Goal: Task Accomplishment & Management: Manage account settings

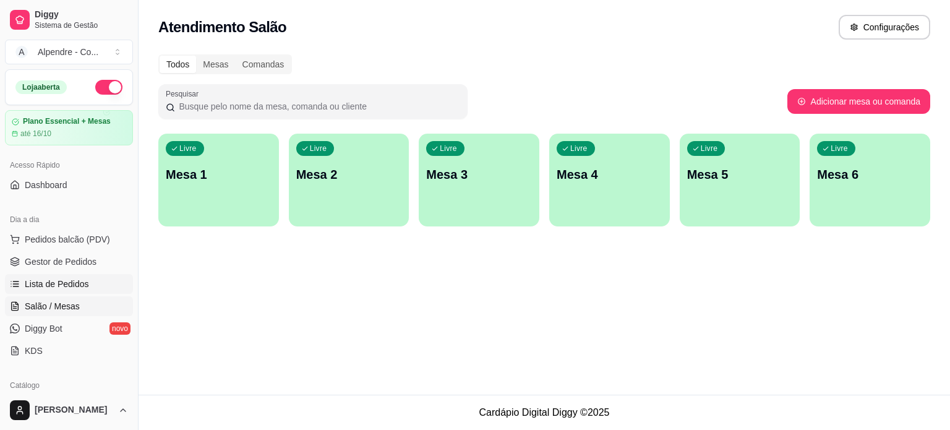
click at [51, 280] on span "Lista de Pedidos" at bounding box center [57, 284] width 64 height 12
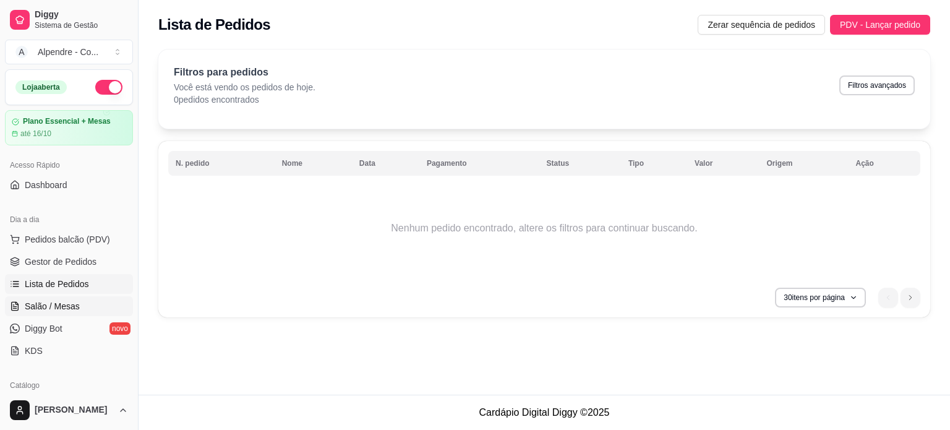
click at [46, 305] on span "Salão / Mesas" at bounding box center [52, 306] width 55 height 12
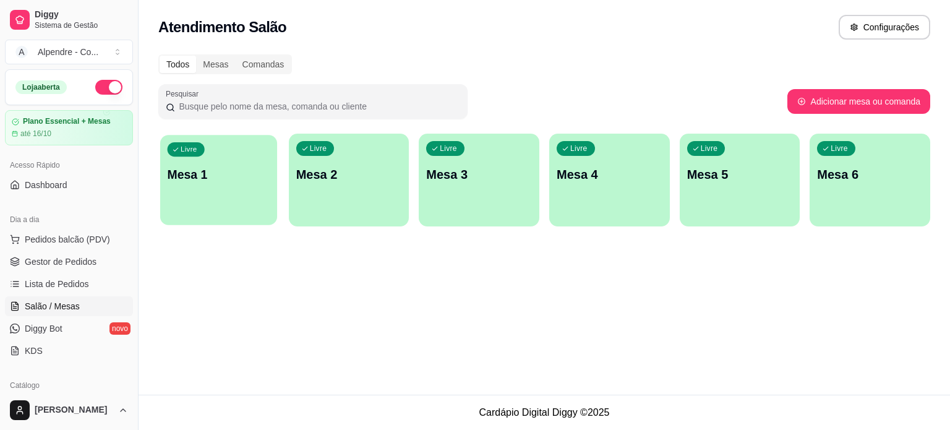
click at [200, 178] on p "Mesa 1" at bounding box center [219, 174] width 103 height 17
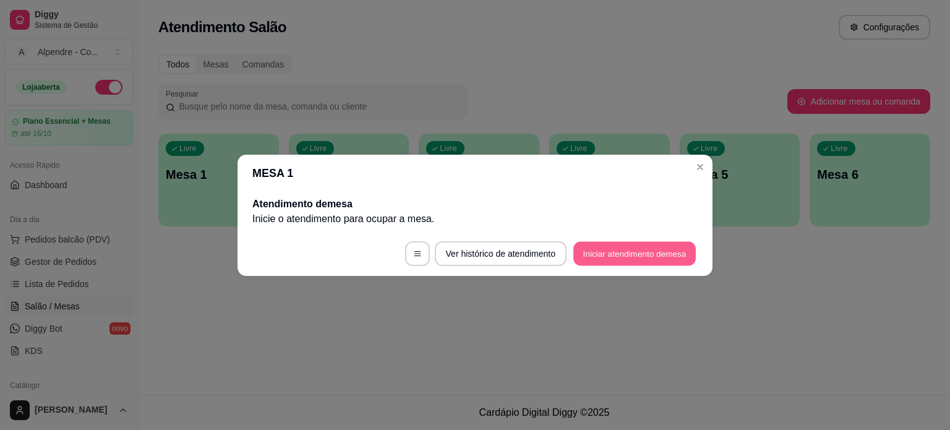
click at [616, 249] on button "Iniciar atendimento de mesa" at bounding box center [634, 253] width 122 height 24
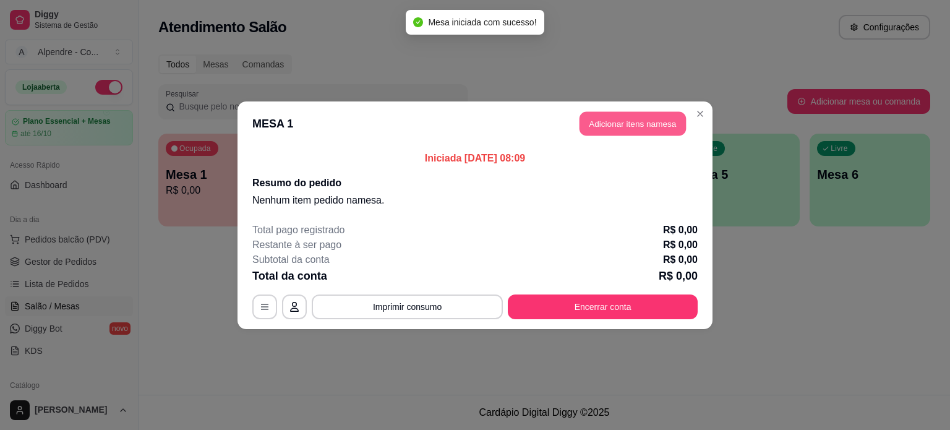
click at [624, 129] on button "Adicionar itens na mesa" at bounding box center [633, 123] width 106 height 24
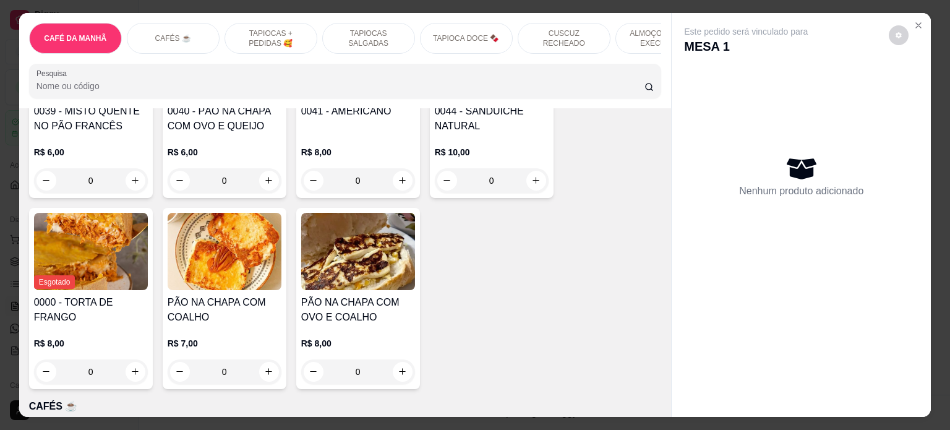
scroll to position [371, 0]
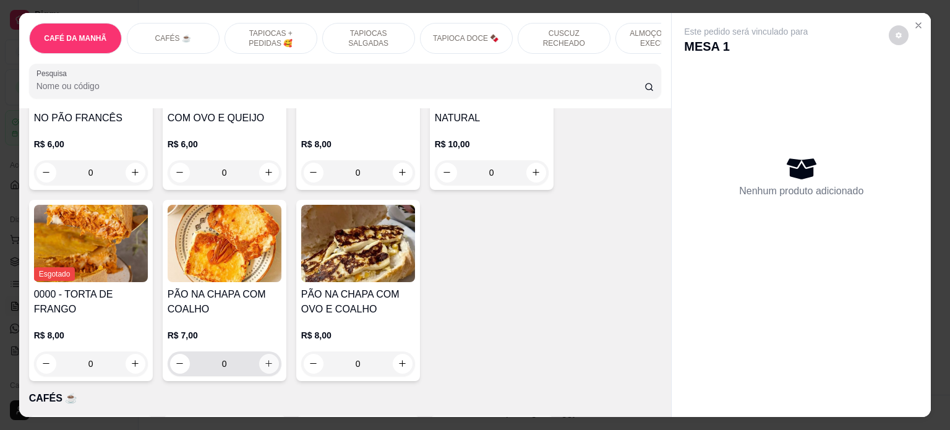
click at [265, 366] on icon "increase-product-quantity" at bounding box center [268, 363] width 9 height 9
type input "1"
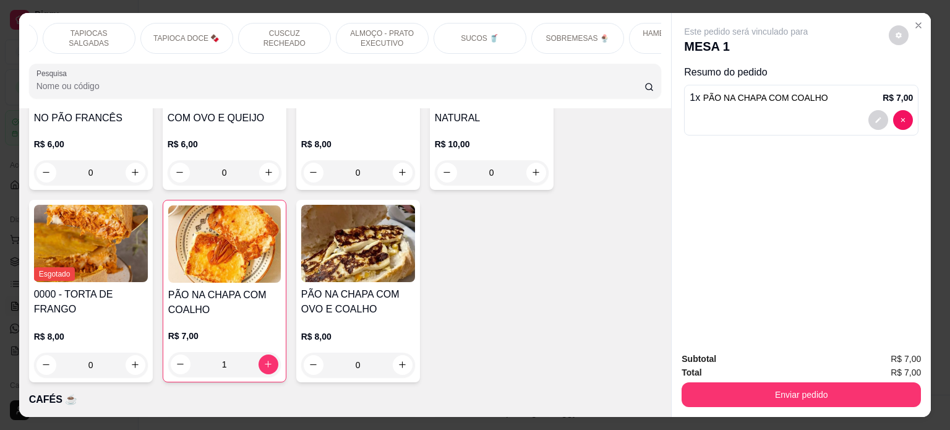
scroll to position [0, 324]
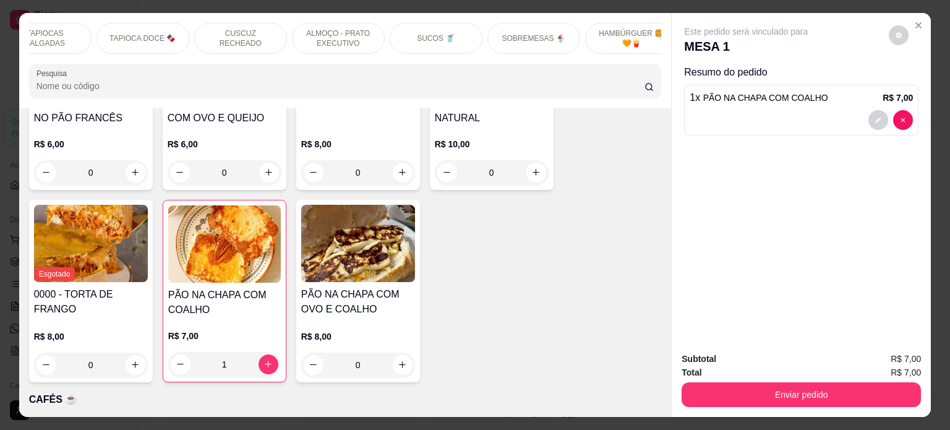
click at [426, 35] on p "SUCOS 🥤" at bounding box center [436, 38] width 38 height 10
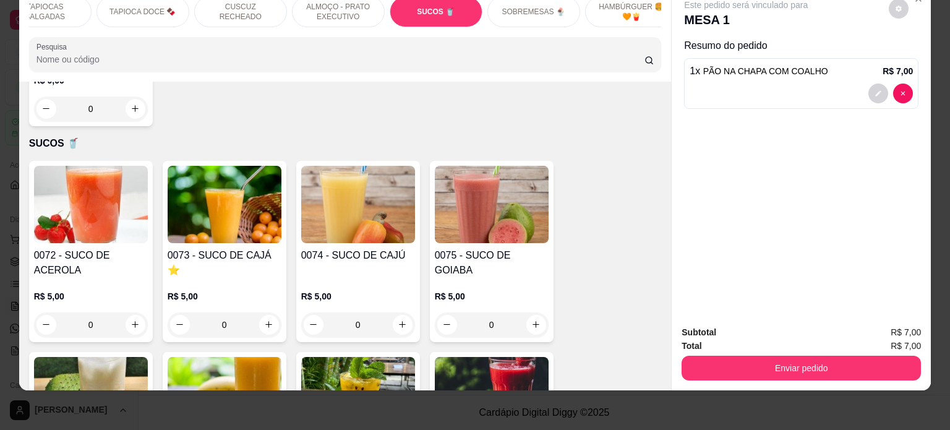
scroll to position [3251, 0]
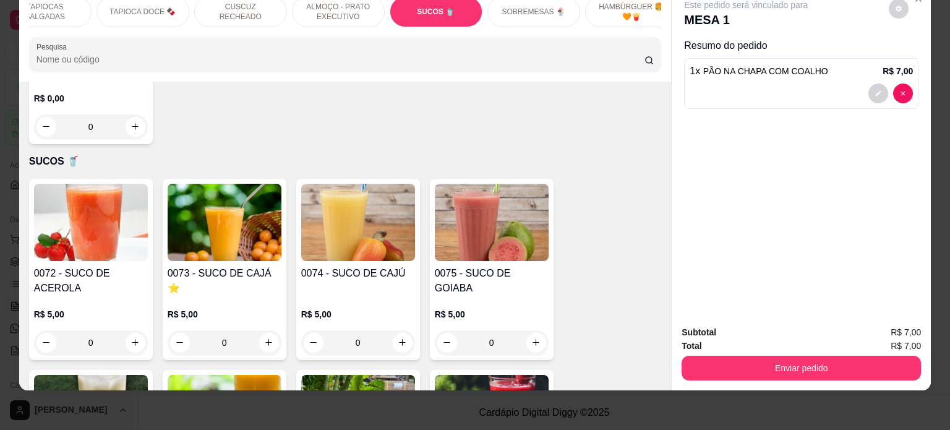
click at [396, 330] on div "0" at bounding box center [358, 342] width 114 height 25
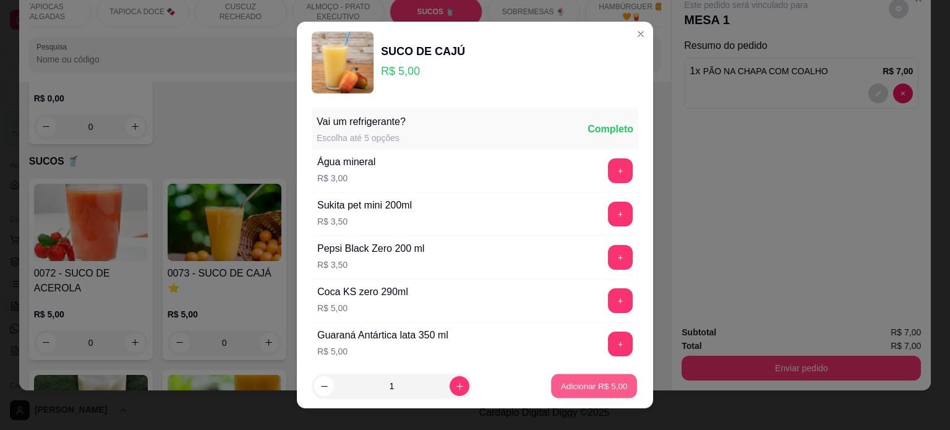
click at [591, 395] on button "Adicionar R$ 5,00" at bounding box center [594, 386] width 86 height 24
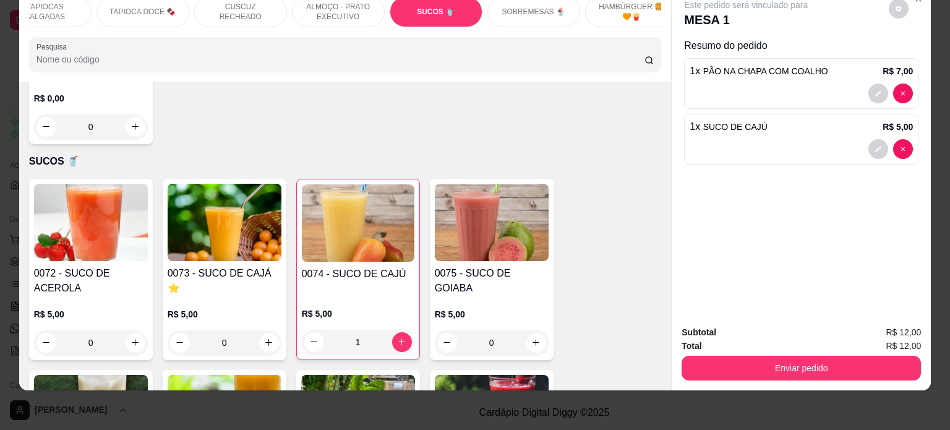
click at [394, 332] on div "1" at bounding box center [358, 342] width 113 height 25
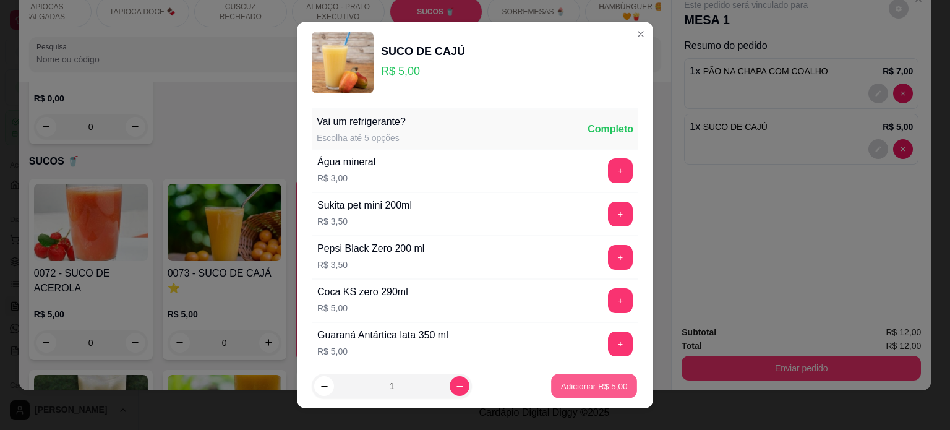
click at [582, 380] on p "Adicionar R$ 5,00" at bounding box center [593, 386] width 67 height 12
type input "2"
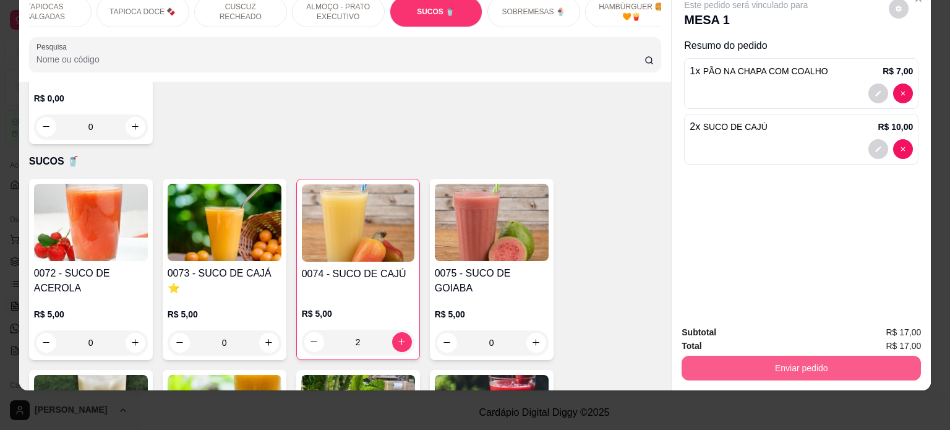
click at [780, 356] on button "Enviar pedido" at bounding box center [801, 368] width 239 height 25
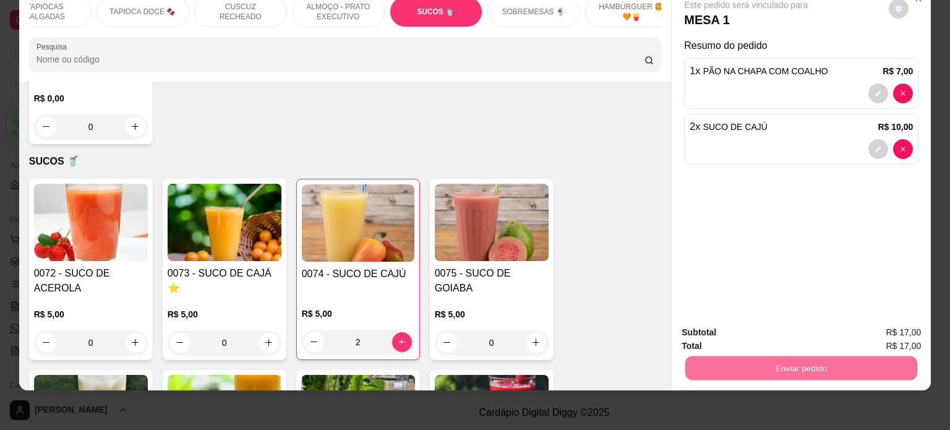
click at [737, 330] on button "Não registrar e enviar pedido" at bounding box center [760, 327] width 125 height 23
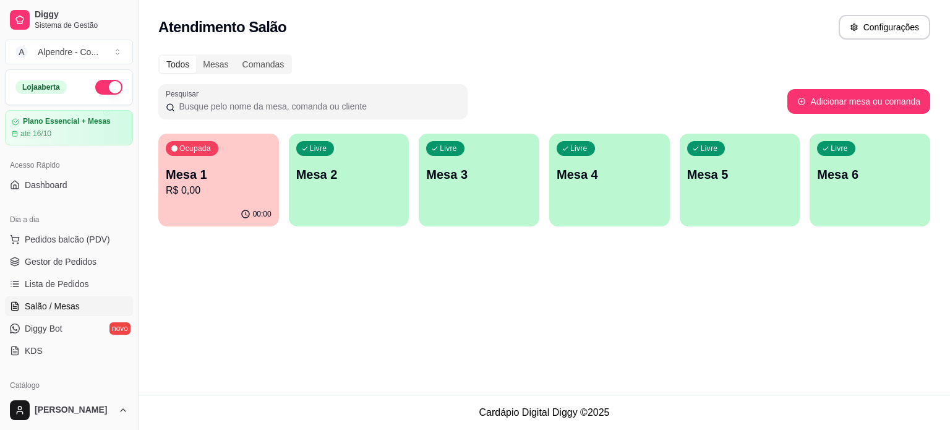
click at [455, 180] on p "Mesa 3" at bounding box center [479, 174] width 106 height 17
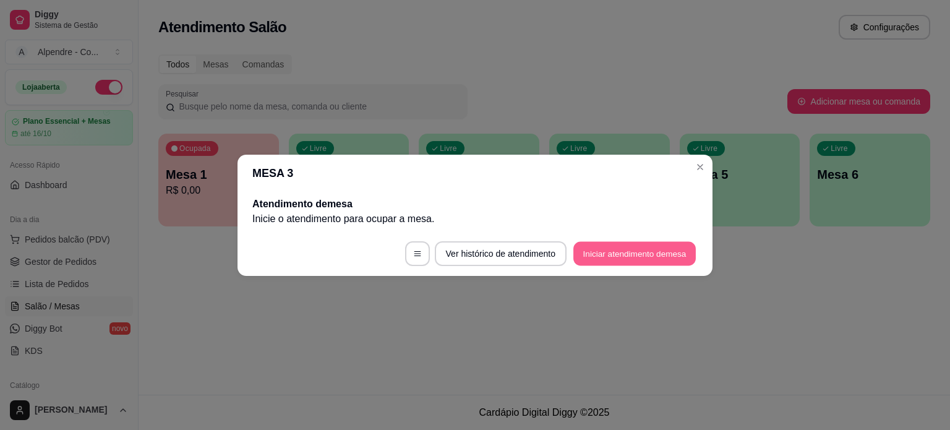
click at [621, 249] on button "Iniciar atendimento de mesa" at bounding box center [634, 253] width 122 height 24
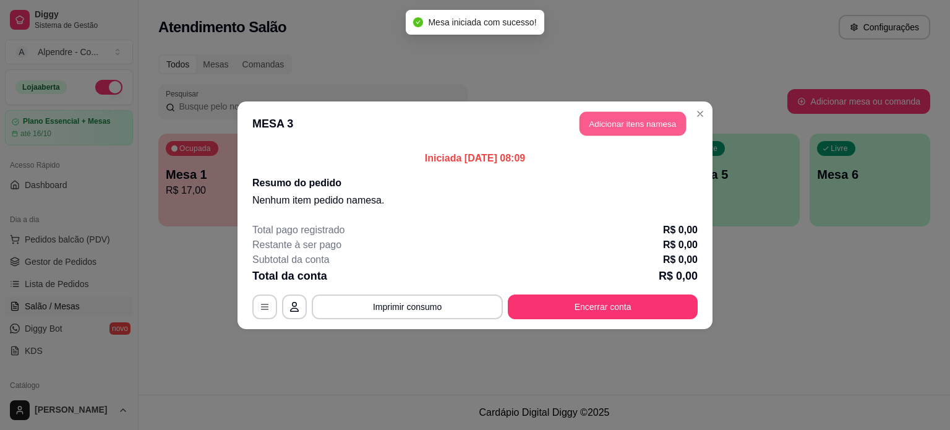
click at [629, 126] on button "Adicionar itens na mesa" at bounding box center [633, 123] width 106 height 24
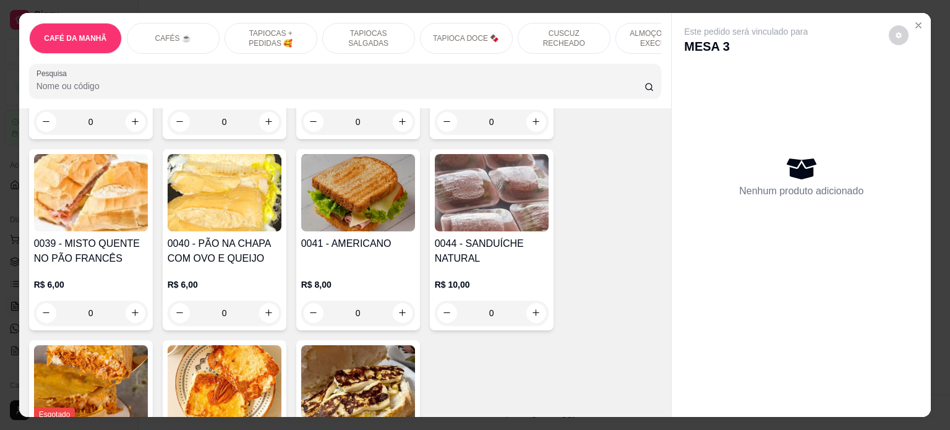
scroll to position [433, 0]
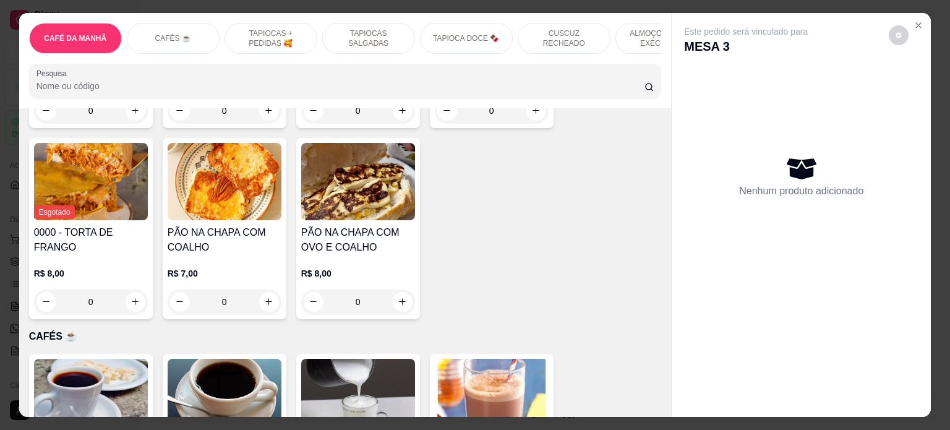
click at [128, 301] on div "0" at bounding box center [91, 302] width 114 height 25
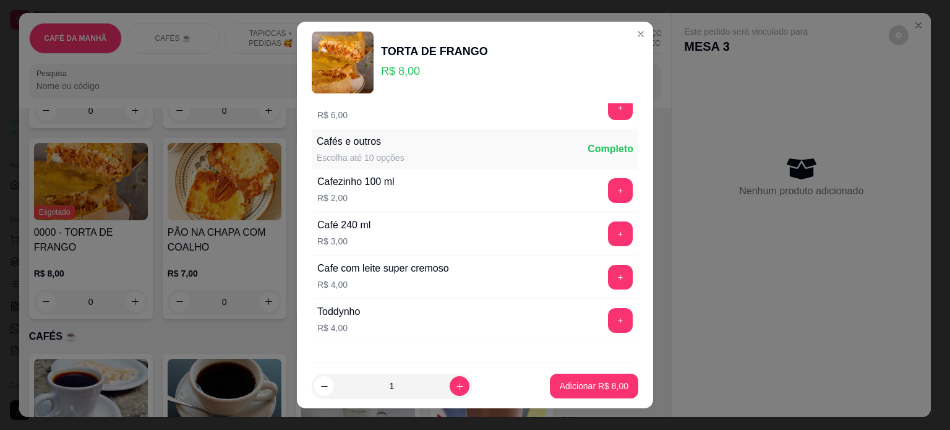
scroll to position [990, 0]
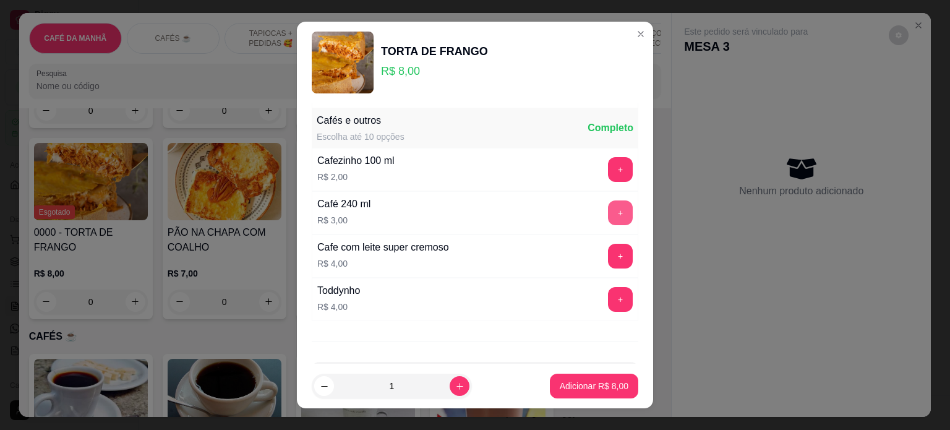
click at [608, 206] on button "+" at bounding box center [620, 212] width 25 height 25
click at [579, 388] on p "Adicionar R$ 11,00" at bounding box center [592, 386] width 74 height 12
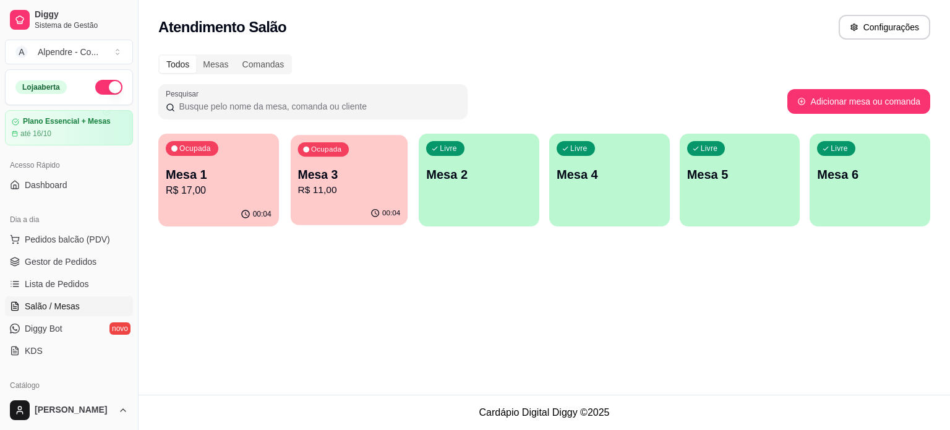
click at [324, 180] on p "Mesa 3" at bounding box center [349, 174] width 103 height 17
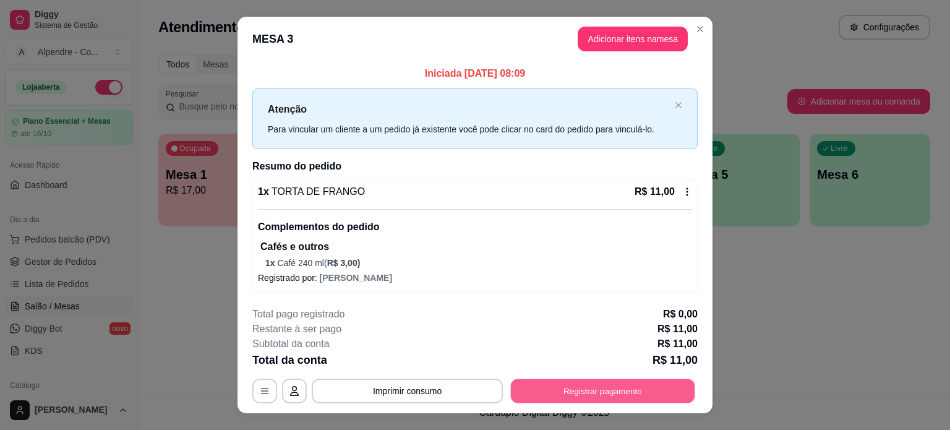
click at [575, 390] on button "Registrar pagamento" at bounding box center [603, 391] width 184 height 24
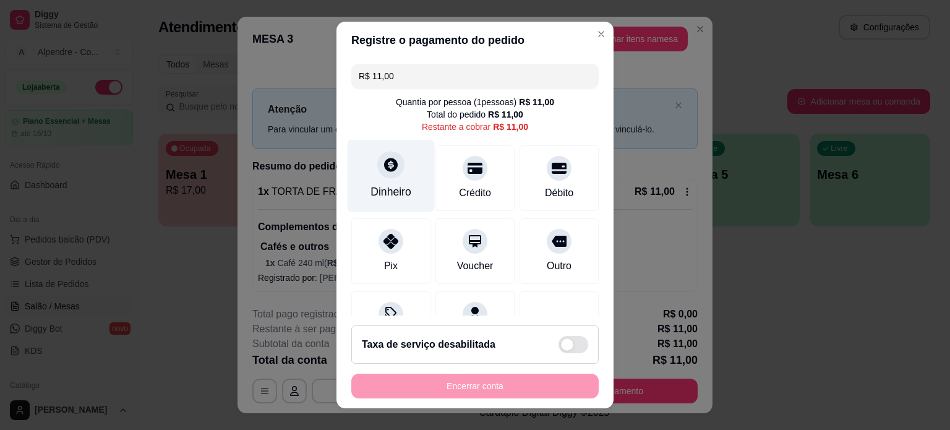
click at [384, 187] on div "Dinheiro" at bounding box center [391, 192] width 41 height 16
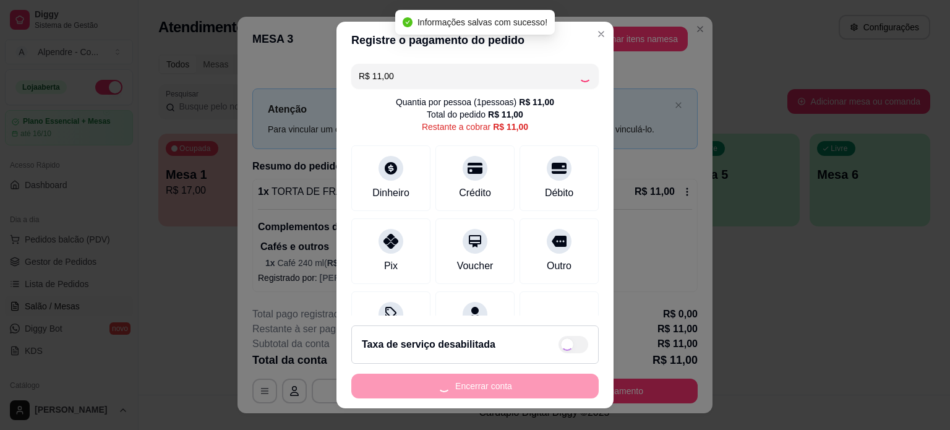
type input "R$ 0,00"
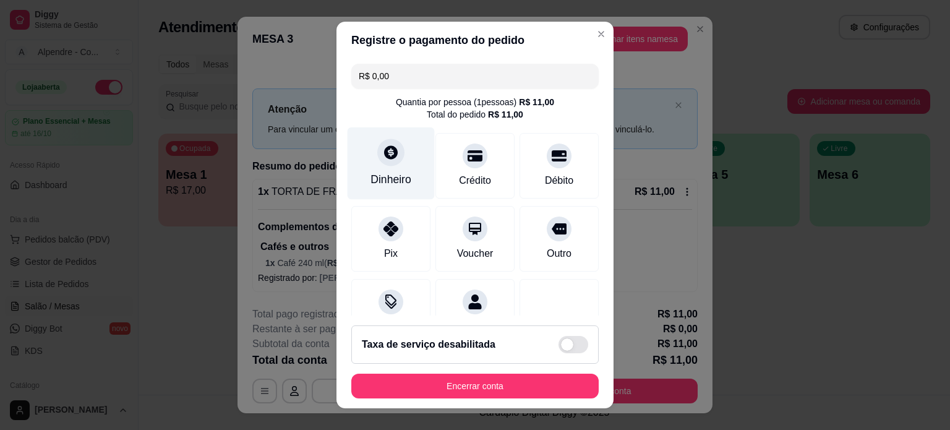
click at [371, 163] on div "Dinheiro" at bounding box center [391, 163] width 87 height 72
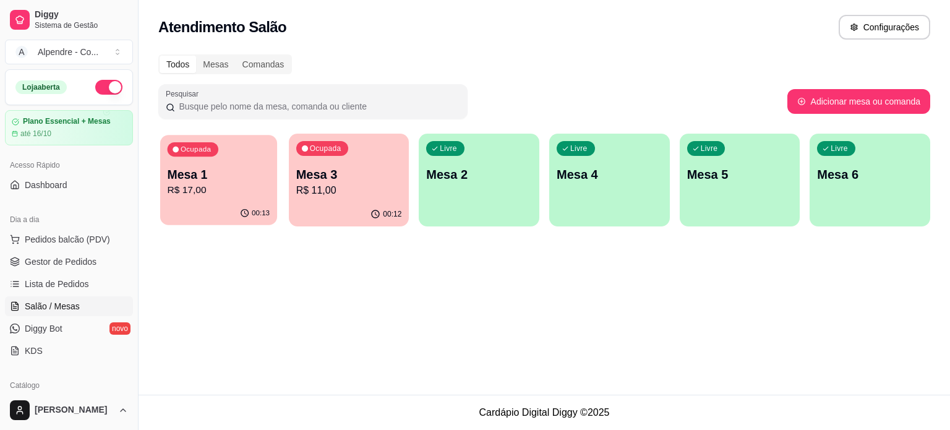
click at [208, 202] on button "Ocupada Mesa 1 R$ 17,00 00:13" at bounding box center [218, 180] width 117 height 90
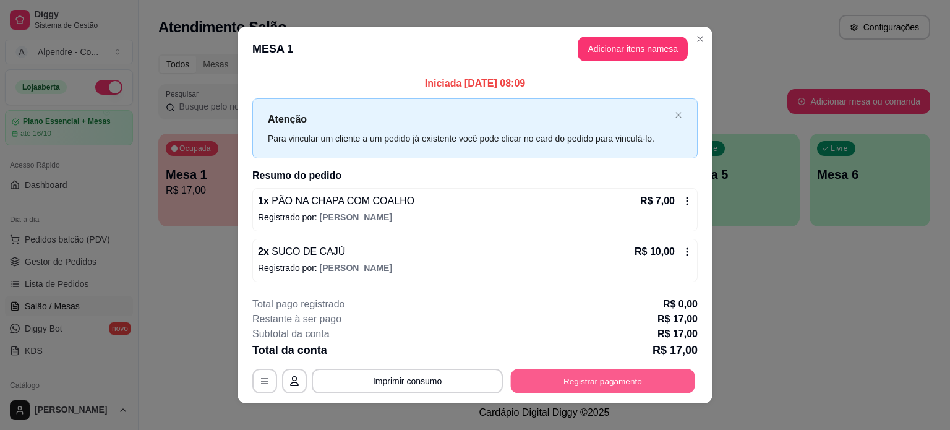
click at [641, 376] on button "Registrar pagamento" at bounding box center [603, 381] width 184 height 24
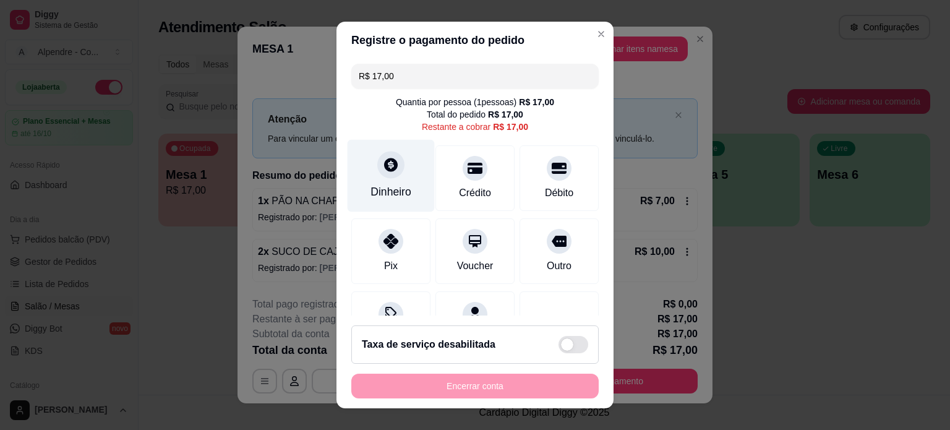
click at [383, 166] on icon at bounding box center [391, 165] width 16 height 16
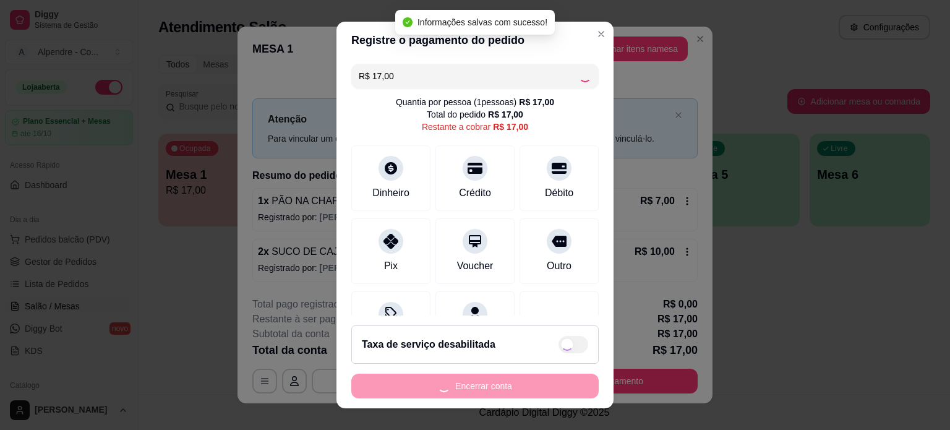
type input "R$ 0,00"
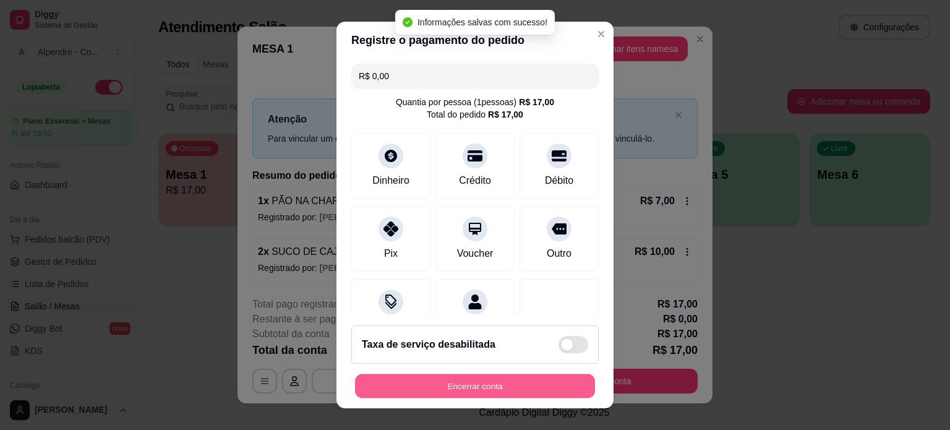
click at [493, 386] on button "Encerrar conta" at bounding box center [475, 386] width 240 height 24
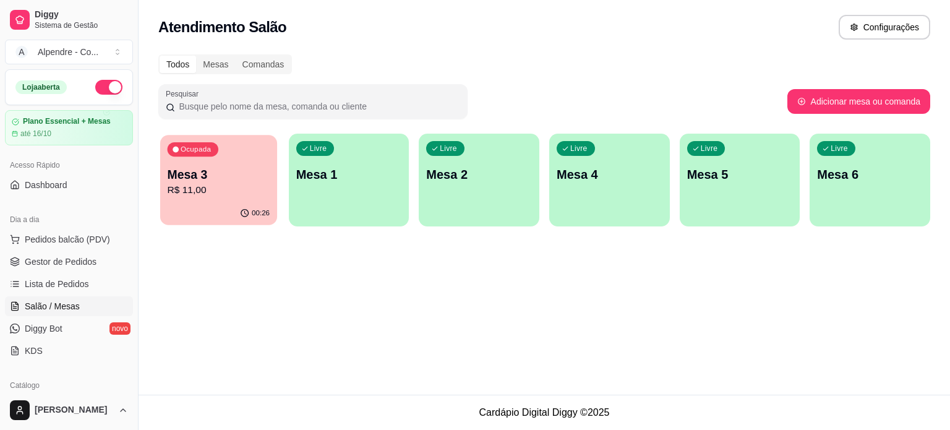
click at [233, 166] on p "Mesa 3" at bounding box center [219, 174] width 103 height 17
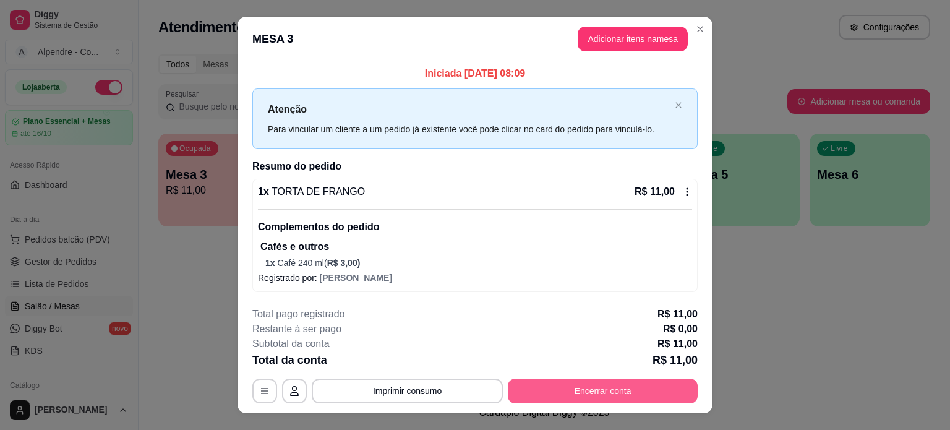
click at [598, 395] on button "Encerrar conta" at bounding box center [603, 391] width 190 height 25
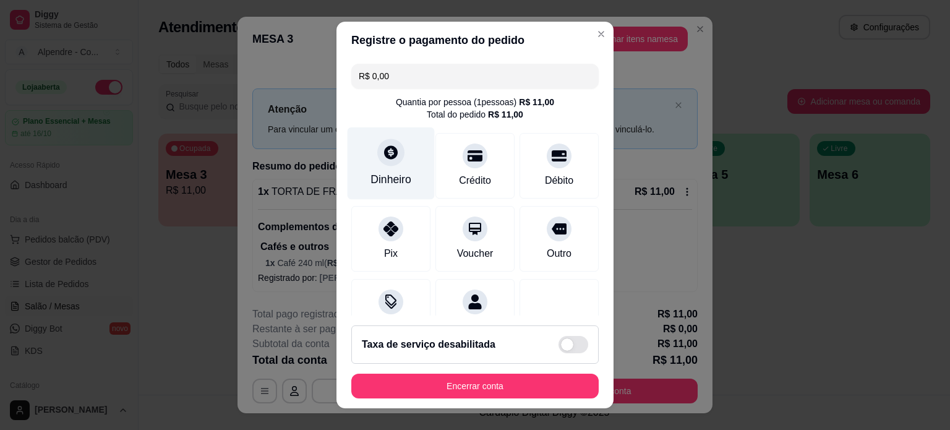
click at [388, 153] on icon at bounding box center [391, 152] width 16 height 16
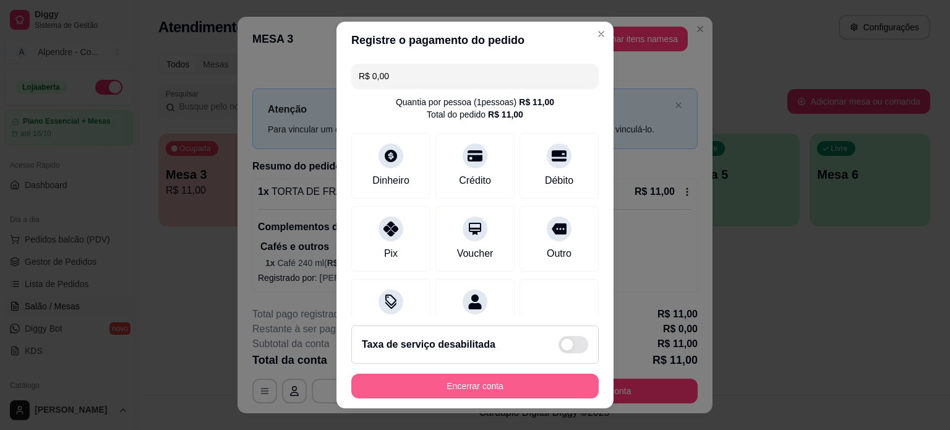
click at [478, 390] on button "Encerrar conta" at bounding box center [474, 386] width 247 height 25
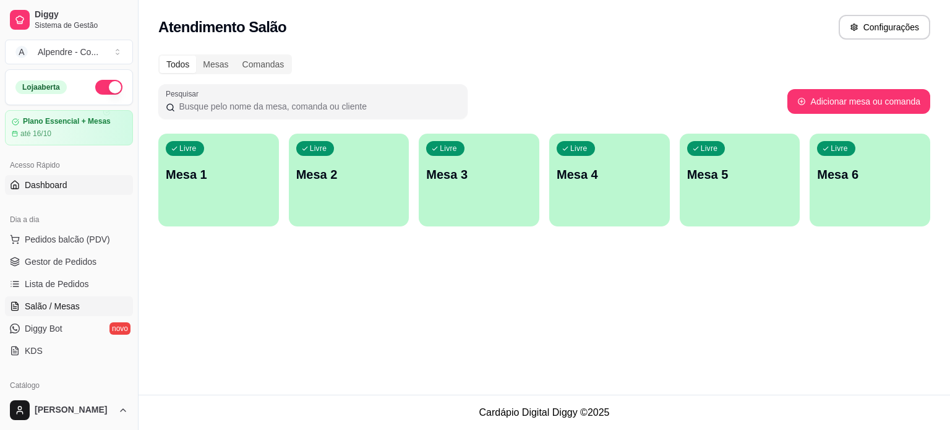
click at [42, 179] on span "Dashboard" at bounding box center [46, 185] width 43 height 12
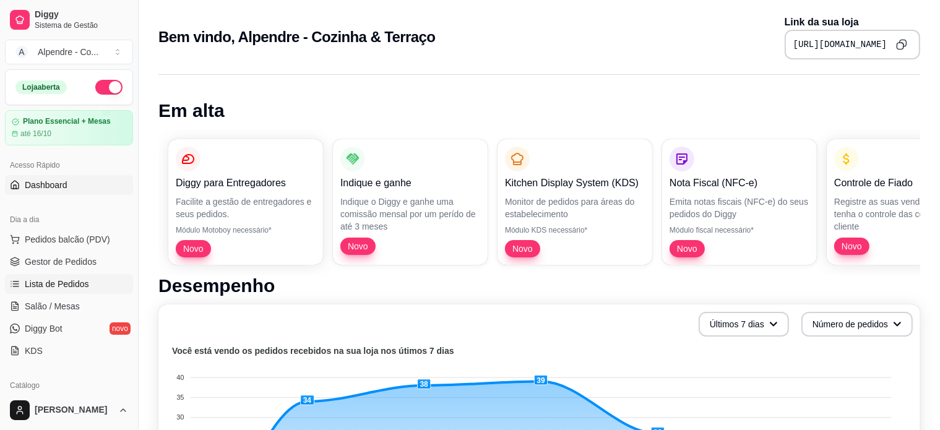
click at [48, 283] on span "Lista de Pedidos" at bounding box center [57, 284] width 64 height 12
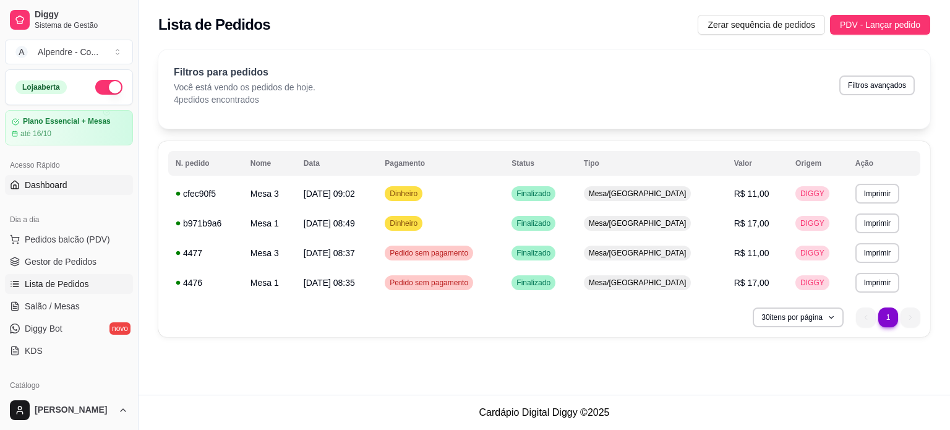
click at [48, 181] on span "Dashboard" at bounding box center [46, 185] width 43 height 12
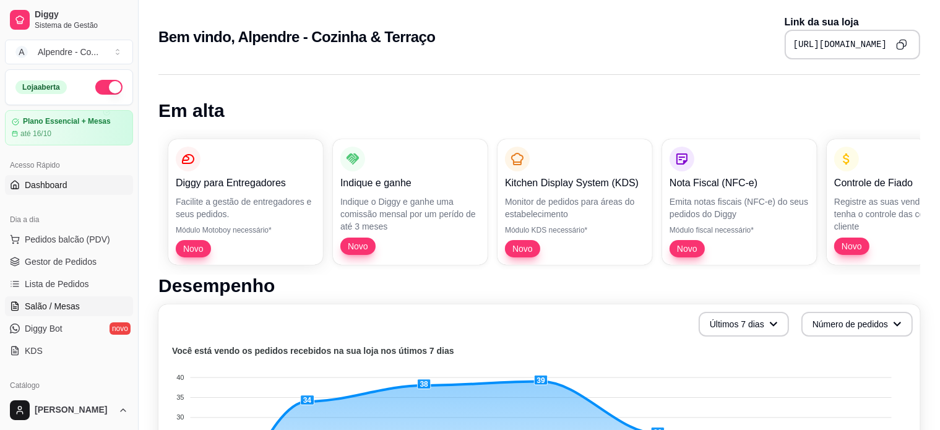
click at [62, 296] on link "Salão / Mesas" at bounding box center [69, 306] width 128 height 20
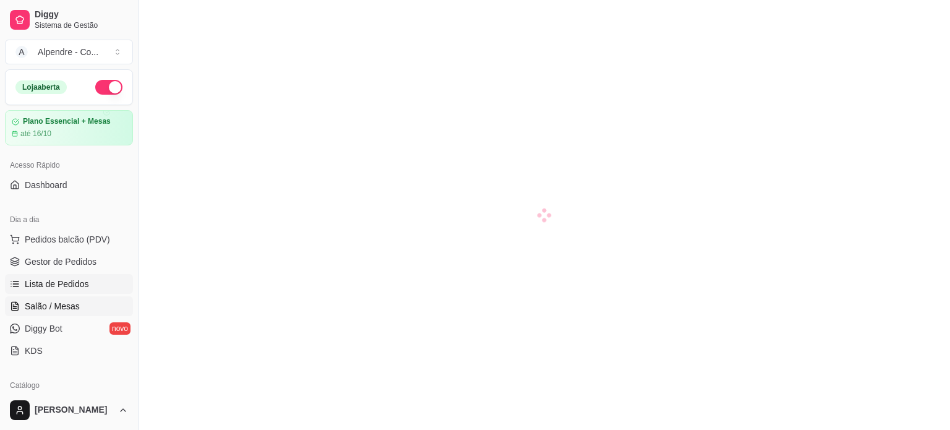
click at [60, 281] on span "Lista de Pedidos" at bounding box center [57, 284] width 64 height 12
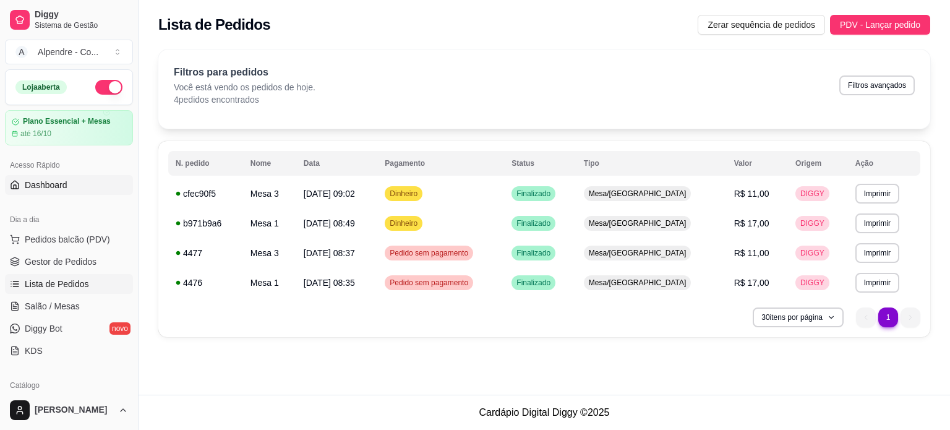
click at [54, 187] on span "Dashboard" at bounding box center [46, 185] width 43 height 12
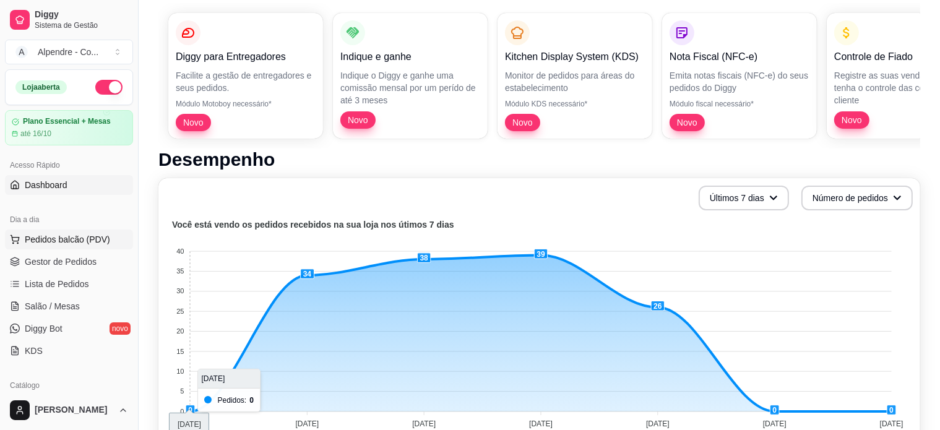
scroll to position [247, 0]
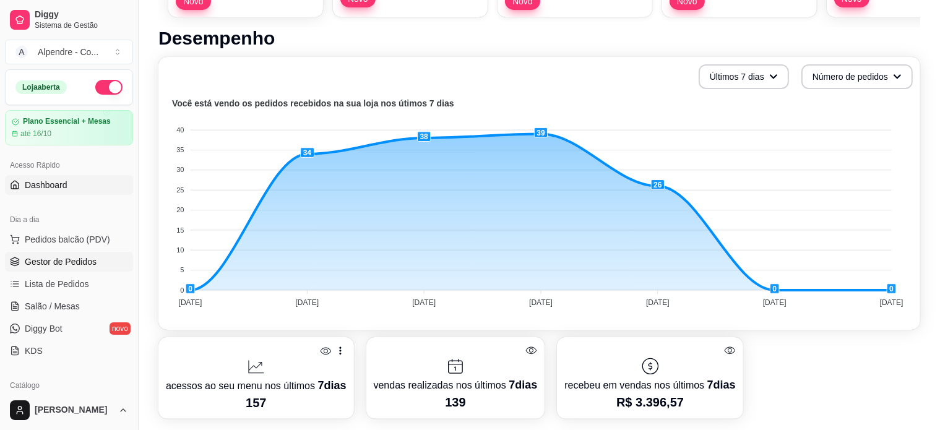
click at [41, 264] on span "Gestor de Pedidos" at bounding box center [61, 261] width 72 height 12
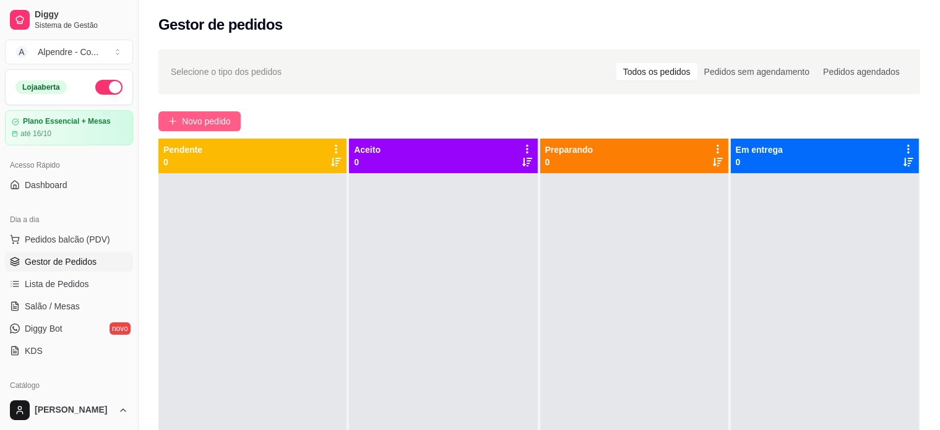
click at [195, 116] on span "Novo pedido" at bounding box center [206, 121] width 49 height 14
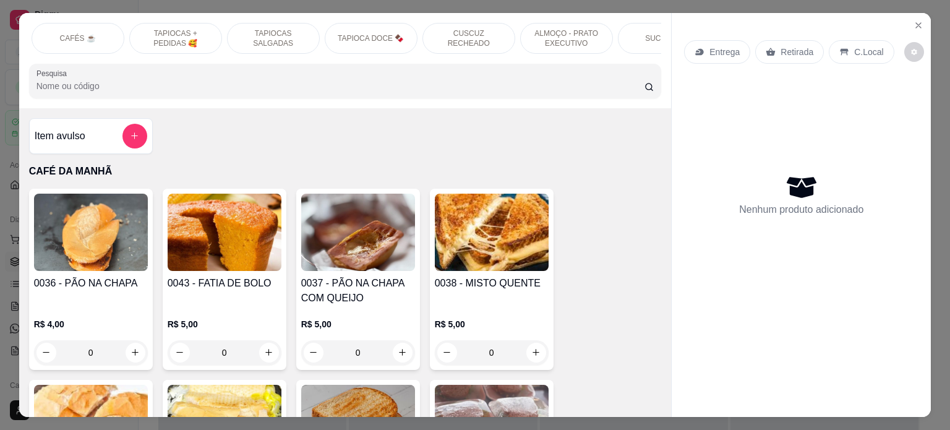
scroll to position [0, 98]
click at [531, 31] on p "ALMOÇO - PRATO EXECUTIVO" at bounding box center [564, 38] width 72 height 20
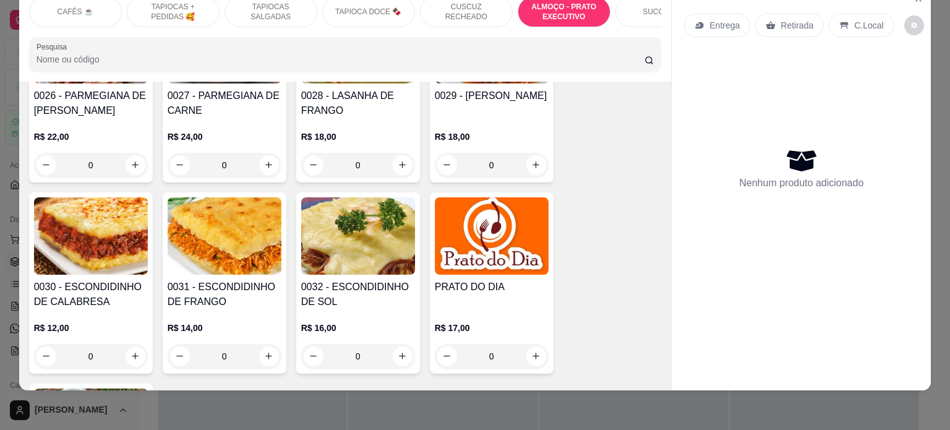
scroll to position [2846, 0]
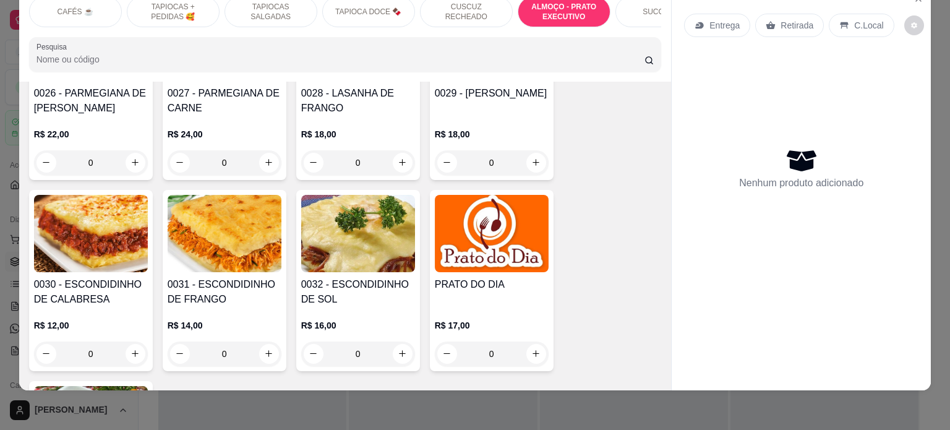
click at [398, 341] on div "0" at bounding box center [358, 353] width 114 height 25
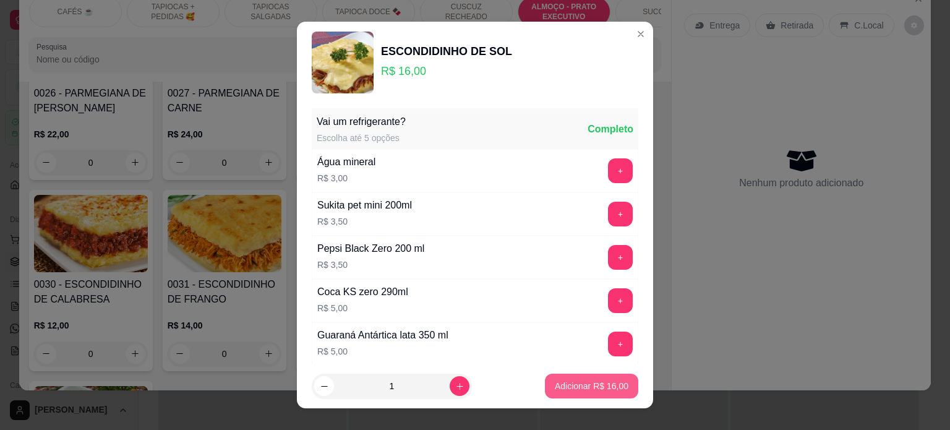
click at [603, 389] on p "Adicionar R$ 16,00" at bounding box center [592, 386] width 74 height 12
type input "1"
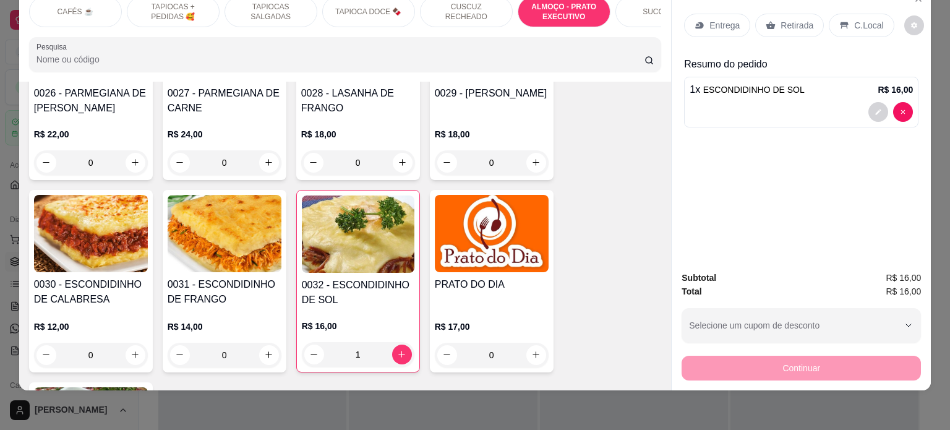
scroll to position [0, 0]
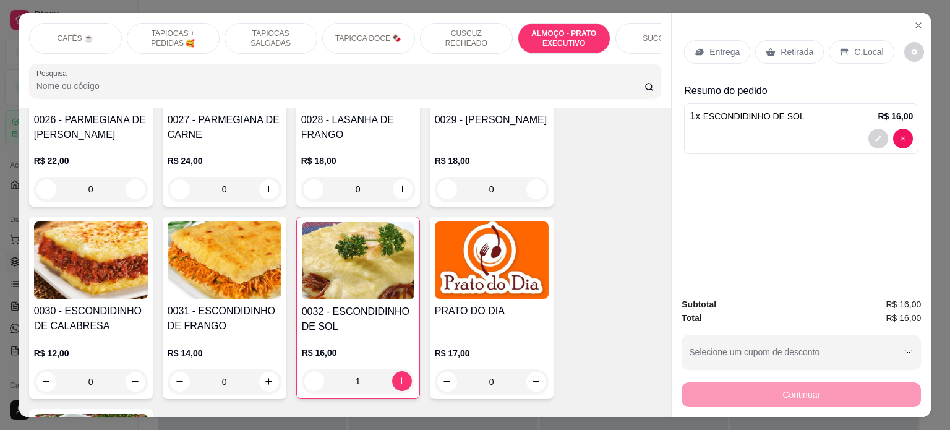
click at [714, 46] on p "Entrega" at bounding box center [725, 52] width 30 height 12
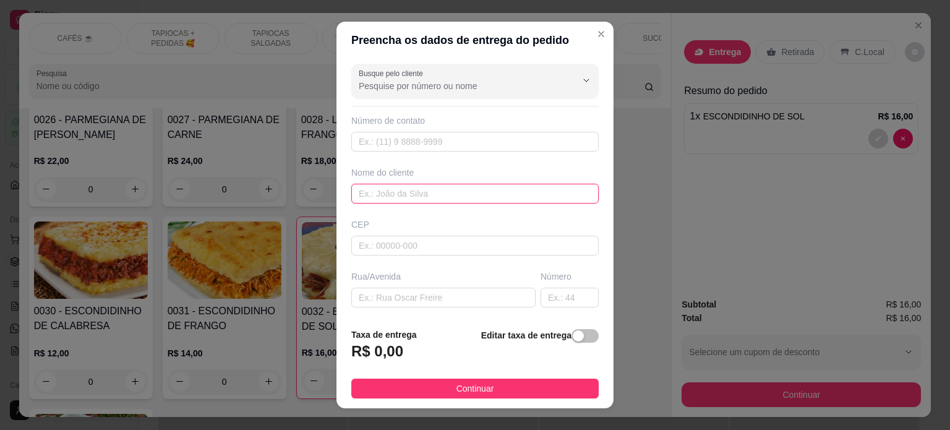
click at [388, 192] on input "text" at bounding box center [474, 194] width 247 height 20
type input "C"
type input "[PERSON_NAME]"
click at [384, 288] on input "text" at bounding box center [443, 298] width 184 height 20
paste input "[STREET_ADDRESS]"
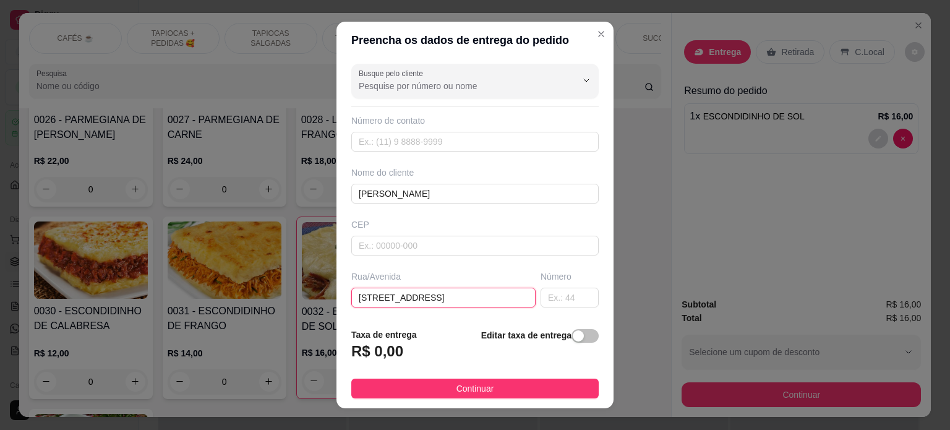
scroll to position [0, 15]
type input "[STREET_ADDRESS]"
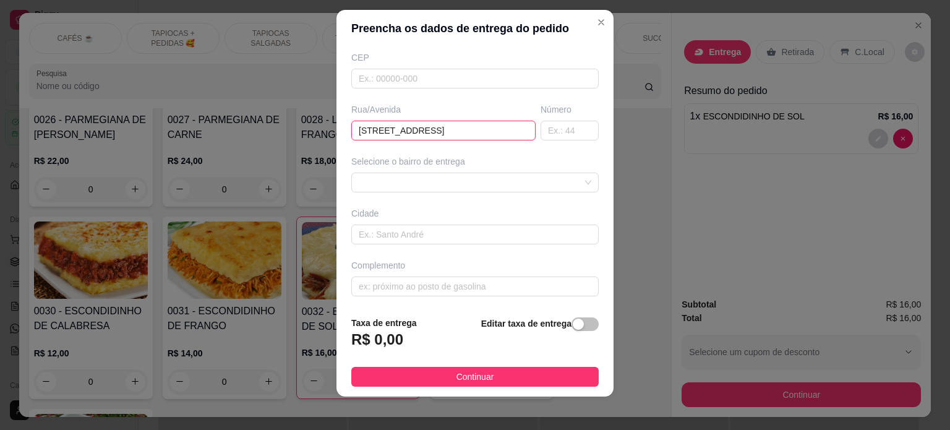
scroll to position [18, 0]
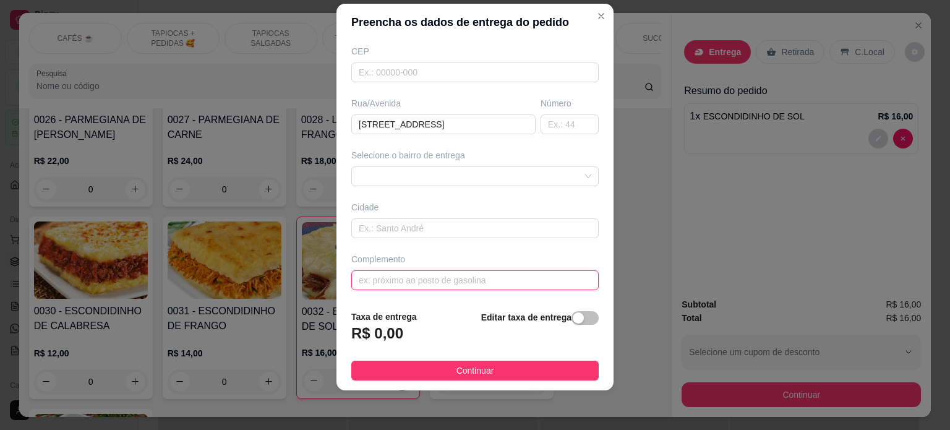
click at [424, 281] on input "text" at bounding box center [474, 280] width 247 height 20
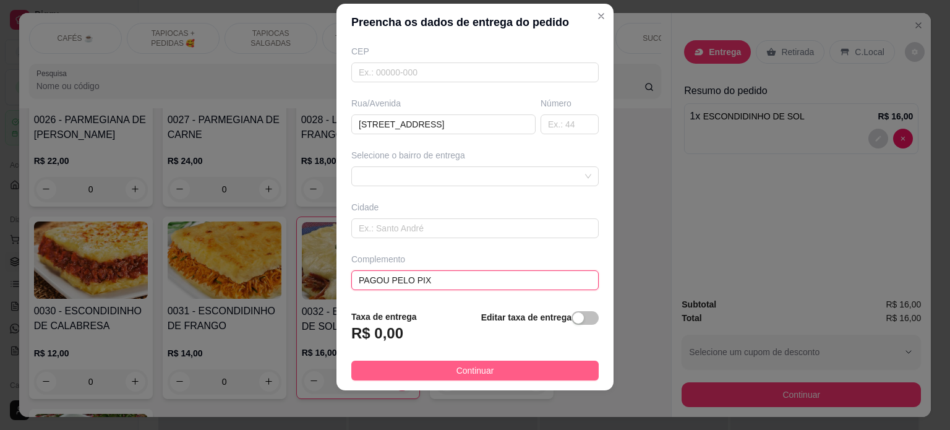
type input "PAGOU PELO PIX"
click at [460, 373] on span "Continuar" at bounding box center [476, 371] width 38 height 14
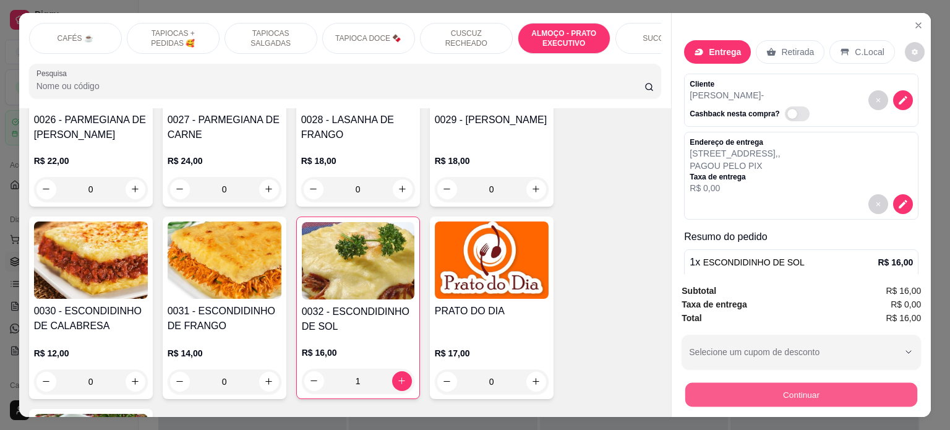
click at [797, 390] on button "Continuar" at bounding box center [801, 395] width 232 height 24
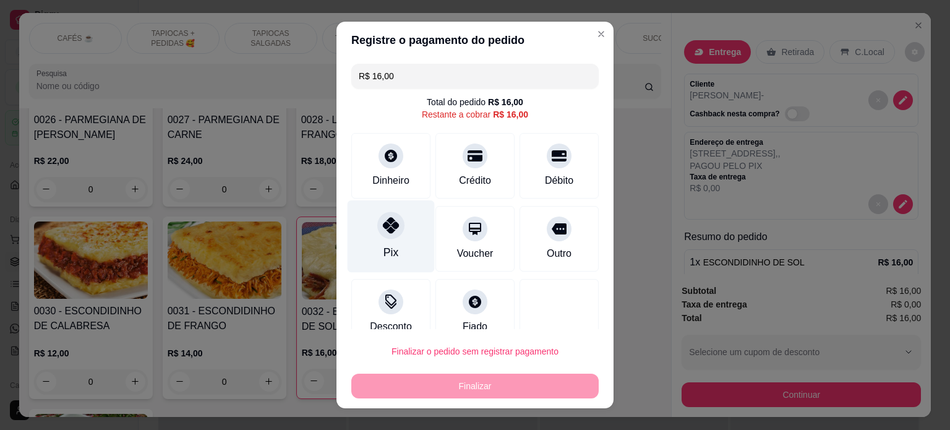
click at [387, 241] on div "Pix" at bounding box center [391, 236] width 87 height 72
type input "R$ 0,00"
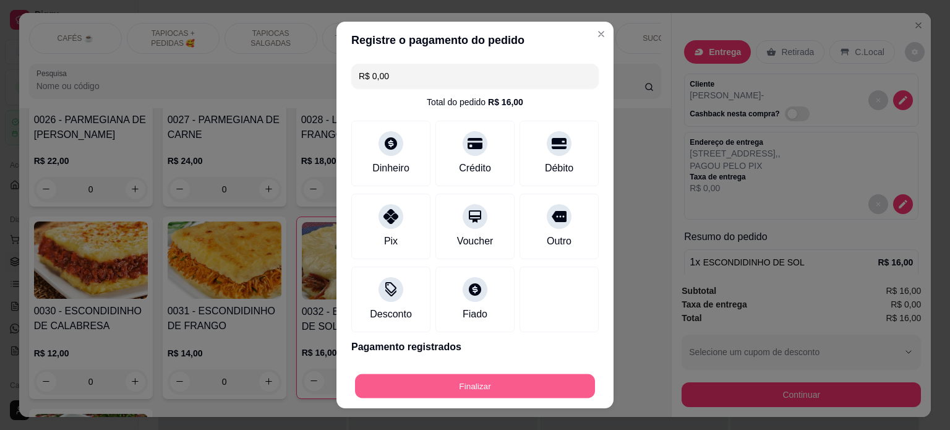
click at [464, 384] on button "Finalizar" at bounding box center [475, 386] width 240 height 24
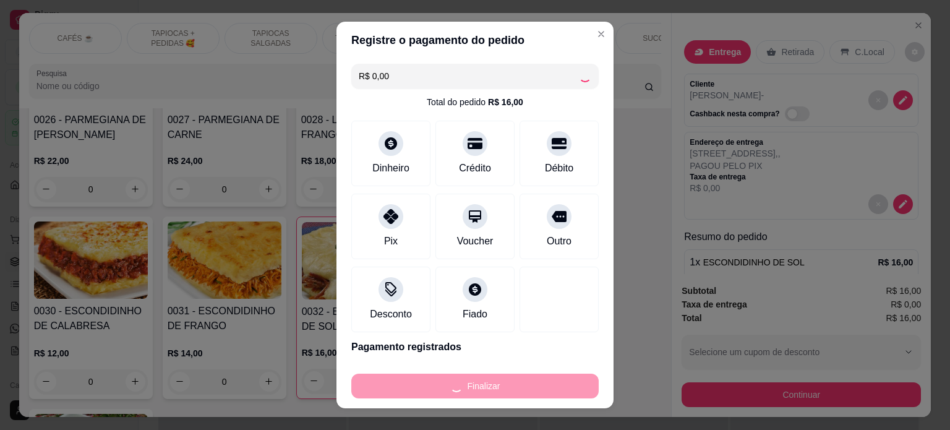
type input "0"
type input "-R$ 16,00"
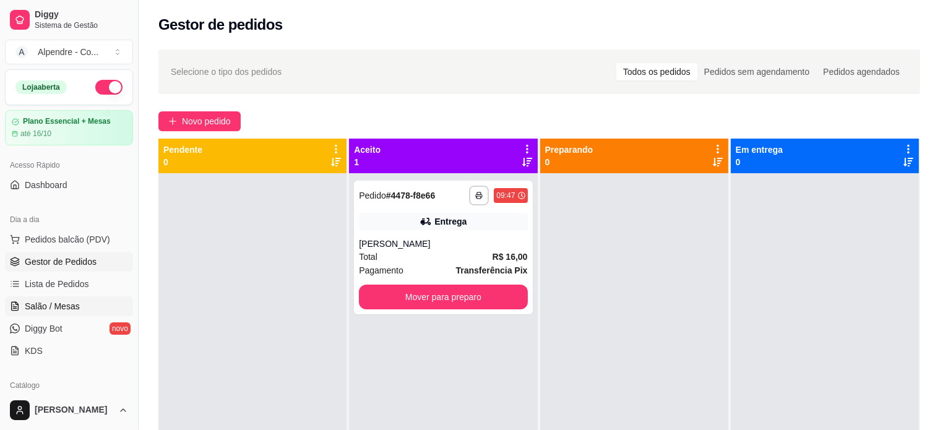
click at [50, 306] on span "Salão / Mesas" at bounding box center [52, 306] width 55 height 12
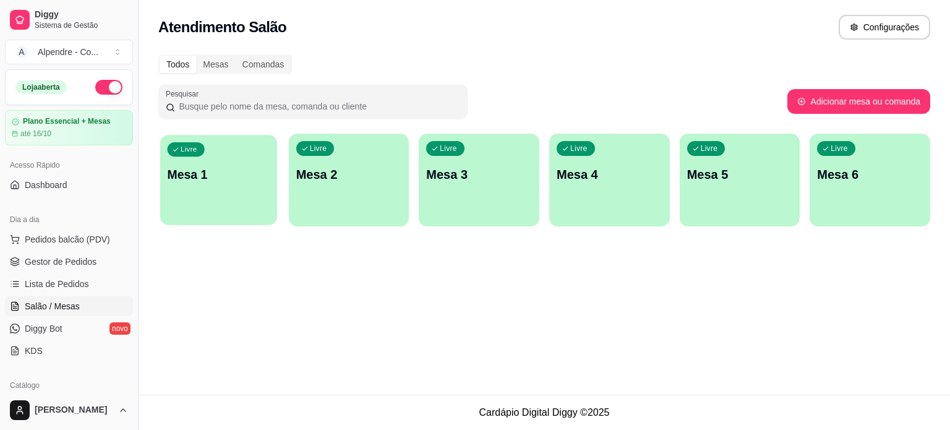
click at [226, 176] on p "Mesa 1" at bounding box center [219, 174] width 103 height 17
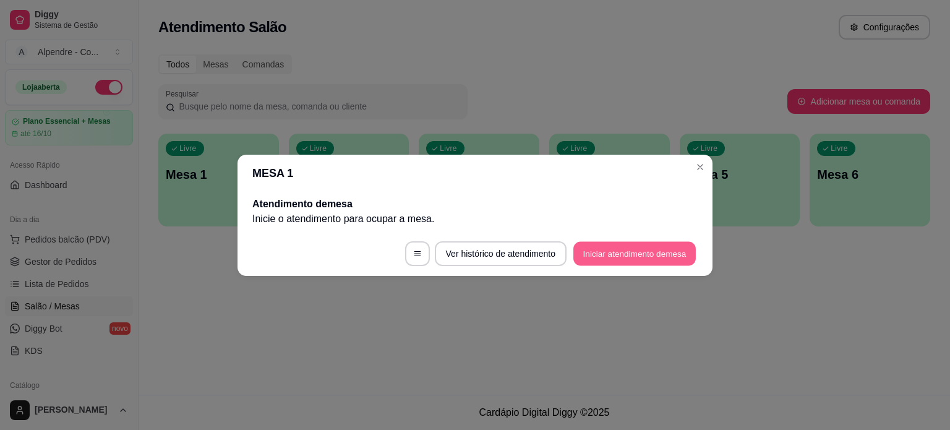
click at [589, 243] on button "Iniciar atendimento de mesa" at bounding box center [634, 253] width 122 height 24
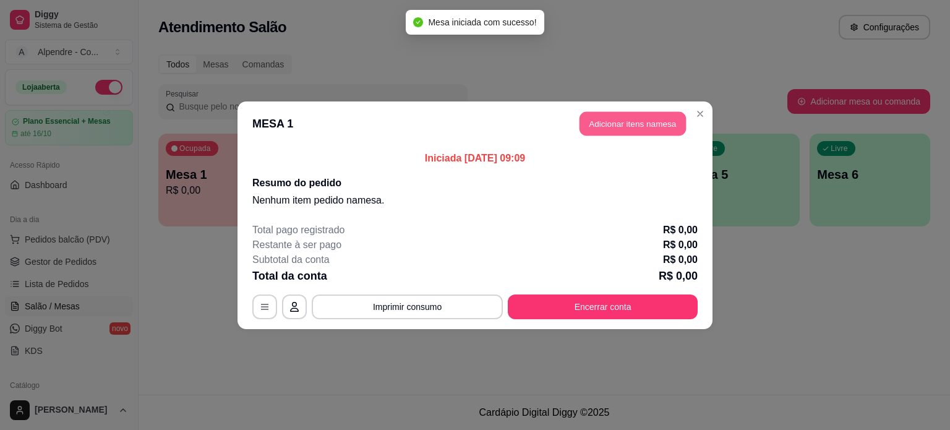
click at [630, 121] on button "Adicionar itens na mesa" at bounding box center [633, 123] width 106 height 24
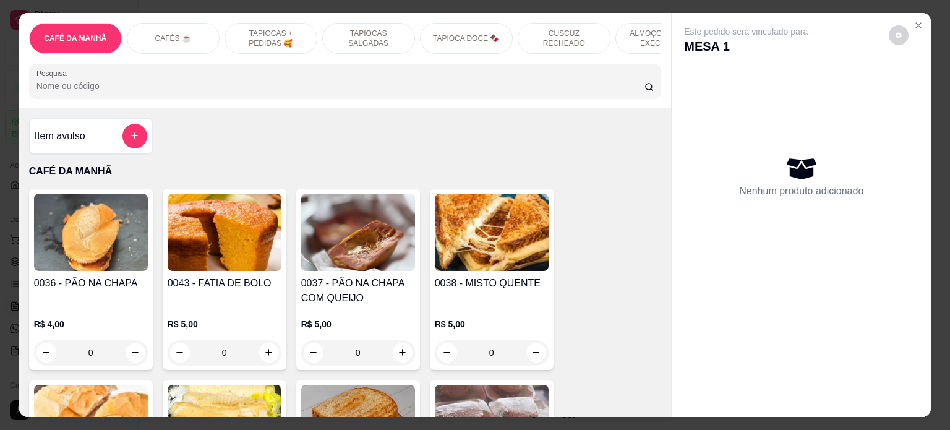
click at [273, 32] on p "TAPIOCAS + PEDIDAS 🥰" at bounding box center [271, 38] width 72 height 20
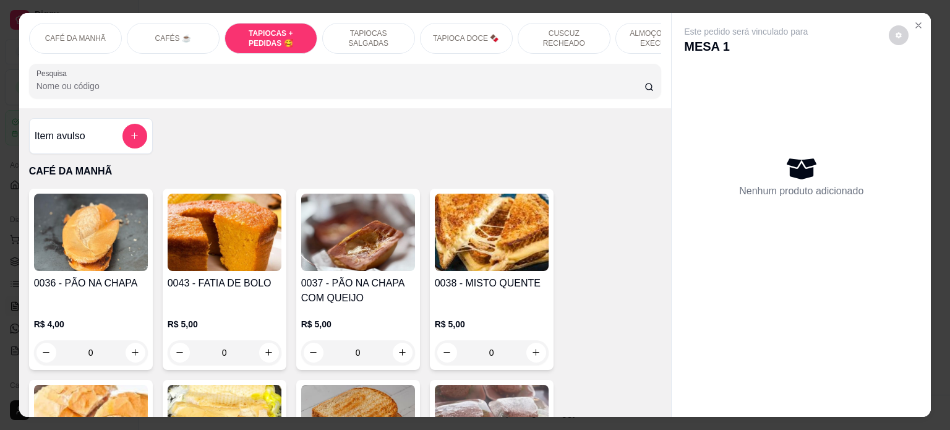
scroll to position [1060, 0]
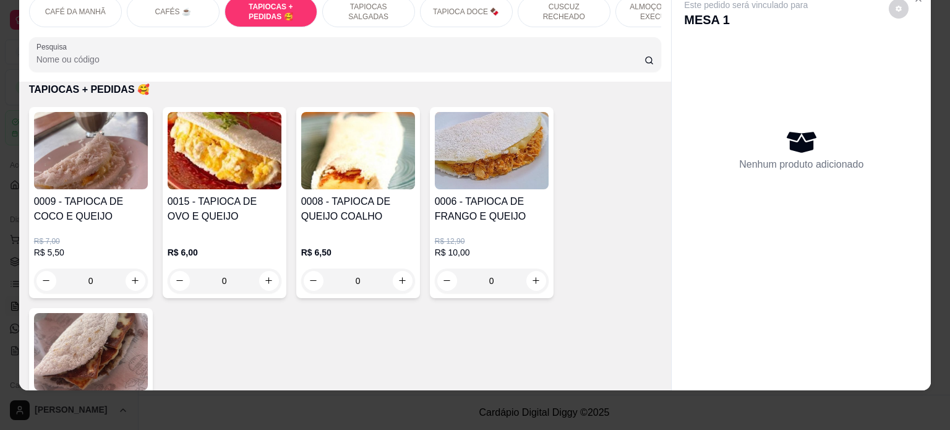
click at [272, 284] on div "0" at bounding box center [225, 280] width 114 height 25
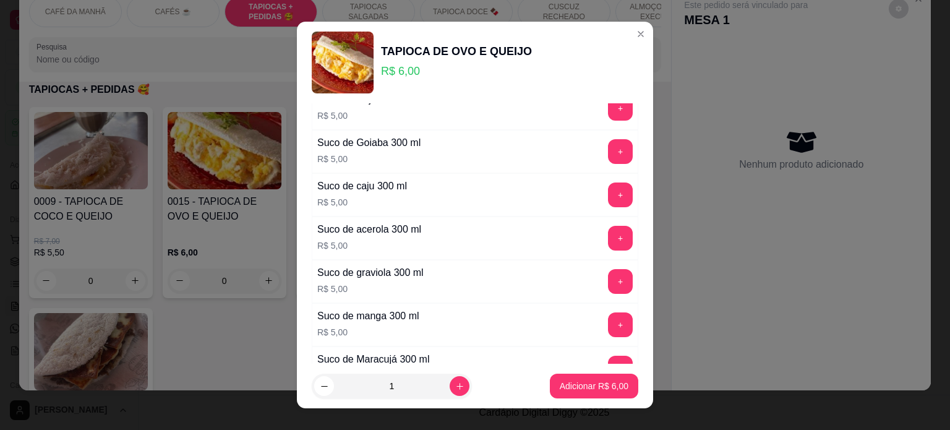
scroll to position [557, 0]
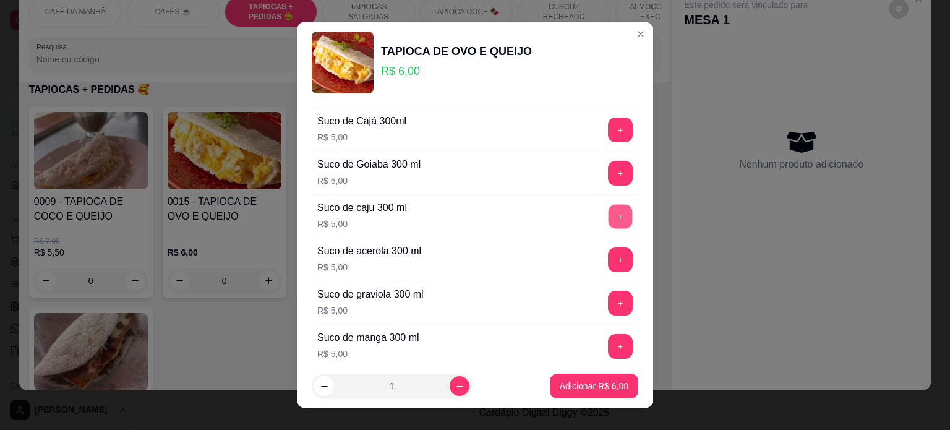
click at [609, 207] on button "+" at bounding box center [621, 216] width 24 height 24
click at [592, 382] on p "Adicionar R$ 11,00" at bounding box center [592, 386] width 72 height 12
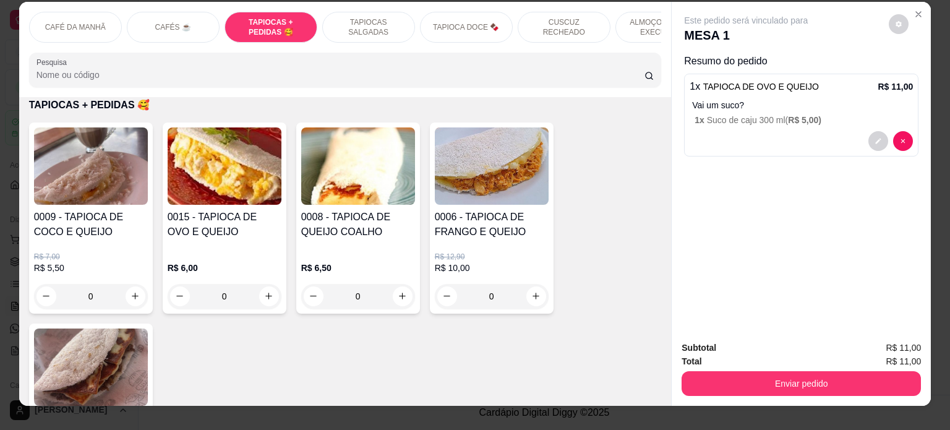
scroll to position [0, 0]
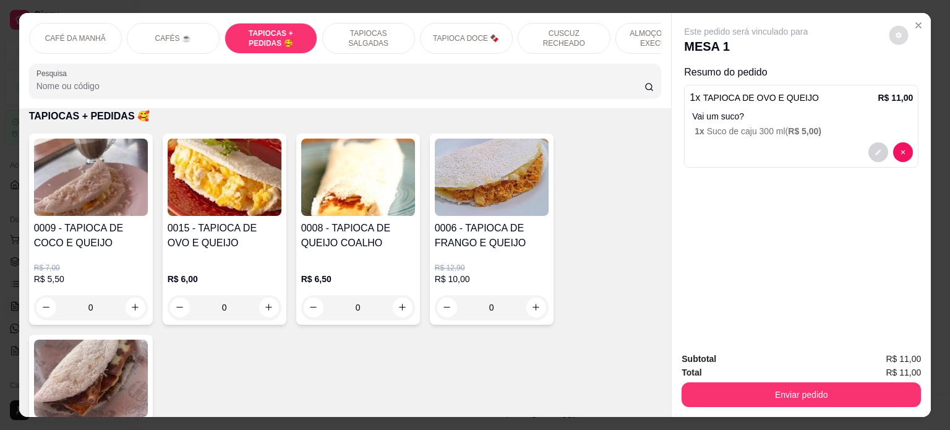
click at [895, 35] on button "decrease-product-quantity" at bounding box center [899, 34] width 19 height 19
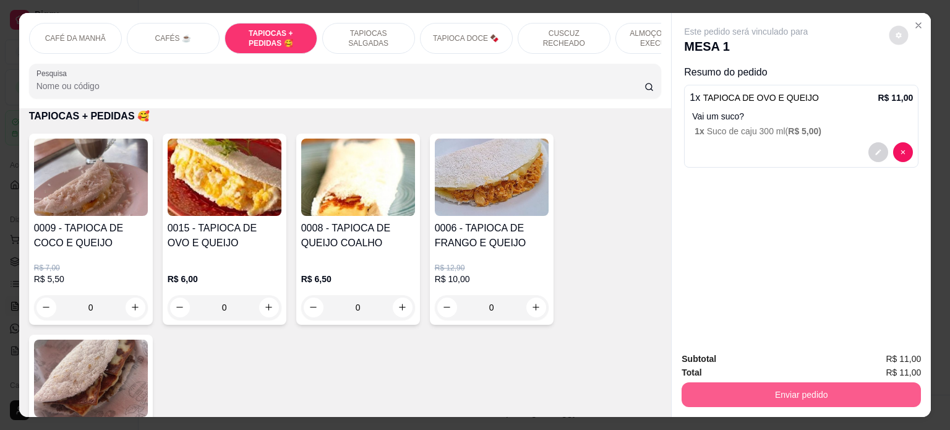
click at [804, 390] on button "Enviar pedido" at bounding box center [801, 394] width 239 height 25
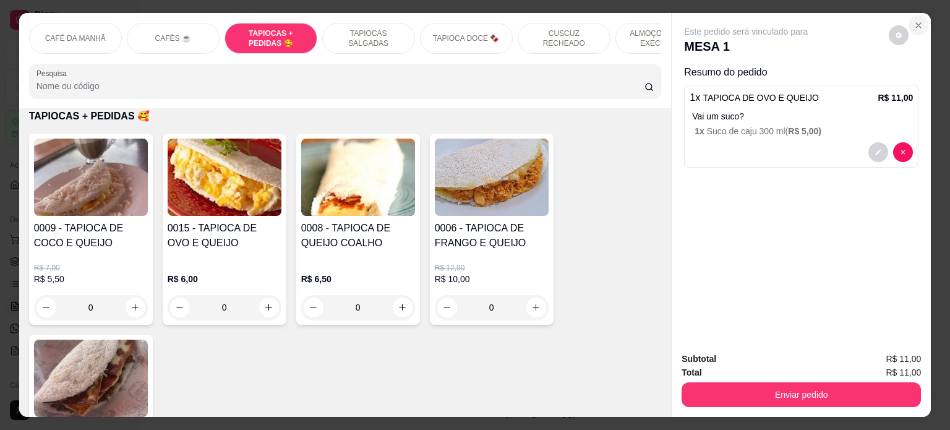
click at [914, 20] on icon "Close" at bounding box center [919, 25] width 10 height 10
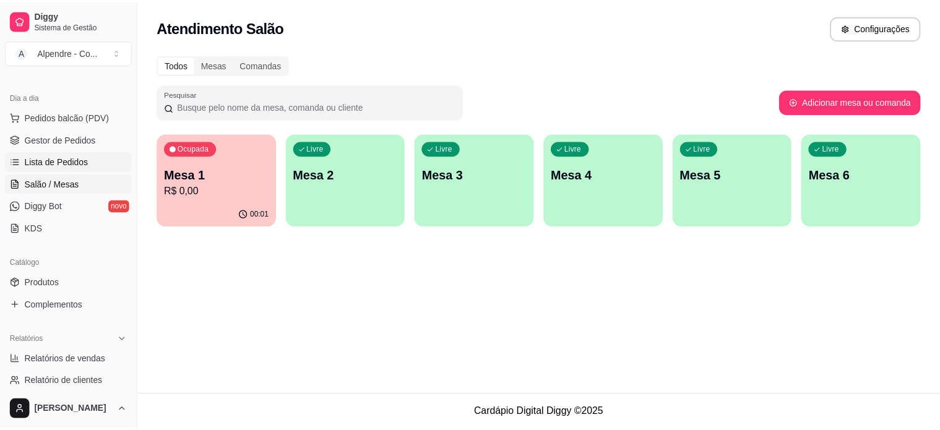
scroll to position [186, 0]
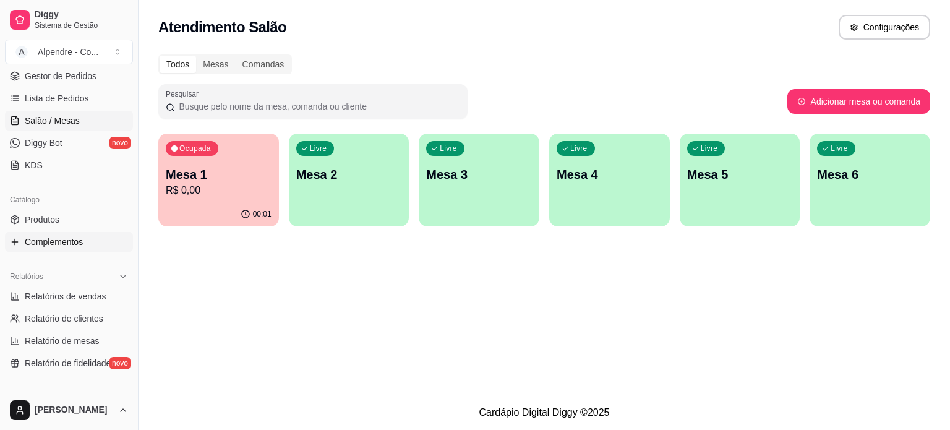
click at [62, 239] on span "Complementos" at bounding box center [54, 242] width 58 height 12
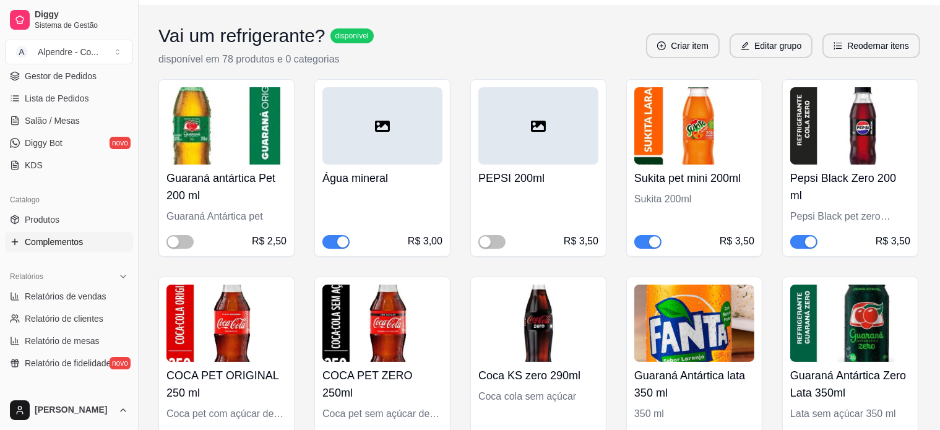
scroll to position [186, 0]
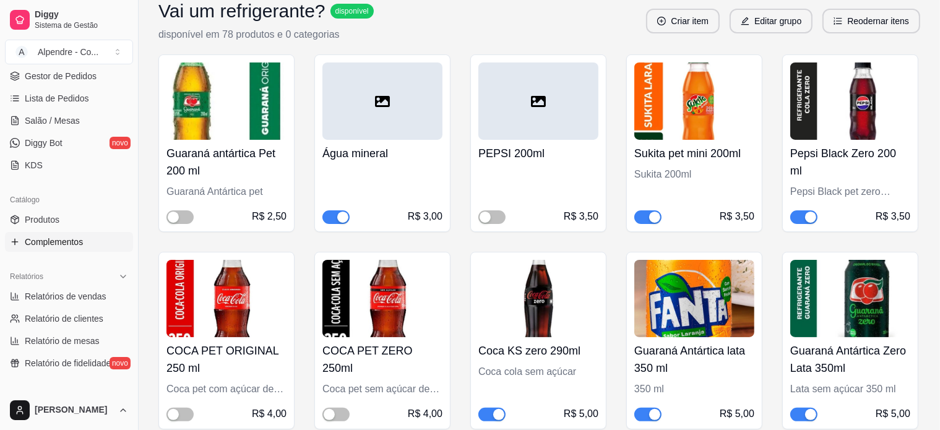
drag, startPoint x: 235, startPoint y: 168, endPoint x: 221, endPoint y: 168, distance: 13.6
click at [221, 168] on h4 "Guaraná antártica Pet 200 ml" at bounding box center [226, 162] width 120 height 35
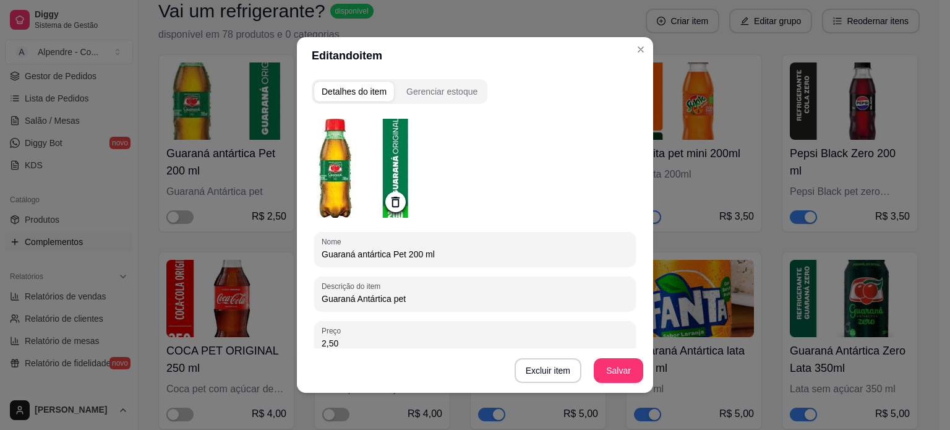
drag, startPoint x: 324, startPoint y: 253, endPoint x: 397, endPoint y: 254, distance: 73.6
click at [397, 254] on input "Guaraná antártica Pet 200 ml" at bounding box center [475, 254] width 307 height 12
click at [361, 252] on input "GUARANA PET 200 ml" at bounding box center [475, 254] width 307 height 12
type input "GUARANA ANTARTICA PET 200 ml"
click at [609, 373] on button "Salvar" at bounding box center [619, 371] width 48 height 24
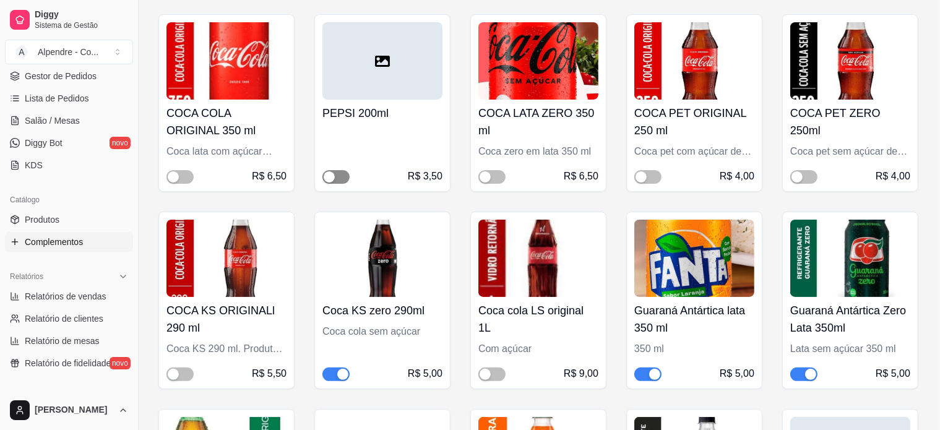
scroll to position [247, 0]
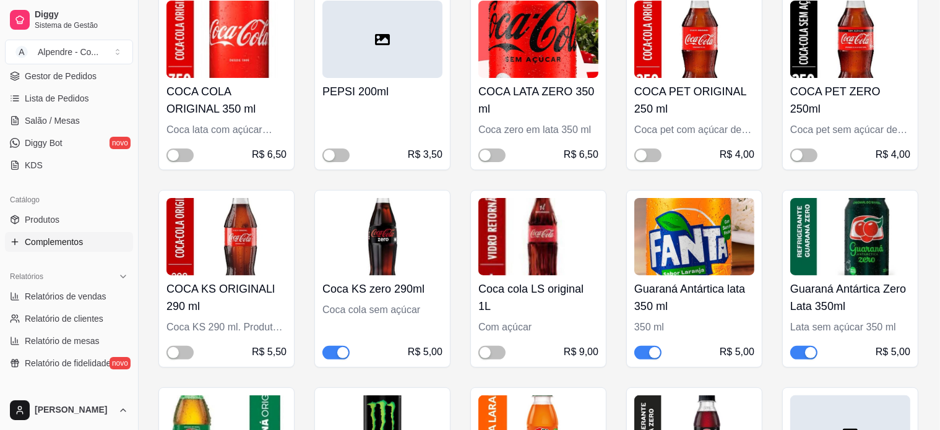
click at [404, 288] on h4 "Coca KS zero 290ml" at bounding box center [382, 288] width 120 height 17
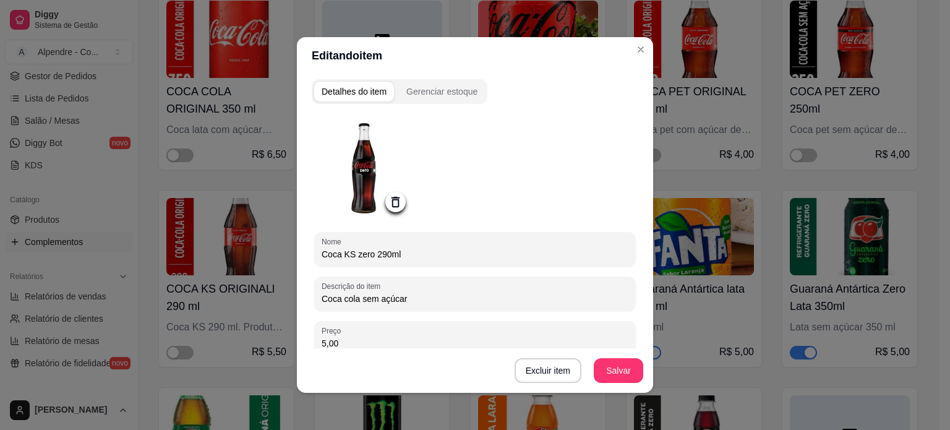
drag, startPoint x: 324, startPoint y: 256, endPoint x: 366, endPoint y: 255, distance: 42.7
click at [366, 255] on input "Coca KS zero 290ml" at bounding box center [475, 254] width 307 height 12
type input "COCA KS ZERO 290ml"
click at [609, 367] on button "Salvar" at bounding box center [618, 370] width 49 height 25
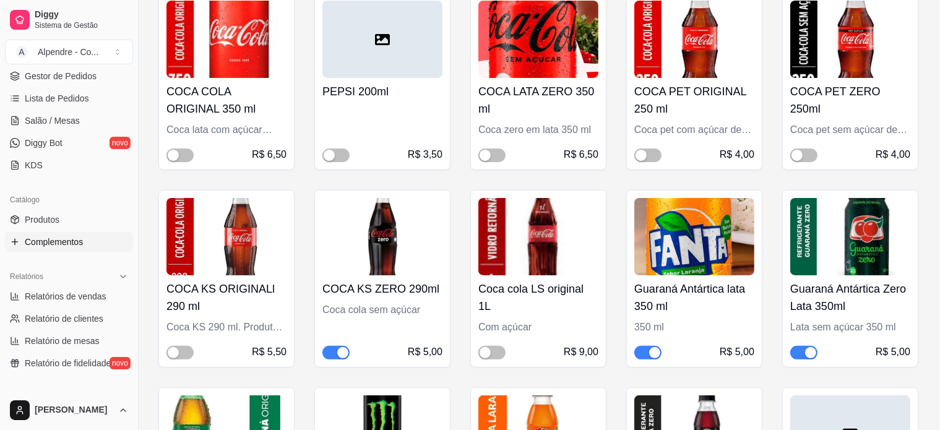
click at [530, 298] on div "Coca cola LS original 1L Com açúcar R$ 9,00" at bounding box center [538, 317] width 120 height 84
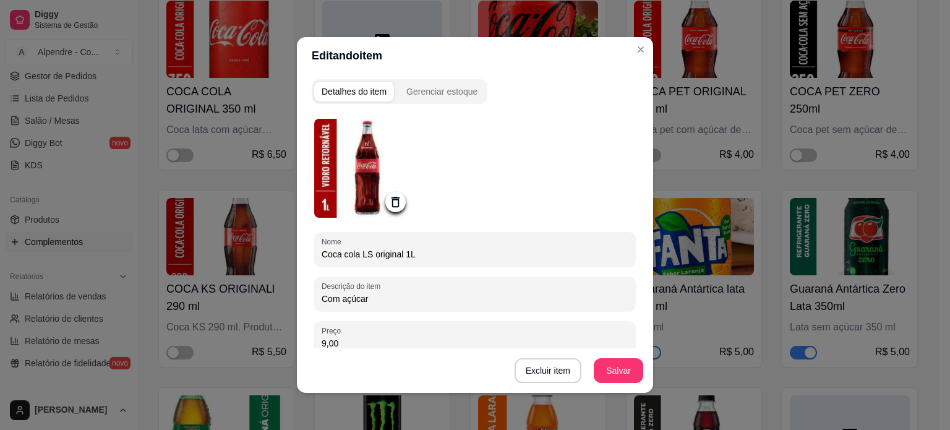
drag, startPoint x: 321, startPoint y: 254, endPoint x: 395, endPoint y: 254, distance: 74.2
click at [395, 254] on input "Coca cola LS original 1L" at bounding box center [475, 254] width 307 height 12
type input "COCA LS ORIGINAL 1L"
click at [630, 376] on button "Salvar" at bounding box center [618, 370] width 49 height 25
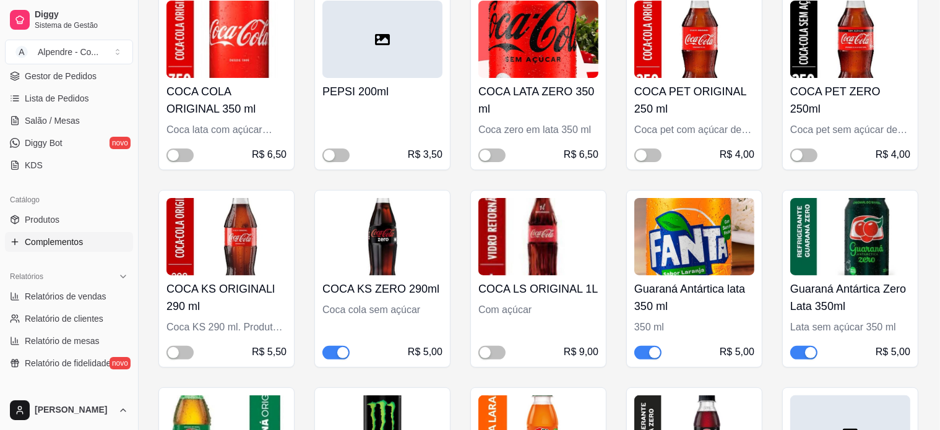
click at [682, 240] on img at bounding box center [694, 236] width 120 height 77
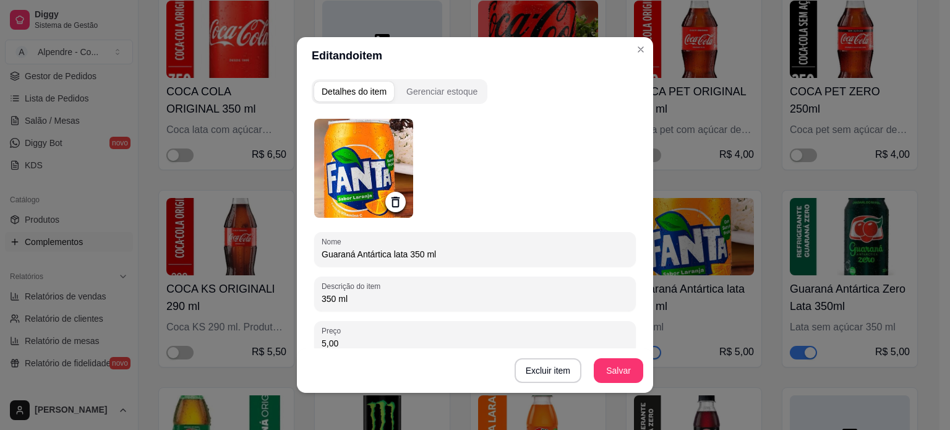
drag, startPoint x: 319, startPoint y: 254, endPoint x: 402, endPoint y: 255, distance: 82.9
click at [402, 255] on input "Guaraná Antártica lata 350 ml" at bounding box center [475, 254] width 307 height 12
type input "FANTA LATA 350 ml"
click at [610, 371] on button "Salvar" at bounding box center [619, 371] width 48 height 24
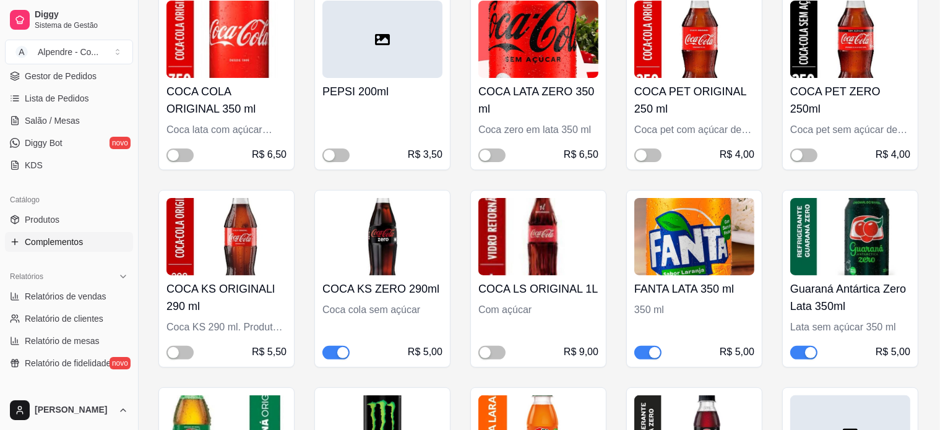
click at [859, 296] on h4 "Guaraná Antártica Zero Lata 350ml" at bounding box center [850, 297] width 120 height 35
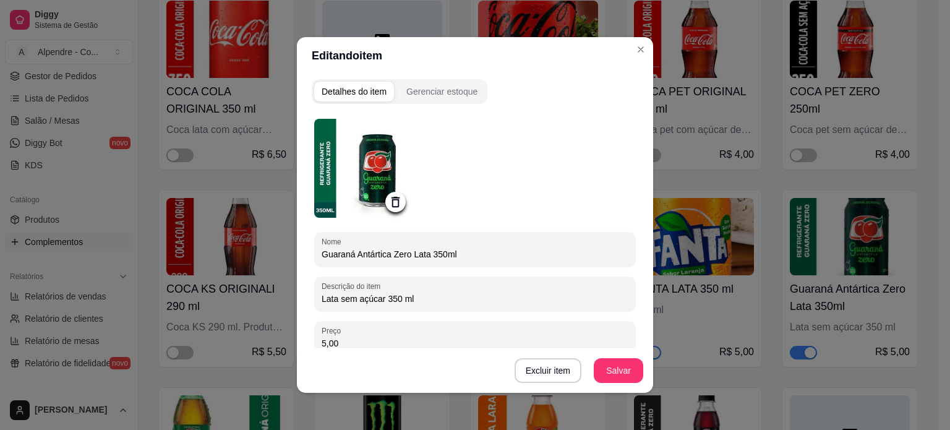
drag, startPoint x: 320, startPoint y: 252, endPoint x: 421, endPoint y: 255, distance: 100.2
click at [421, 255] on input "Guaraná Antártica Zero Lata 350ml" at bounding box center [475, 254] width 307 height 12
type input "GUARANA ZERO LATA 350ml"
click at [631, 367] on button "Salvar" at bounding box center [619, 371] width 48 height 24
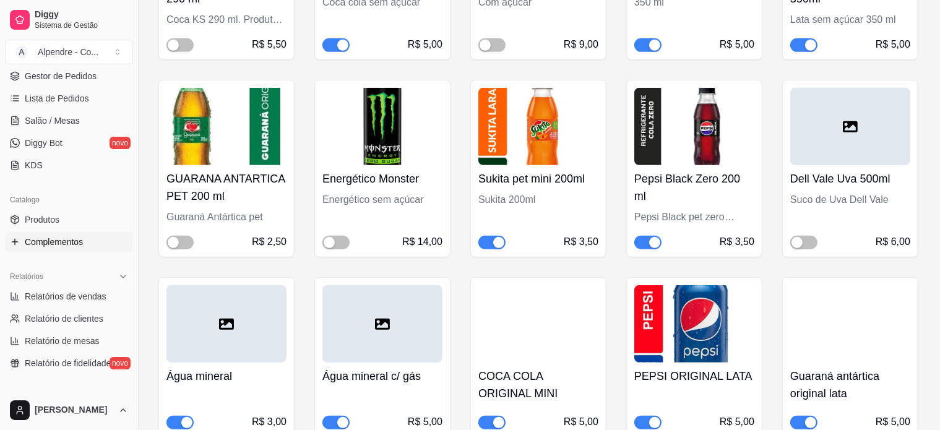
scroll to position [557, 0]
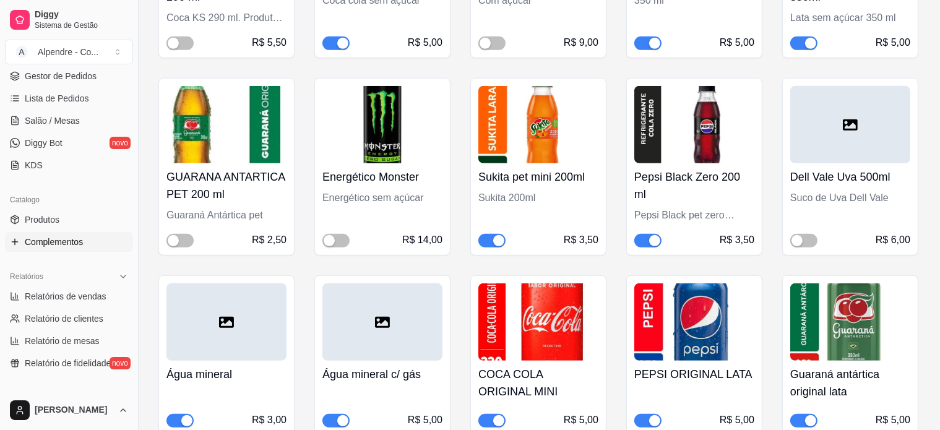
click at [393, 186] on div "Energético Monster Energético sem açúcar R$ 14,00" at bounding box center [382, 205] width 120 height 84
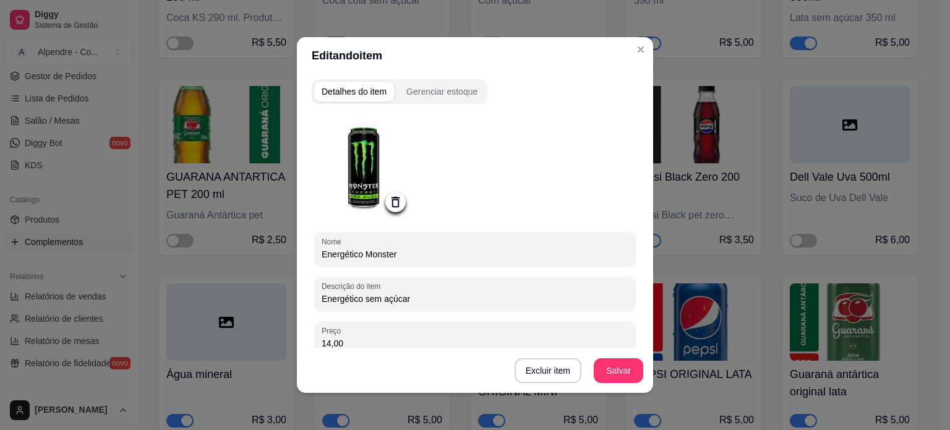
drag, startPoint x: 318, startPoint y: 254, endPoint x: 406, endPoint y: 254, distance: 88.5
click at [406, 254] on input "Energético Monster" at bounding box center [475, 254] width 307 height 12
type input "ENERGETICO MONSTER ZERO"
click at [607, 366] on button "Salvar" at bounding box center [619, 371] width 48 height 24
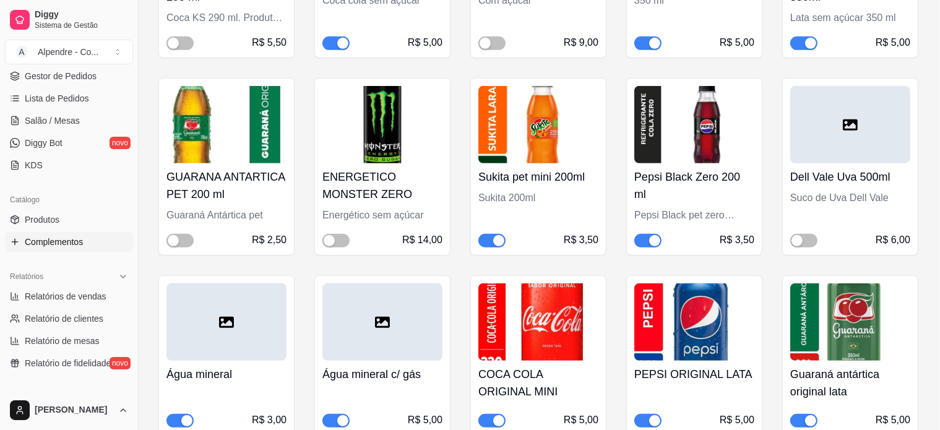
click at [503, 184] on h4 "Sukita pet mini 200ml" at bounding box center [538, 176] width 120 height 17
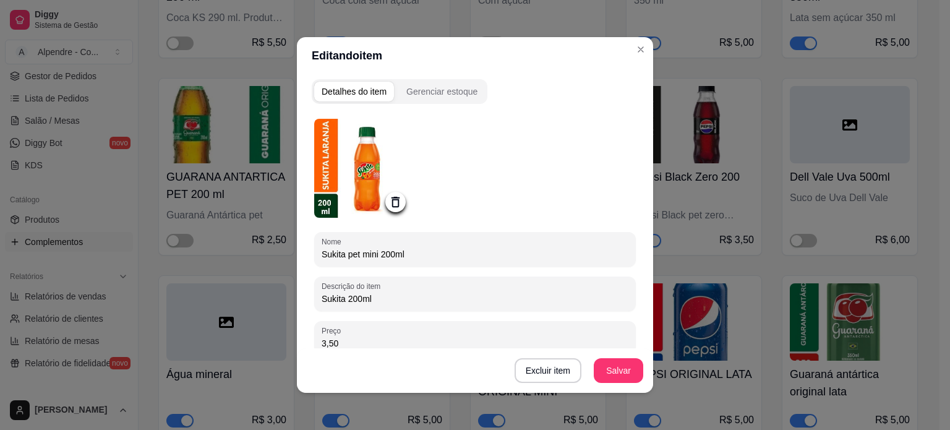
drag, startPoint x: 316, startPoint y: 253, endPoint x: 374, endPoint y: 253, distance: 57.5
click at [374, 253] on input "Sukita pet mini 200ml" at bounding box center [475, 254] width 307 height 12
type input "SUKITA PET MINI 200ml"
click at [625, 379] on button "Salvar" at bounding box center [619, 371] width 48 height 24
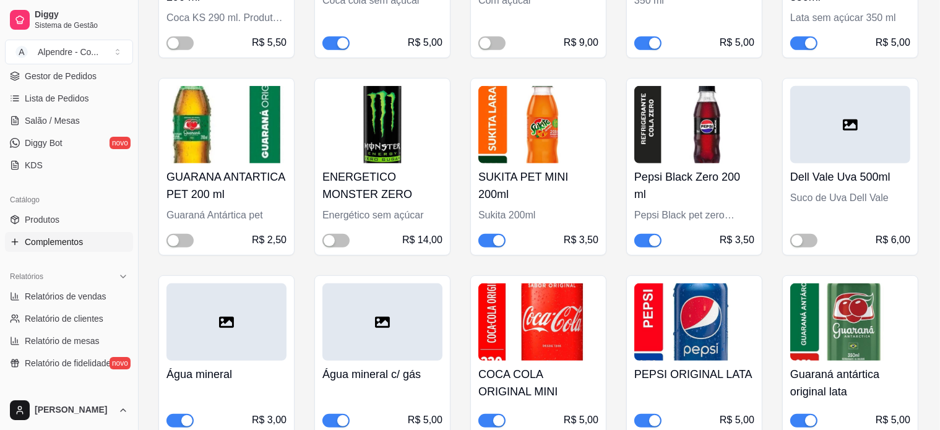
click at [689, 208] on div "Pepsi Black pet zero açúcar" at bounding box center [694, 215] width 120 height 15
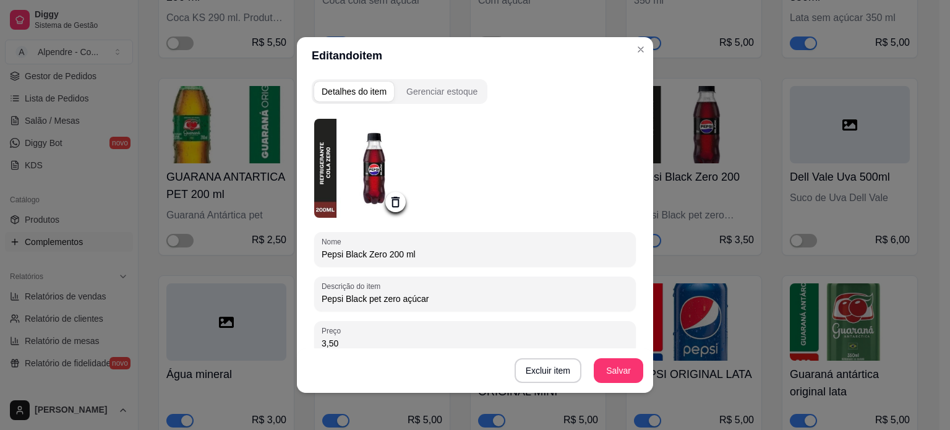
drag, startPoint x: 318, startPoint y: 257, endPoint x: 377, endPoint y: 260, distance: 58.9
click at [377, 260] on div "Pepsi Black Zero 200 ml" at bounding box center [475, 249] width 307 height 25
type input "PEPSI PET BLACK 200 ml"
click at [601, 368] on button "Salvar" at bounding box center [618, 370] width 49 height 25
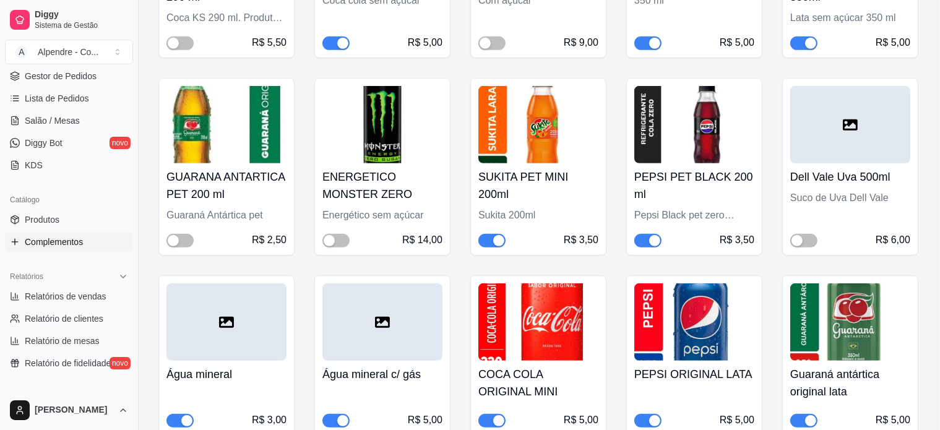
click at [848, 208] on div "Dell Vale Uva 500ml Suco de Uva Dell Vale R$ 6,00" at bounding box center [850, 205] width 120 height 84
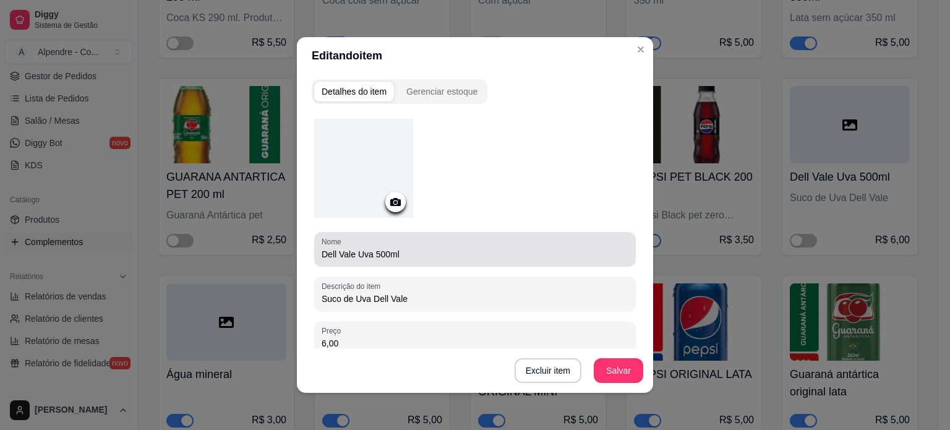
drag, startPoint x: 312, startPoint y: 256, endPoint x: 358, endPoint y: 259, distance: 45.2
click at [358, 259] on div "Nome Dell Vale Uva 500ml" at bounding box center [475, 249] width 322 height 35
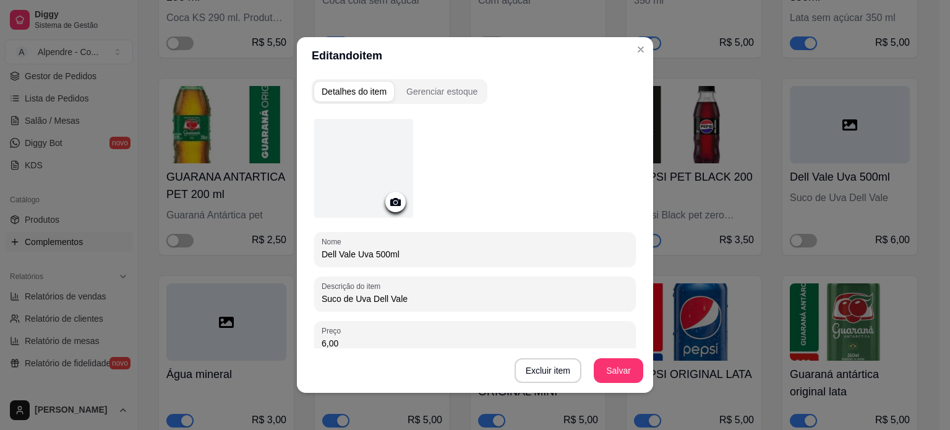
drag, startPoint x: 366, startPoint y: 254, endPoint x: 281, endPoint y: 254, distance: 84.8
click at [281, 254] on div "Editando item Detalhes do item Gerenciar estoque Nome Dell Vale Uva 500ml Descr…" at bounding box center [475, 215] width 950 height 430
type input "DELL VALE UVA 500ml"
click at [609, 373] on button "Salvar" at bounding box center [618, 370] width 49 height 25
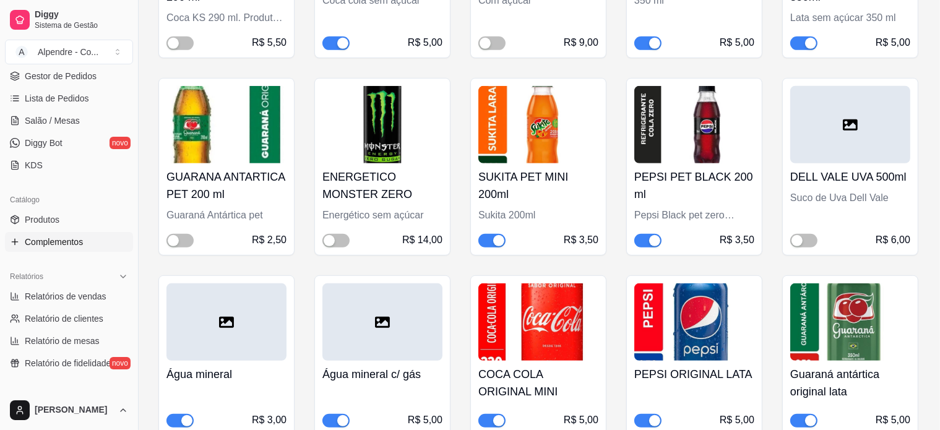
click at [839, 94] on div at bounding box center [850, 124] width 120 height 77
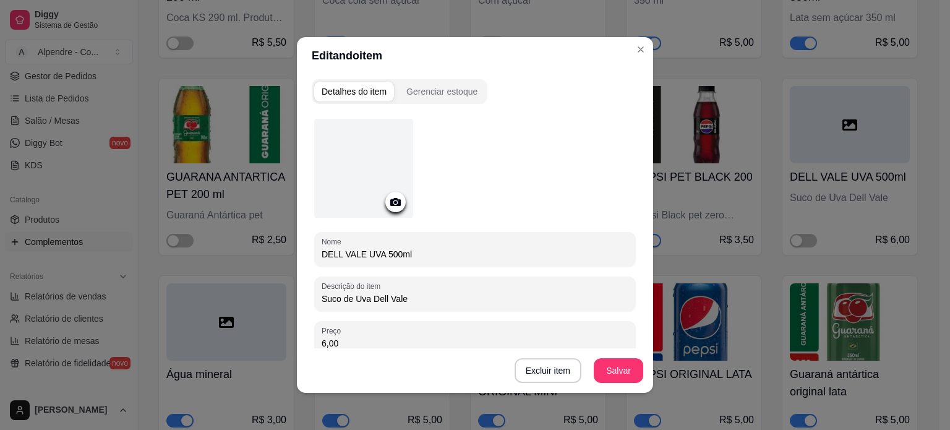
click at [394, 198] on icon at bounding box center [395, 202] width 14 height 14
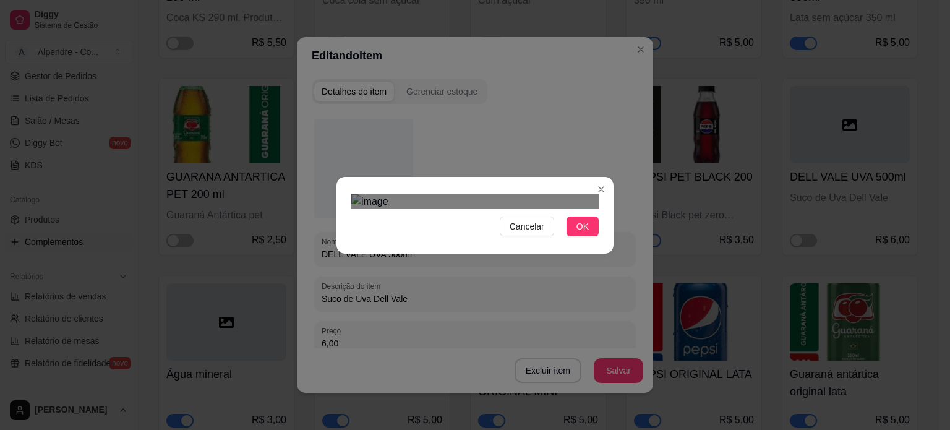
click at [597, 209] on img at bounding box center [474, 201] width 247 height 15
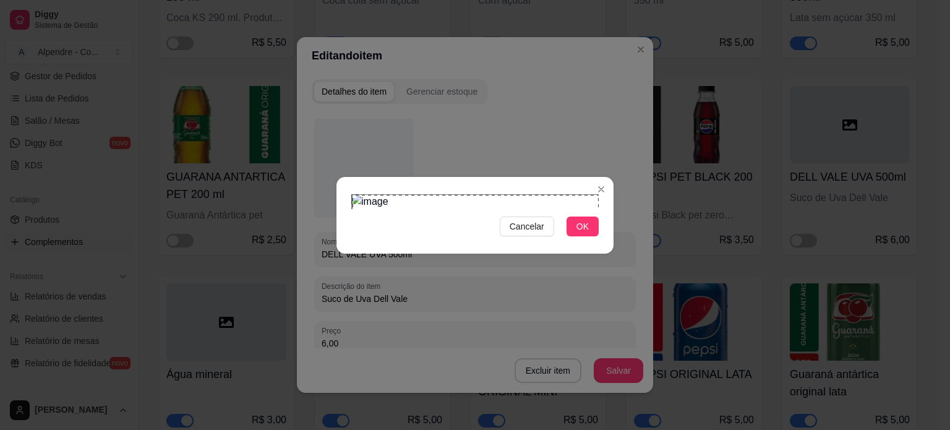
click at [605, 241] on div "Cancelar OK" at bounding box center [475, 215] width 277 height 52
click at [583, 236] on button "OK" at bounding box center [583, 227] width 32 height 20
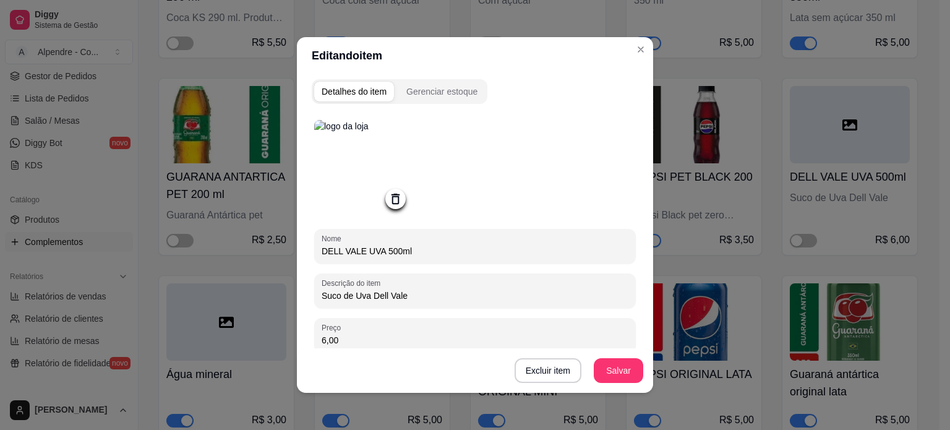
drag, startPoint x: 377, startPoint y: 251, endPoint x: 393, endPoint y: 251, distance: 15.5
click at [393, 251] on input "DELL VALE UVA 500ml" at bounding box center [475, 251] width 307 height 12
type input "DELL VALE UVA 450ml"
click at [620, 371] on button "Salvar" at bounding box center [619, 371] width 48 height 24
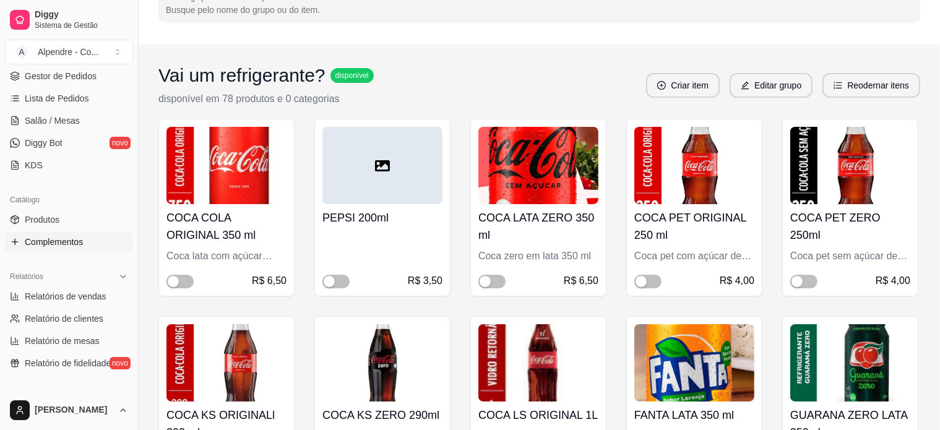
scroll to position [62, 0]
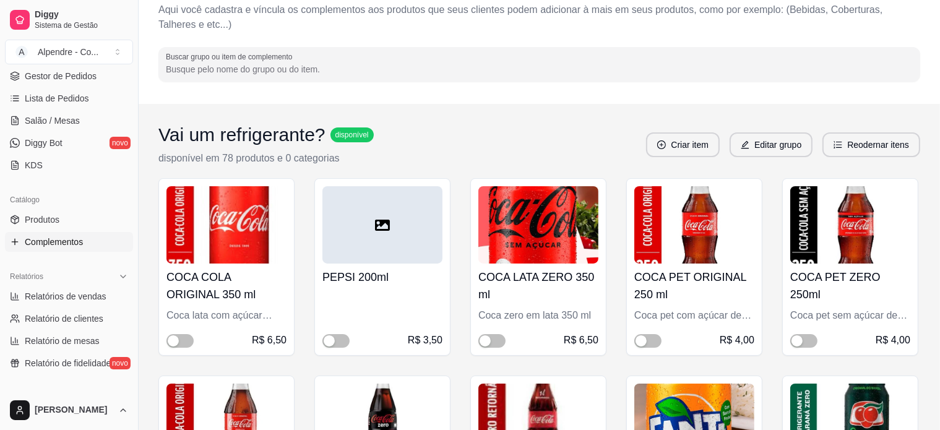
click at [368, 232] on div at bounding box center [382, 224] width 120 height 77
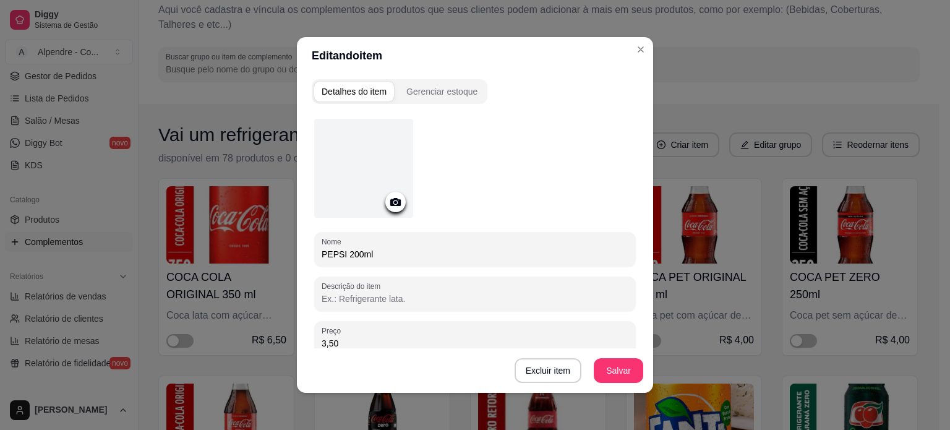
click at [390, 200] on icon at bounding box center [395, 202] width 14 height 14
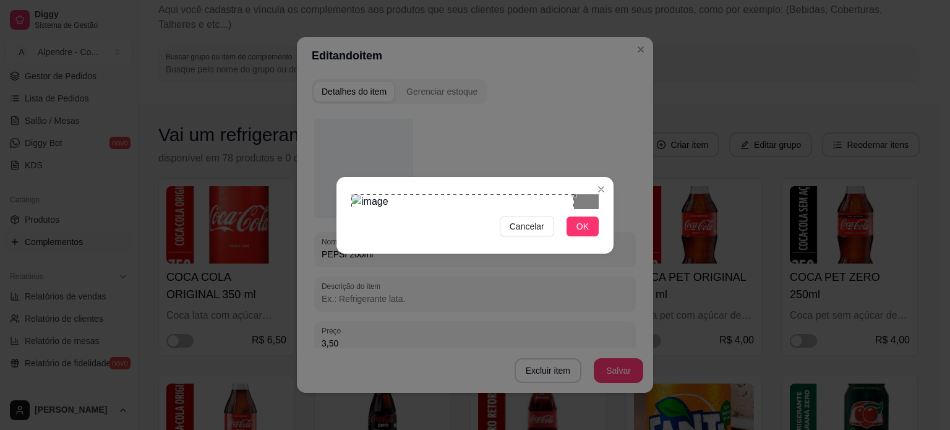
click at [465, 194] on div "Use the arrow keys to move the crop selection area" at bounding box center [462, 305] width 223 height 223
click at [596, 241] on div "Cancelar OK" at bounding box center [475, 215] width 277 height 52
click at [594, 236] on button "OK" at bounding box center [583, 227] width 32 height 20
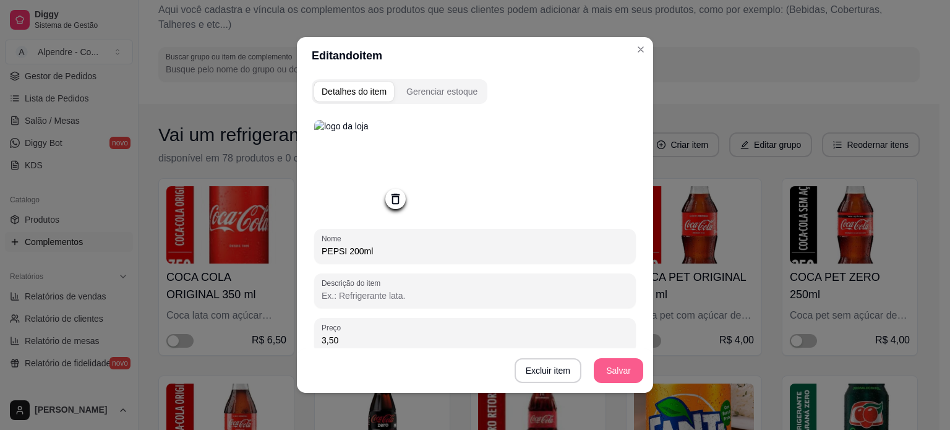
click at [609, 367] on button "Salvar" at bounding box center [618, 370] width 49 height 25
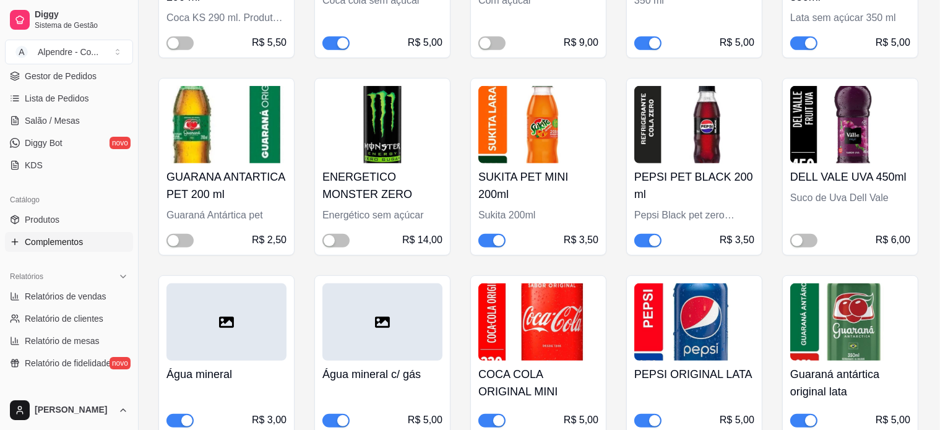
scroll to position [619, 0]
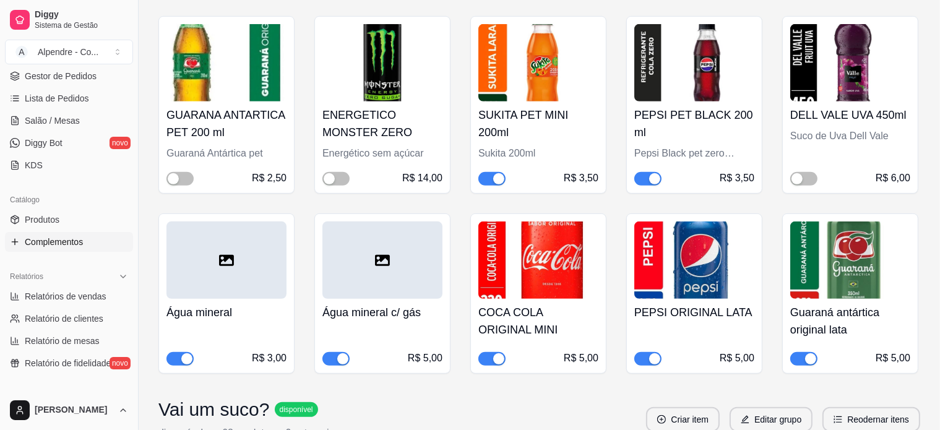
click at [230, 260] on icon at bounding box center [226, 260] width 15 height 15
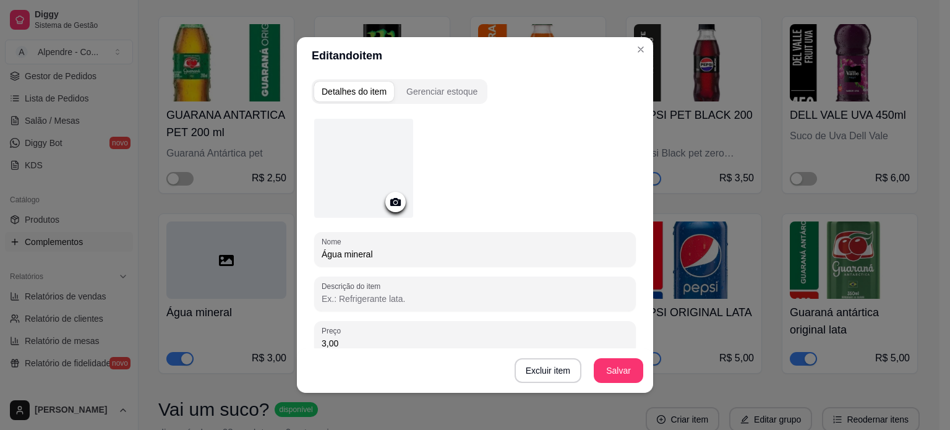
click at [394, 202] on circle at bounding box center [395, 202] width 3 height 3
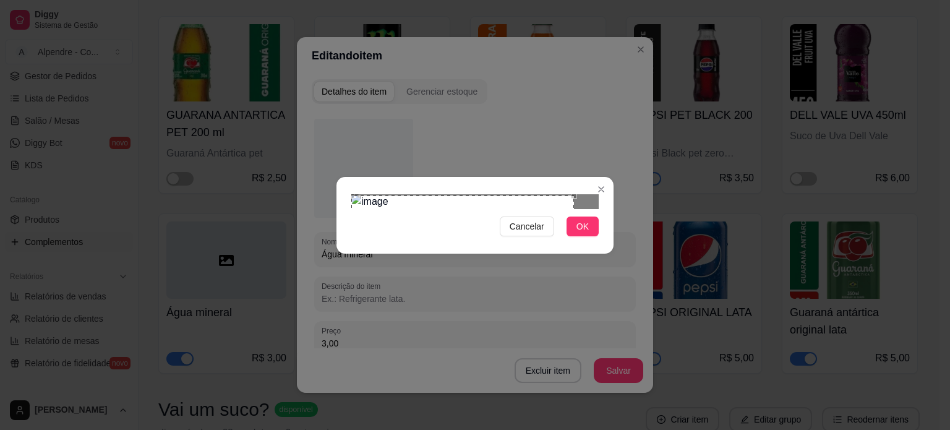
click at [413, 195] on div "Use the arrow keys to move the crop selection area" at bounding box center [462, 306] width 223 height 223
click at [450, 194] on div "Use the arrow keys to move the crop selection area" at bounding box center [462, 305] width 223 height 223
click at [601, 241] on div "Cancelar OK" at bounding box center [475, 215] width 277 height 52
click at [587, 236] on button "OK" at bounding box center [583, 227] width 32 height 20
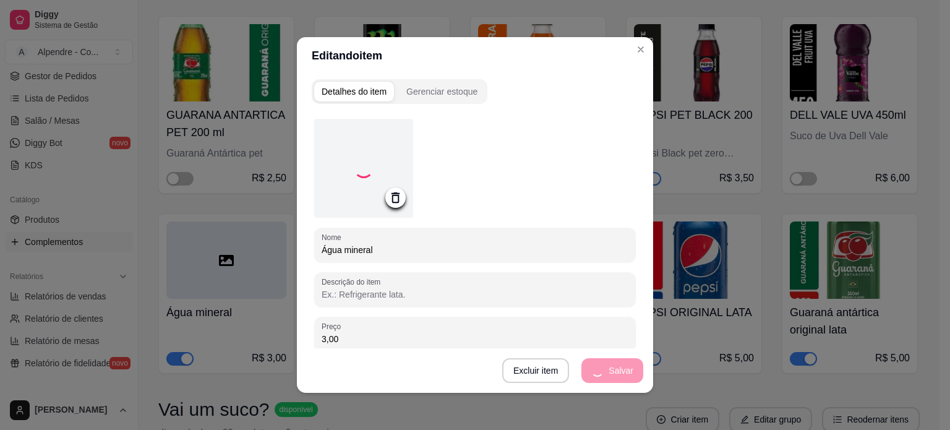
drag, startPoint x: 382, startPoint y: 247, endPoint x: 313, endPoint y: 252, distance: 68.8
click at [314, 252] on div "Nome Água mineral" at bounding box center [475, 245] width 322 height 35
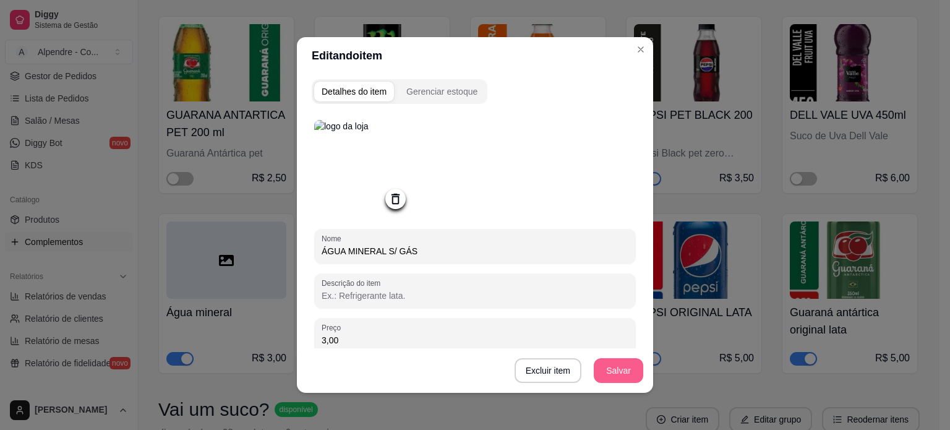
type input "ÁGUA MINERAL S/ GÁS"
click at [617, 366] on button "Salvar" at bounding box center [618, 370] width 49 height 25
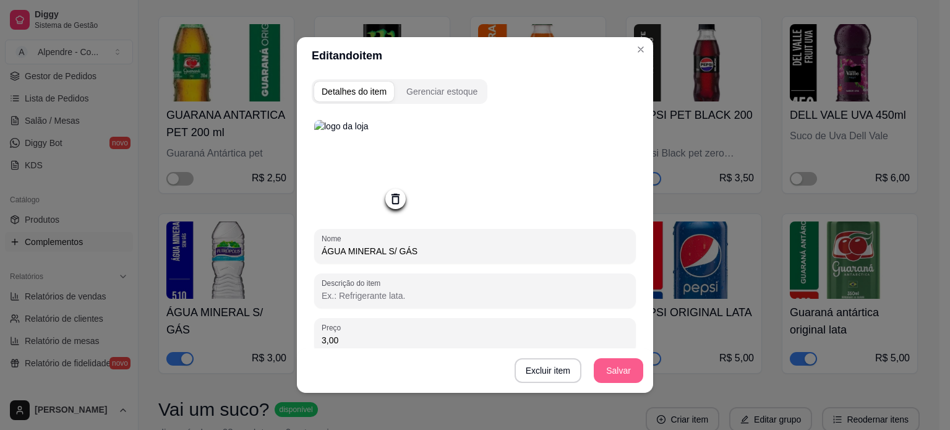
click at [616, 366] on button "Salvar" at bounding box center [618, 370] width 49 height 25
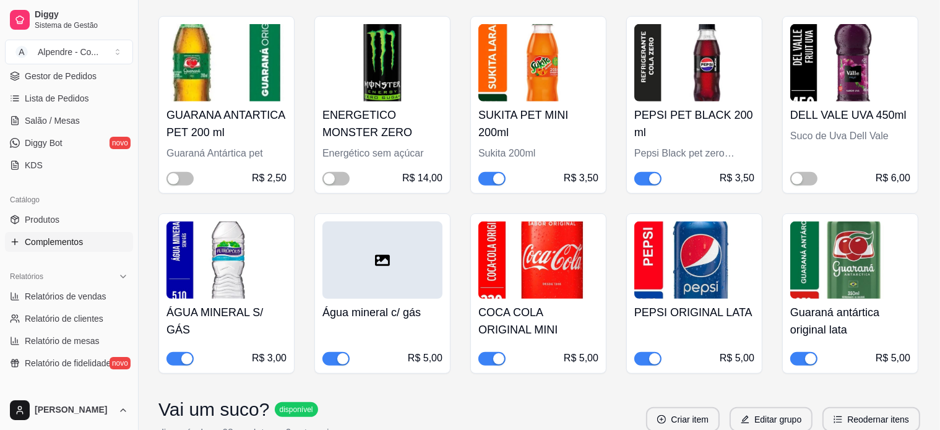
click at [405, 272] on div at bounding box center [382, 259] width 120 height 77
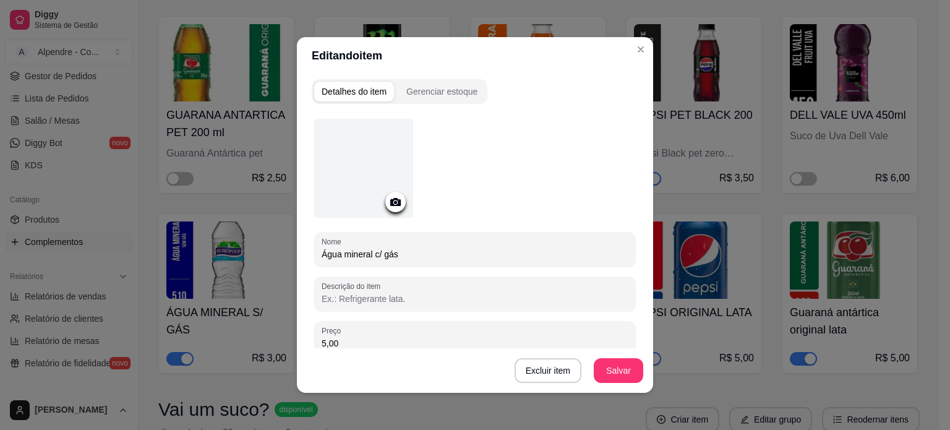
click at [390, 200] on icon at bounding box center [395, 202] width 11 height 8
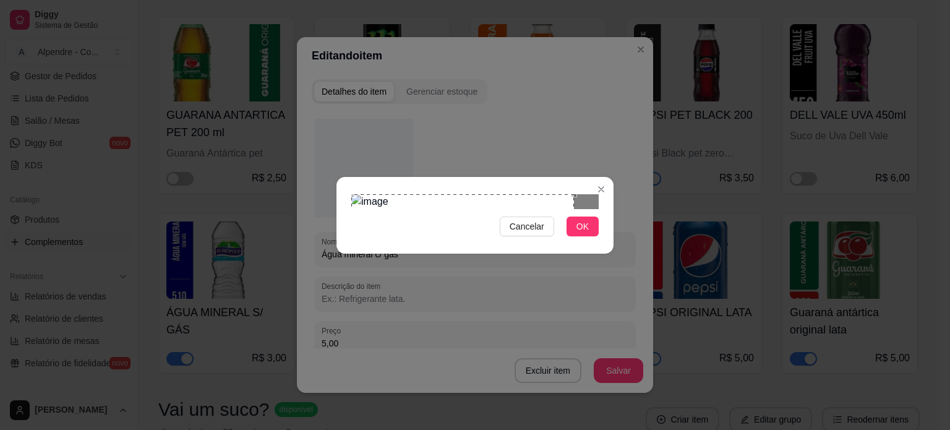
click at [426, 194] on div "Use the arrow keys to move the crop selection area" at bounding box center [462, 257] width 223 height 126
click at [498, 209] on div at bounding box center [474, 201] width 247 height 15
click at [587, 233] on span "OK" at bounding box center [583, 227] width 12 height 14
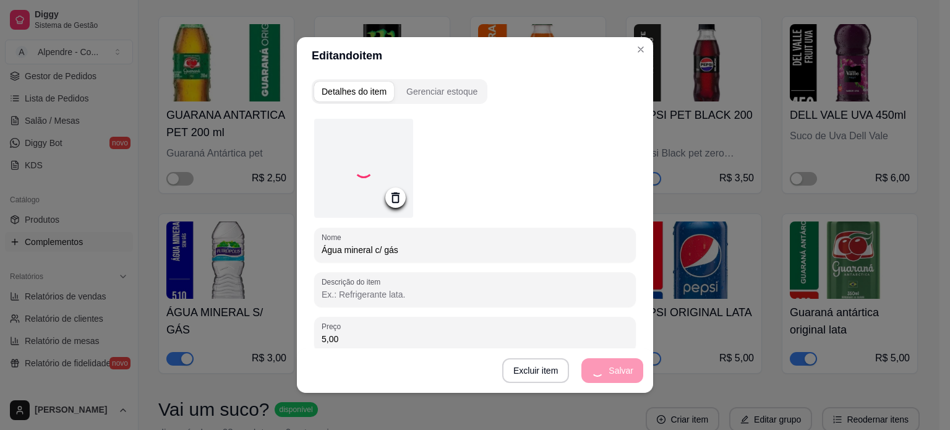
drag, startPoint x: 316, startPoint y: 248, endPoint x: 405, endPoint y: 253, distance: 89.2
click at [405, 253] on input "Água mineral c/ gás" at bounding box center [475, 250] width 307 height 12
type input "A"
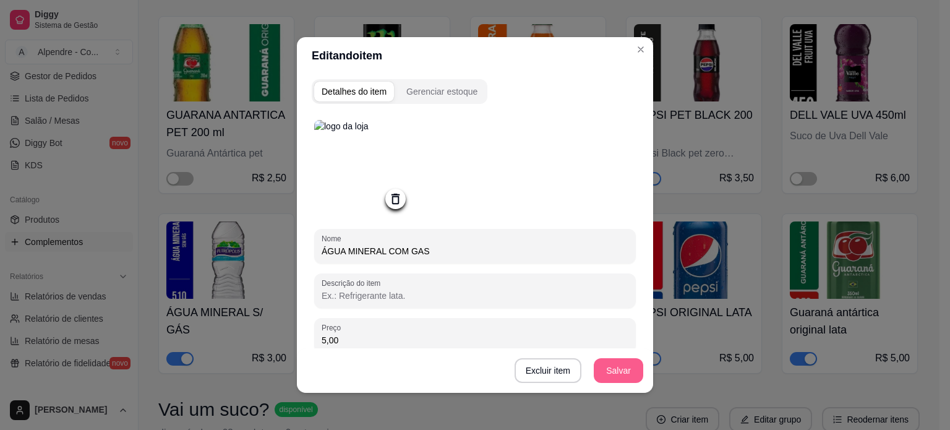
type input "ÁGUA MINERAL COM GAS"
click at [604, 364] on button "Salvar" at bounding box center [619, 371] width 48 height 24
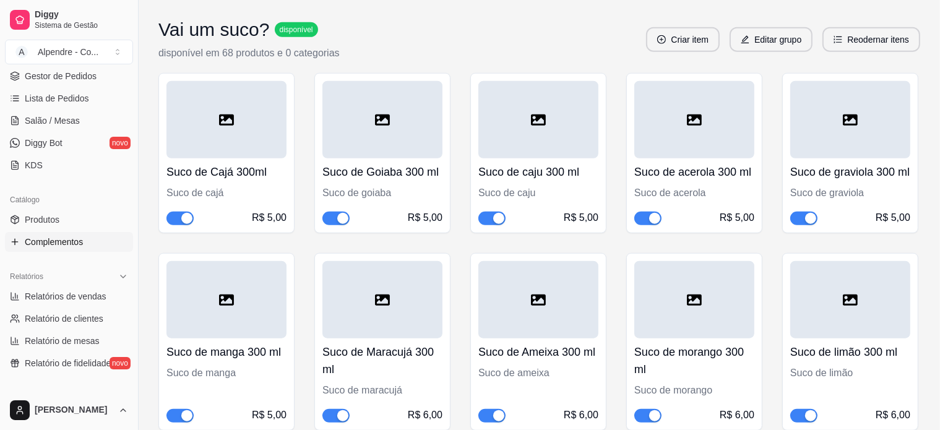
scroll to position [990, 0]
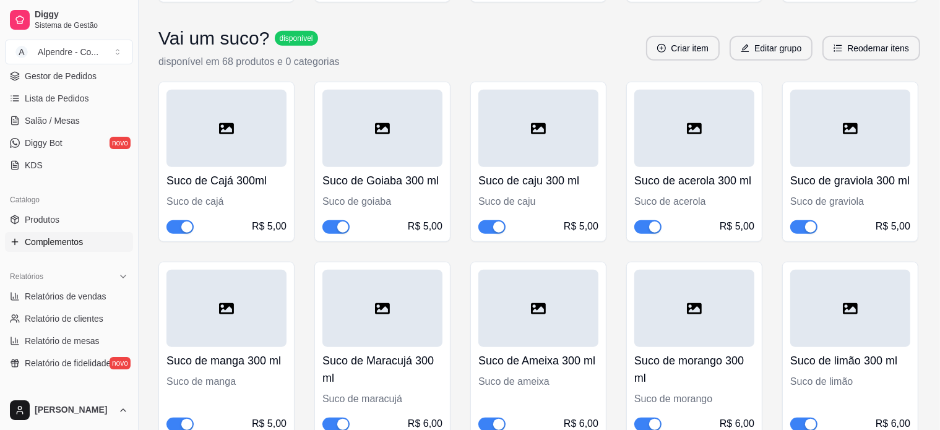
click at [210, 195] on div "Suco de cajá" at bounding box center [226, 201] width 120 height 15
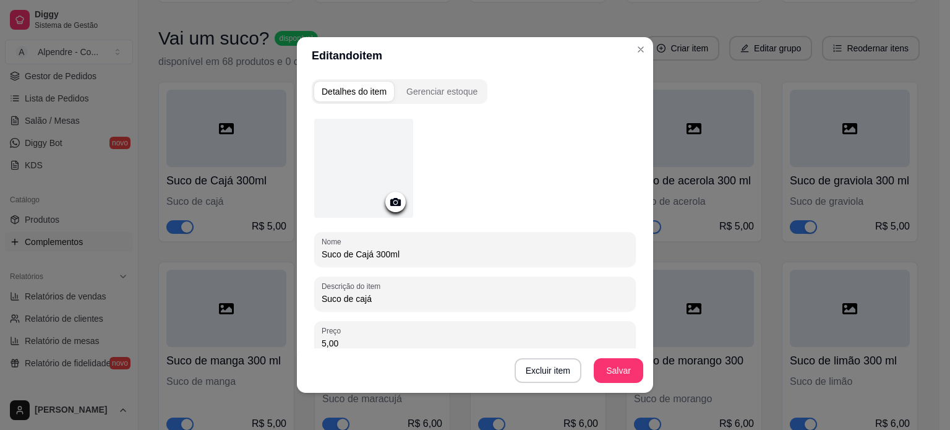
drag, startPoint x: 319, startPoint y: 254, endPoint x: 366, endPoint y: 256, distance: 47.1
click at [366, 256] on input "Suco de Cajá 300ml" at bounding box center [475, 254] width 307 height 12
type input "SUCO DE CAJA 300ml"
click at [612, 368] on button "Salvar" at bounding box center [619, 371] width 48 height 24
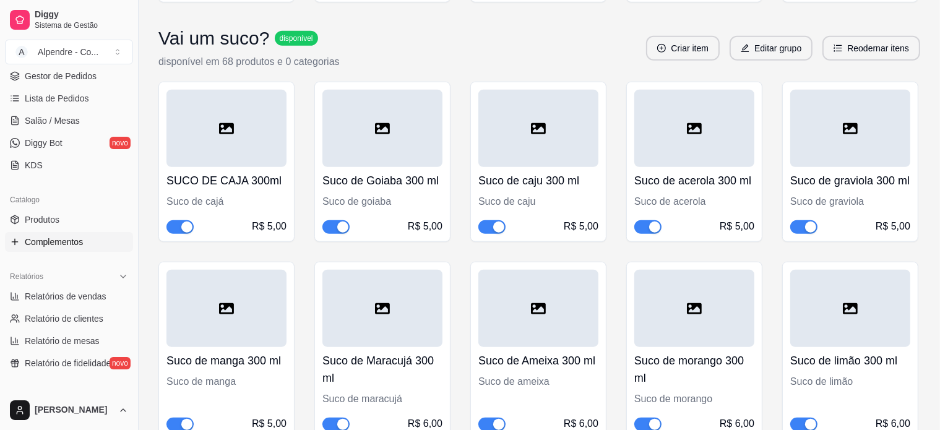
click at [364, 181] on h4 "Suco de Goiaba 300 ml" at bounding box center [382, 180] width 120 height 17
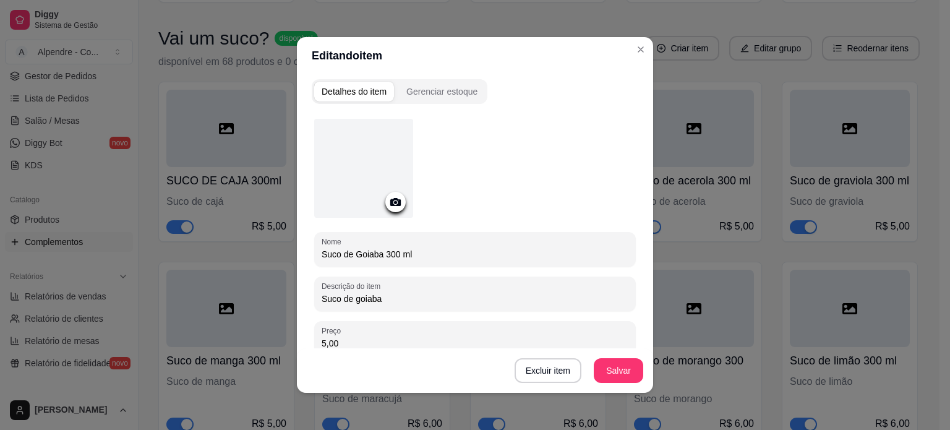
drag, startPoint x: 320, startPoint y: 254, endPoint x: 374, endPoint y: 255, distance: 53.8
click at [374, 255] on input "Suco de Goiaba 300 ml" at bounding box center [475, 254] width 307 height 12
type input "SUCO DE GOIABA 300 ml"
click at [619, 370] on button "Salvar" at bounding box center [619, 371] width 48 height 24
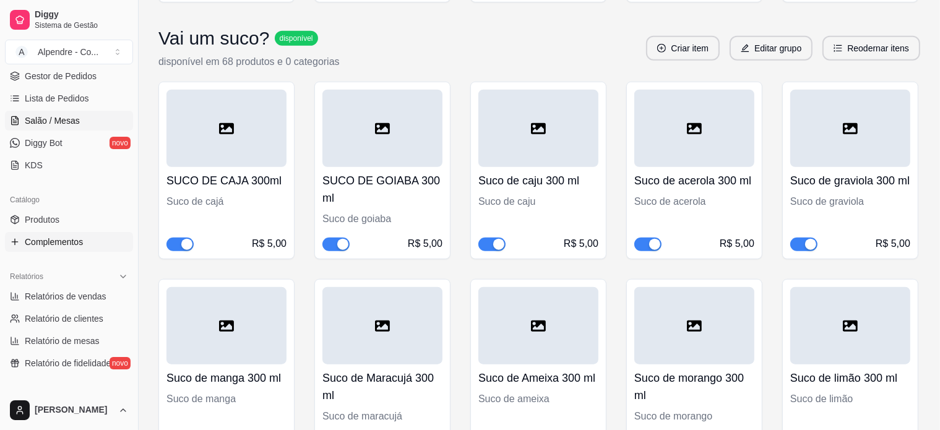
click at [62, 121] on span "Salão / Mesas" at bounding box center [52, 120] width 55 height 12
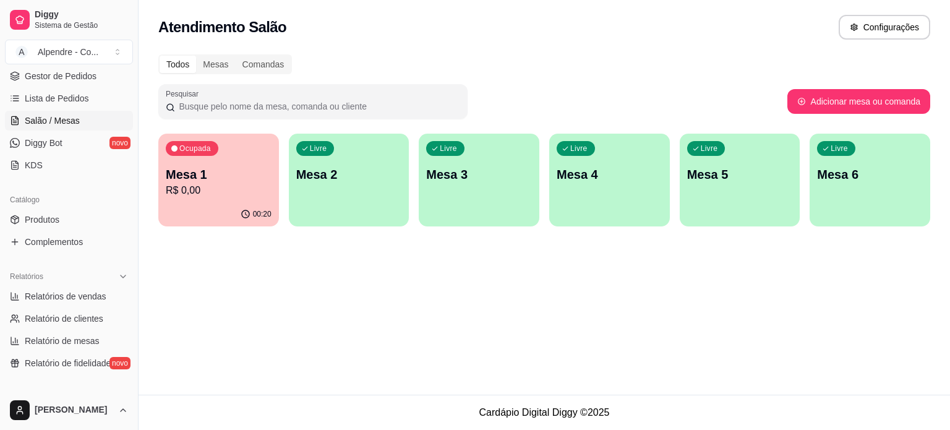
click at [228, 179] on p "Mesa 1" at bounding box center [219, 174] width 106 height 17
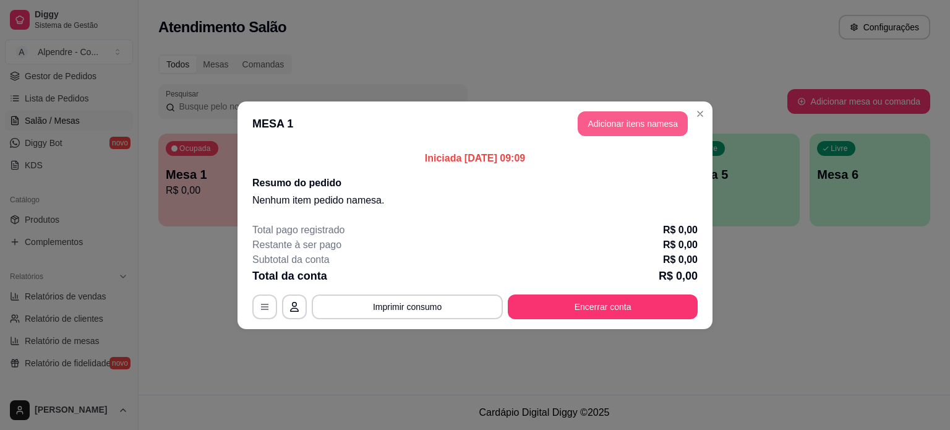
click at [648, 120] on button "Adicionar itens na mesa" at bounding box center [633, 123] width 110 height 25
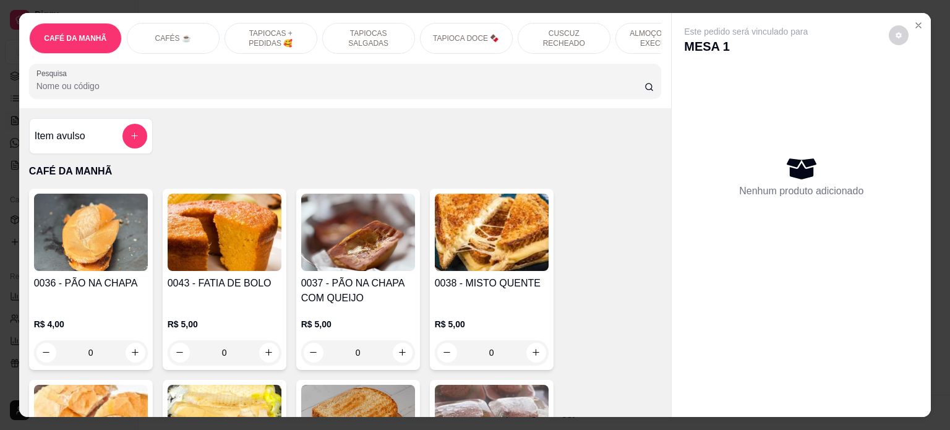
click at [279, 30] on p "TAPIOCAS + PEDIDAS 🥰" at bounding box center [271, 38] width 72 height 20
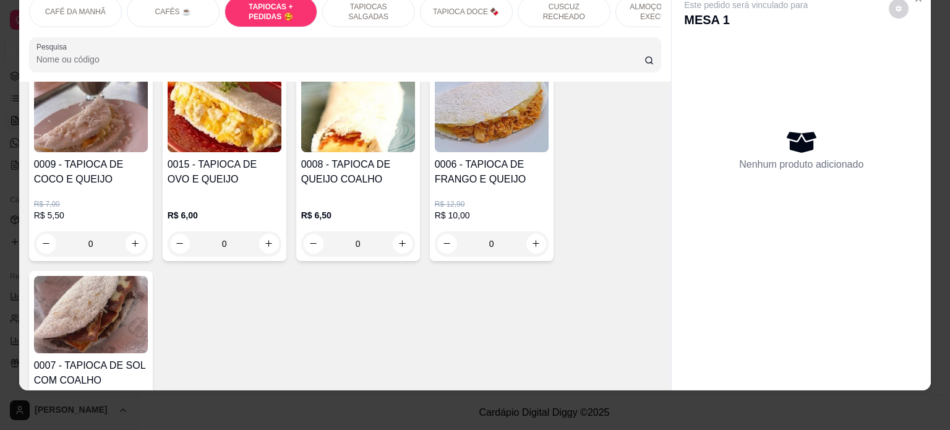
scroll to position [1060, 0]
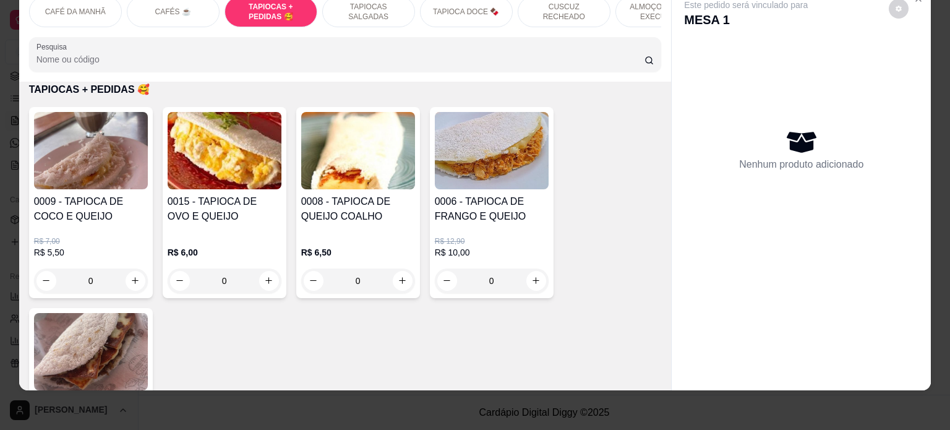
click at [270, 286] on div "0" at bounding box center [225, 280] width 114 height 25
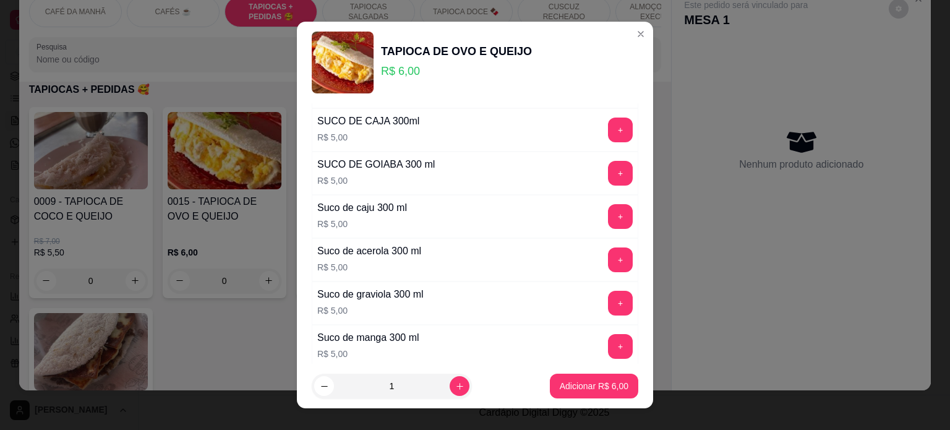
scroll to position [557, 0]
click at [609, 218] on button "+" at bounding box center [621, 216] width 24 height 24
click at [589, 388] on p "Adicionar R$ 11,00" at bounding box center [592, 386] width 72 height 12
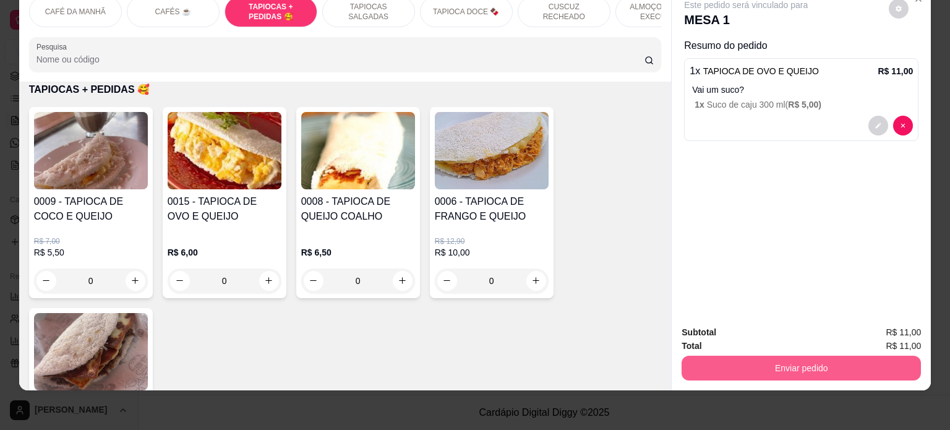
click at [734, 356] on button "Enviar pedido" at bounding box center [801, 368] width 239 height 25
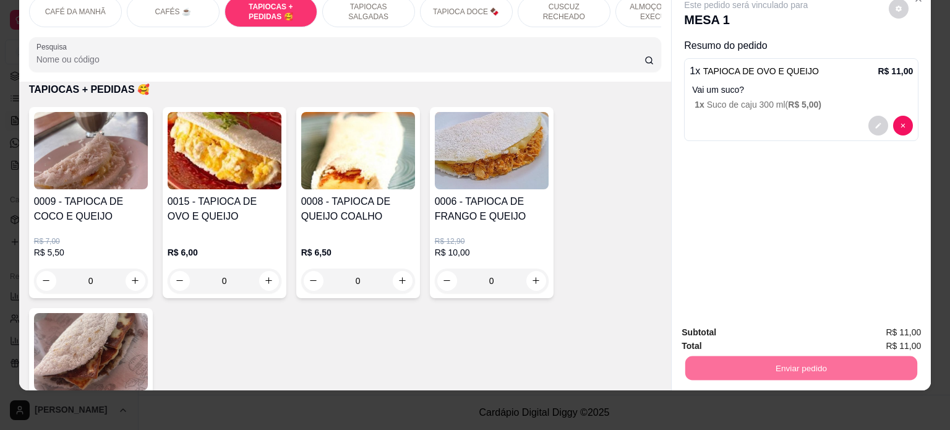
click at [787, 330] on button "Não registrar e enviar pedido" at bounding box center [760, 328] width 129 height 24
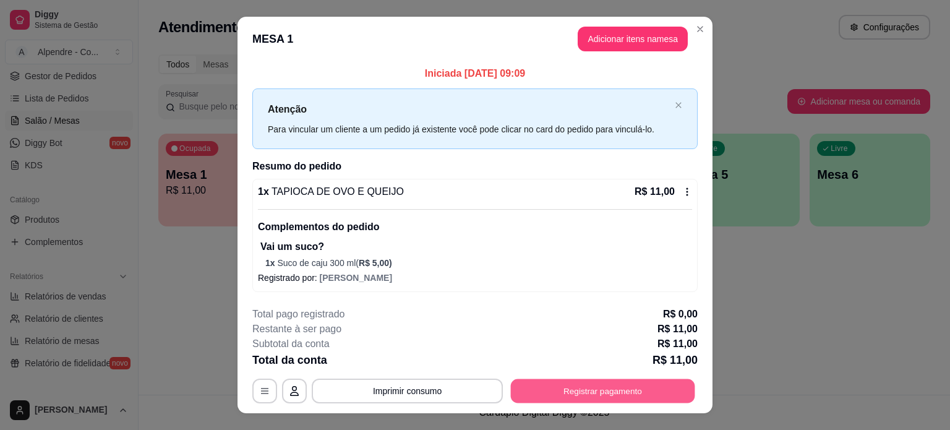
click at [625, 380] on button "Registrar pagamento" at bounding box center [603, 391] width 184 height 24
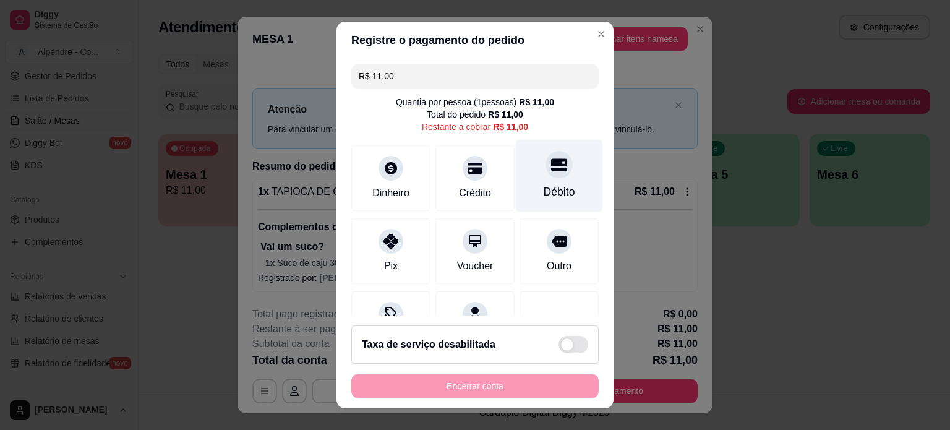
click at [518, 163] on div "Débito" at bounding box center [559, 175] width 87 height 72
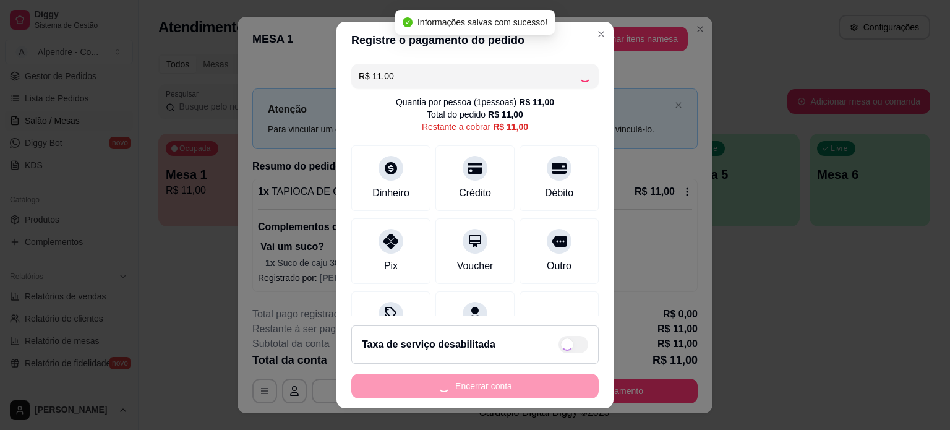
type input "R$ 0,00"
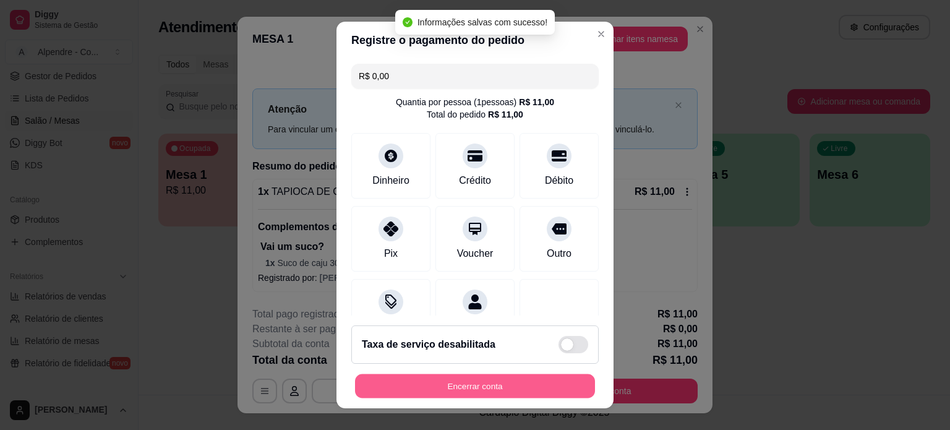
click at [474, 379] on button "Encerrar conta" at bounding box center [475, 386] width 240 height 24
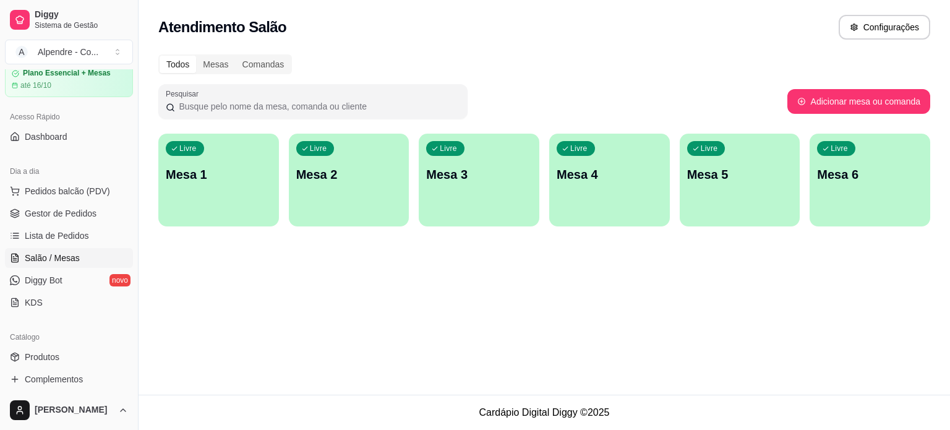
scroll to position [0, 0]
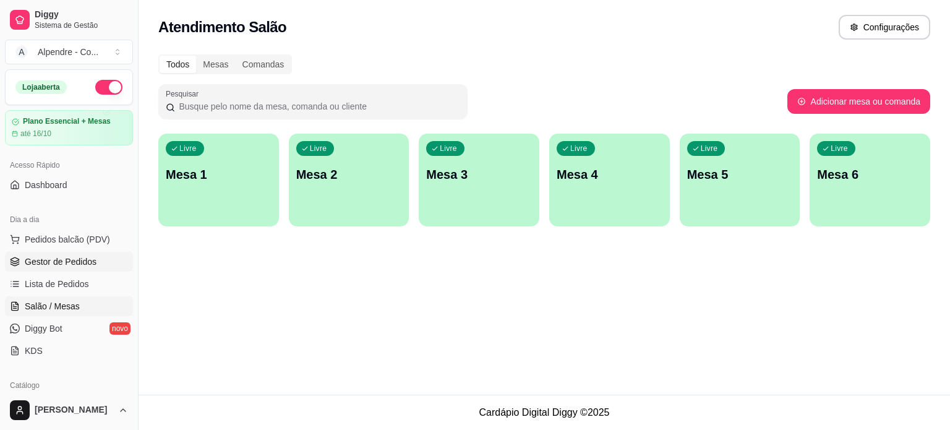
click at [49, 267] on link "Gestor de Pedidos" at bounding box center [69, 262] width 128 height 20
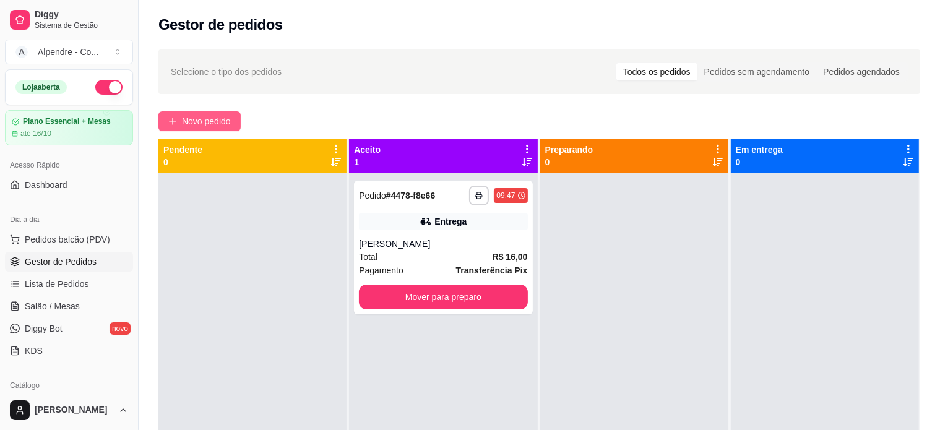
click at [181, 122] on button "Novo pedido" at bounding box center [199, 121] width 82 height 20
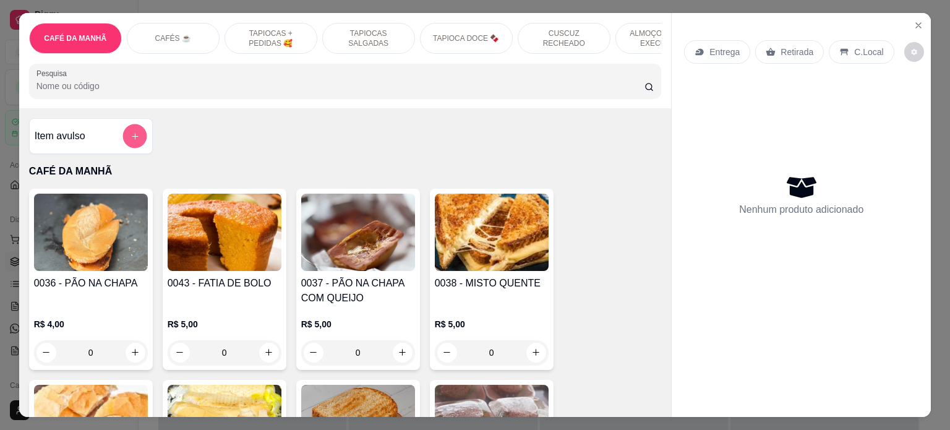
click at [137, 144] on button "add-separate-item" at bounding box center [134, 136] width 24 height 24
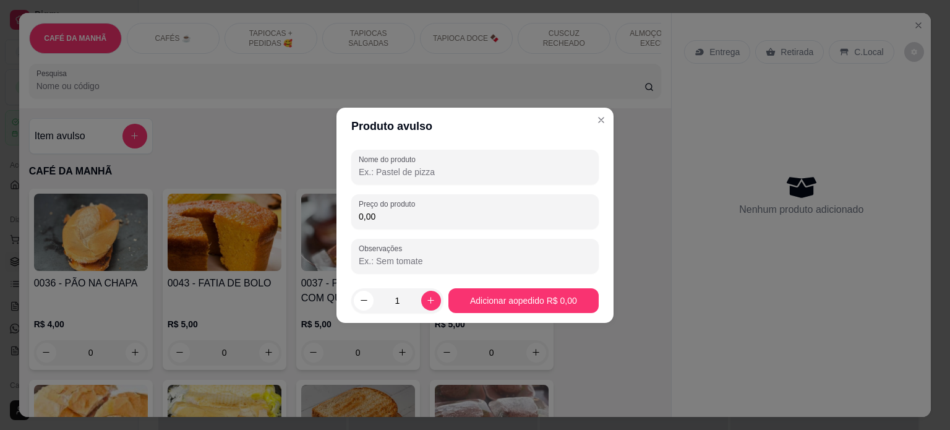
click at [396, 176] on input "Nome do produto" at bounding box center [475, 172] width 233 height 12
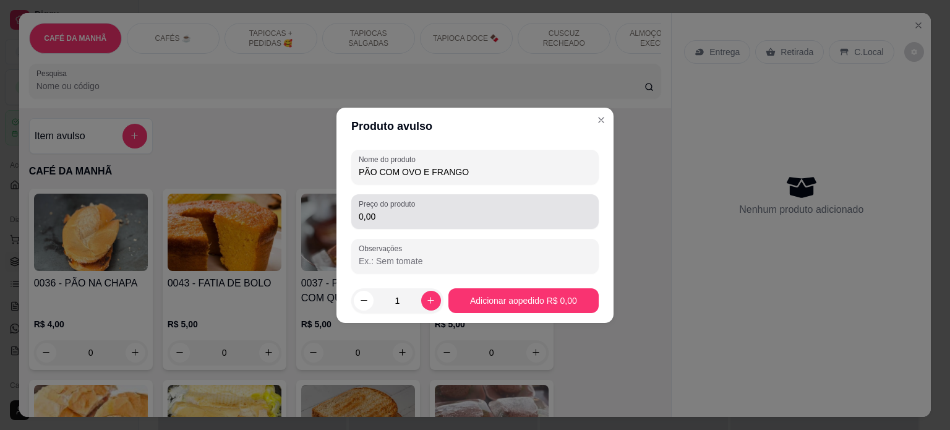
type input "PÃO COM OVO E FRANGO"
click at [390, 225] on div "Preço do produto 0,00" at bounding box center [474, 211] width 247 height 35
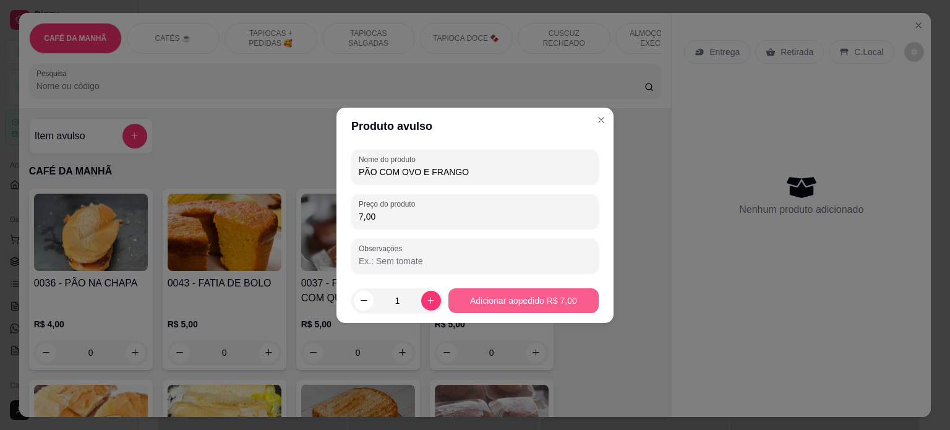
type input "7,00"
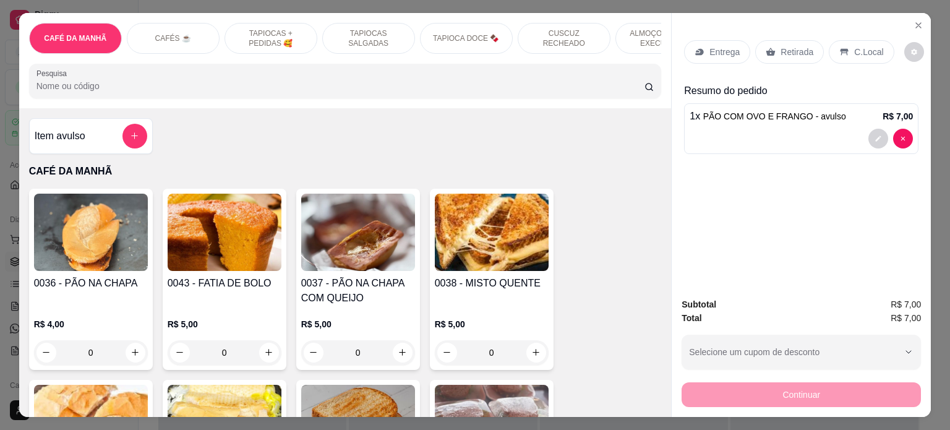
click at [143, 36] on div "CAFÉS ☕️" at bounding box center [173, 38] width 93 height 31
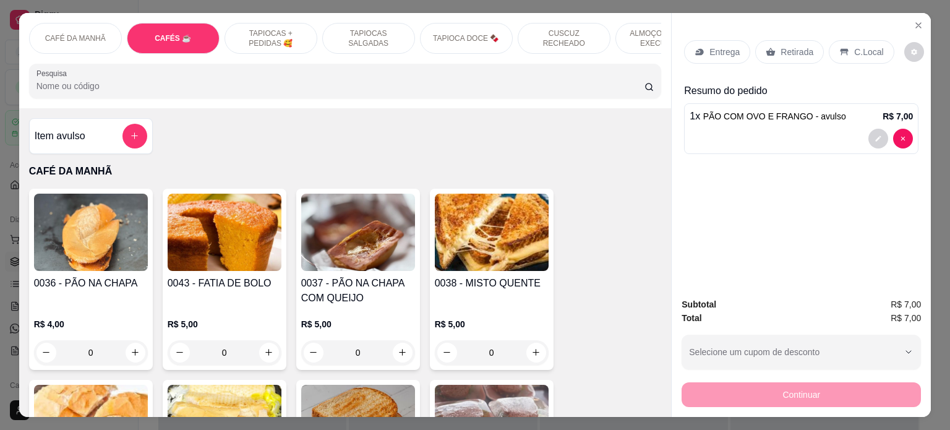
scroll to position [653, 0]
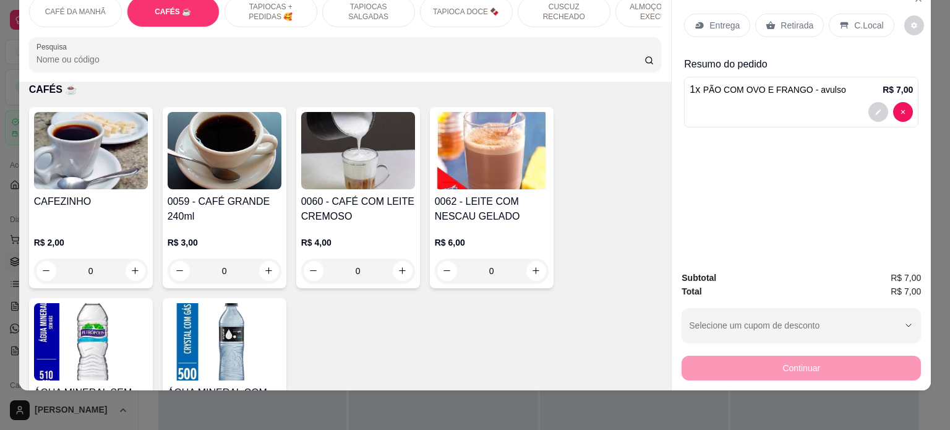
click at [259, 268] on div "0" at bounding box center [225, 271] width 114 height 25
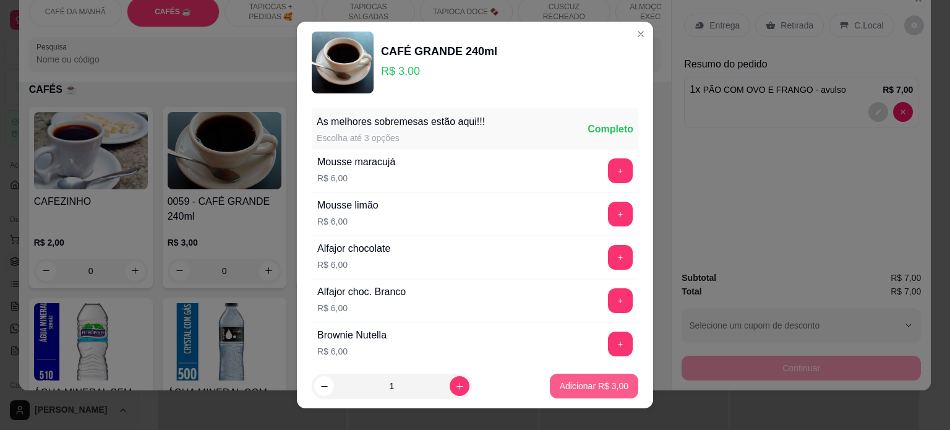
click at [583, 386] on p "Adicionar R$ 3,00" at bounding box center [594, 386] width 69 height 12
type input "1"
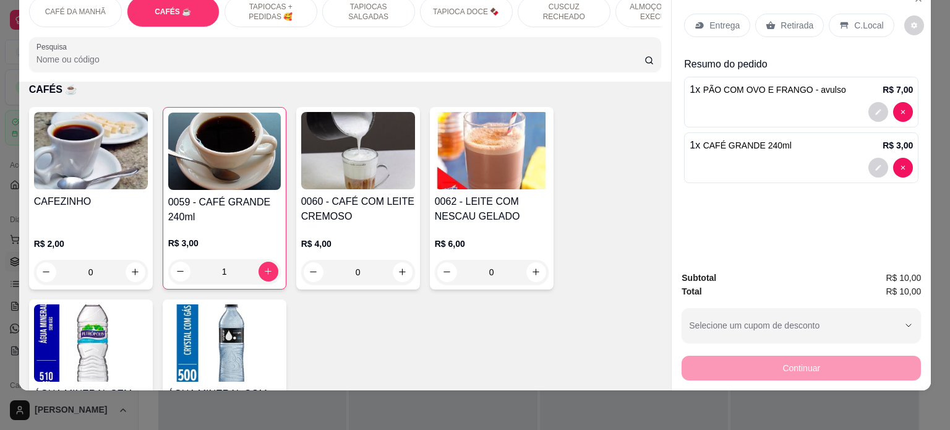
click at [716, 19] on p "Entrega" at bounding box center [725, 25] width 30 height 12
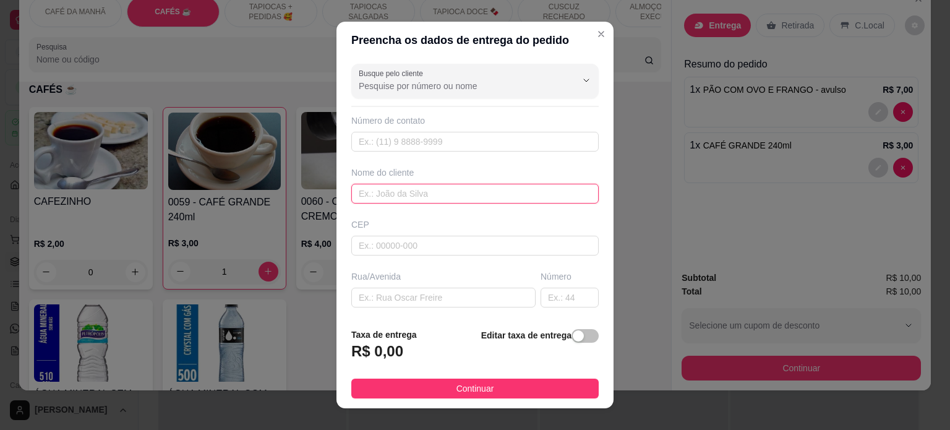
click at [391, 193] on input "text" at bounding box center [474, 194] width 247 height 20
type input "MAILA - VALE DA SAUDADE"
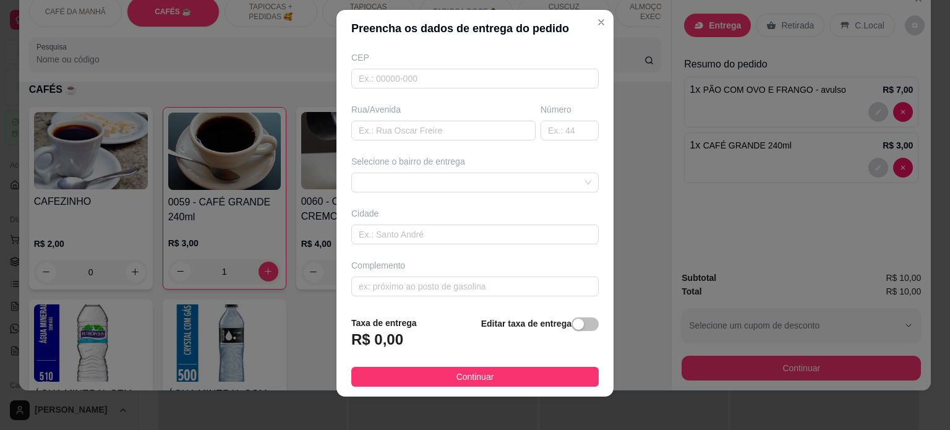
scroll to position [18, 0]
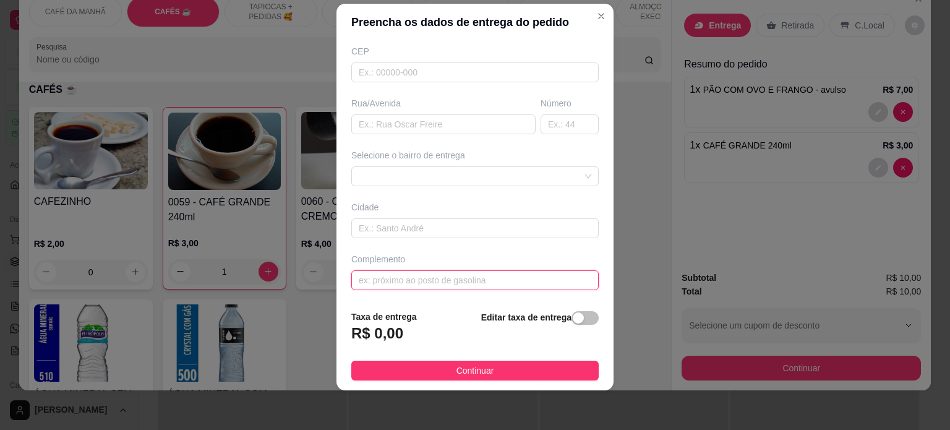
click at [379, 277] on input "text" at bounding box center [474, 280] width 247 height 20
type input "p"
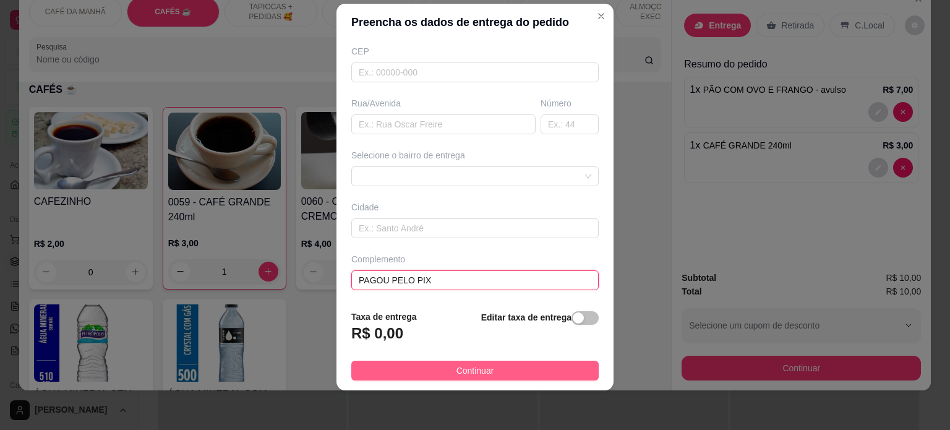
type input "PAGOU PELO PIX"
click at [486, 367] on button "Continuar" at bounding box center [474, 371] width 247 height 20
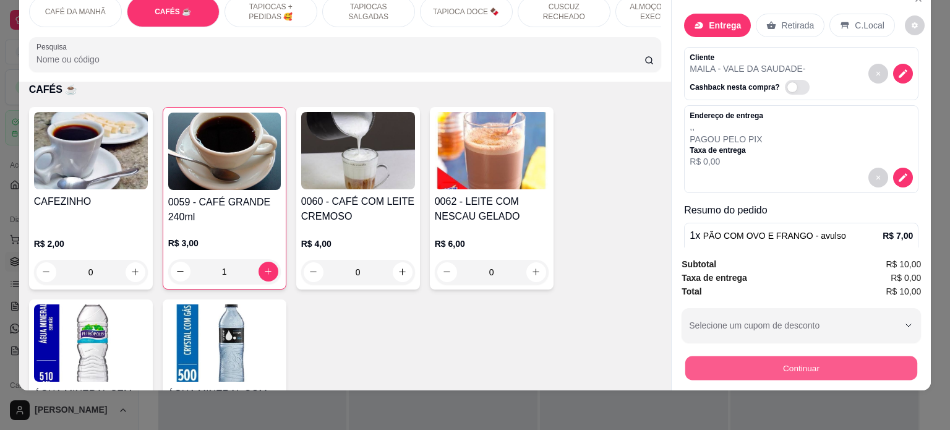
click at [798, 358] on button "Continuar" at bounding box center [801, 368] width 232 height 24
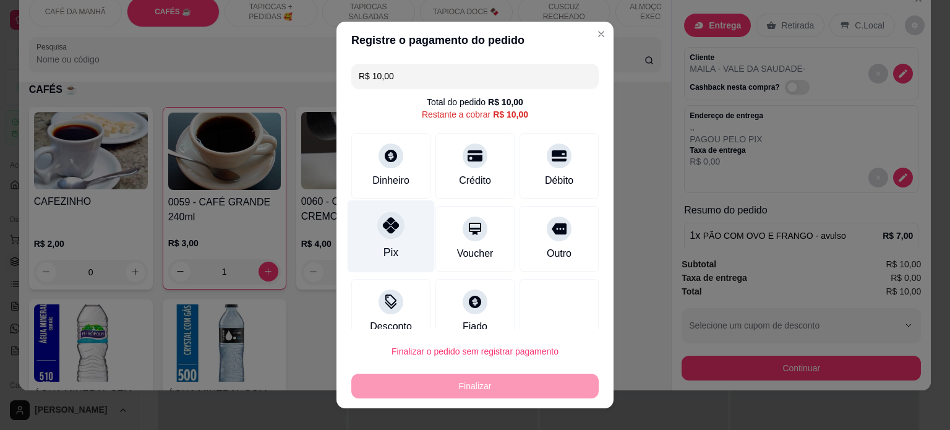
click at [385, 237] on div at bounding box center [390, 225] width 27 height 27
type input "R$ 0,00"
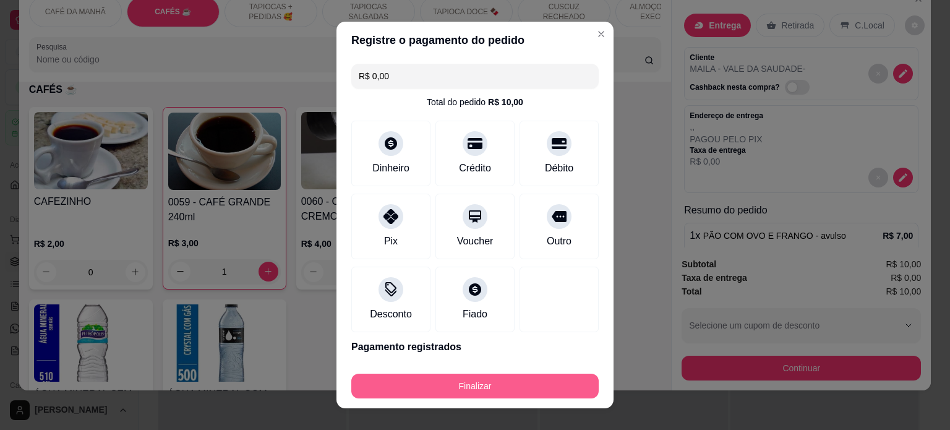
click at [491, 393] on button "Finalizar" at bounding box center [474, 386] width 247 height 25
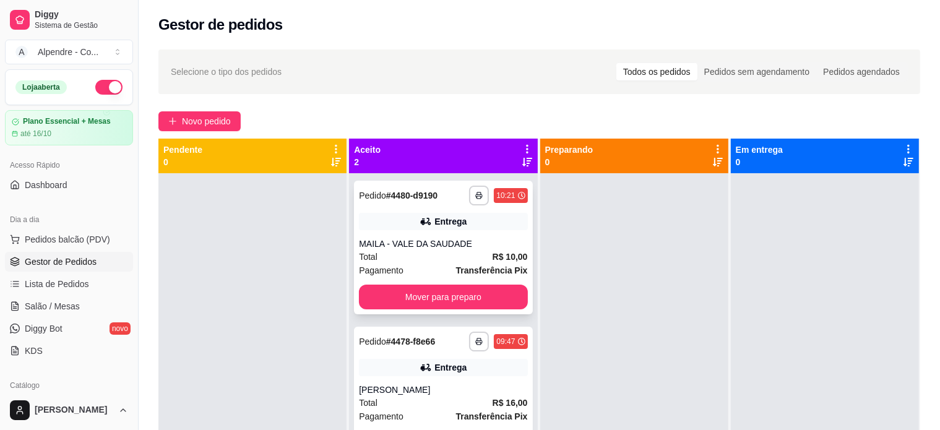
click at [412, 244] on div "MAILA - VALE DA SAUDADE" at bounding box center [443, 244] width 168 height 12
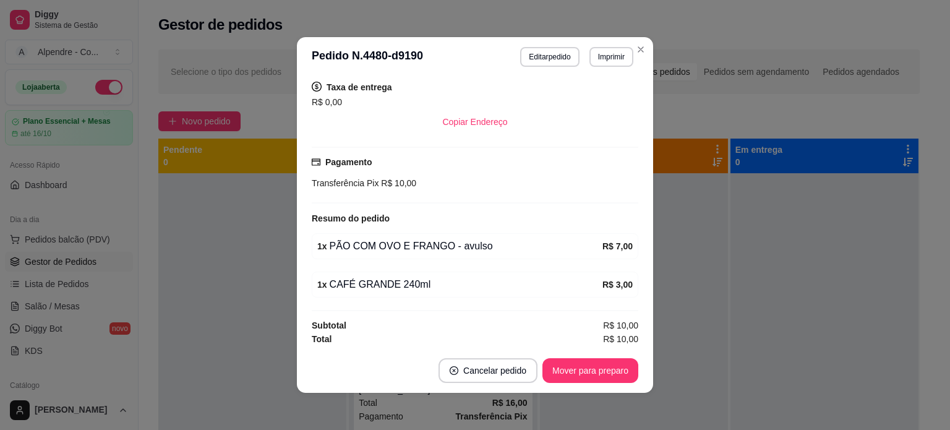
scroll to position [2, 0]
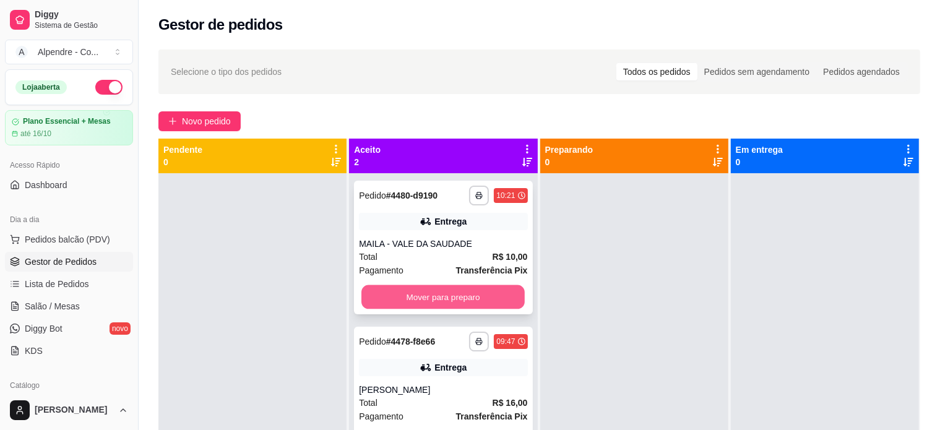
click at [442, 298] on button "Mover para preparo" at bounding box center [442, 297] width 163 height 24
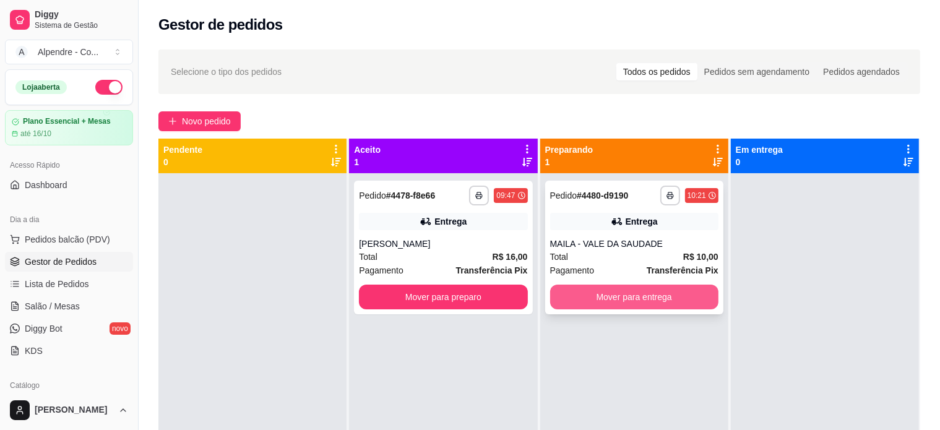
click at [596, 303] on button "Mover para entrega" at bounding box center [634, 297] width 168 height 25
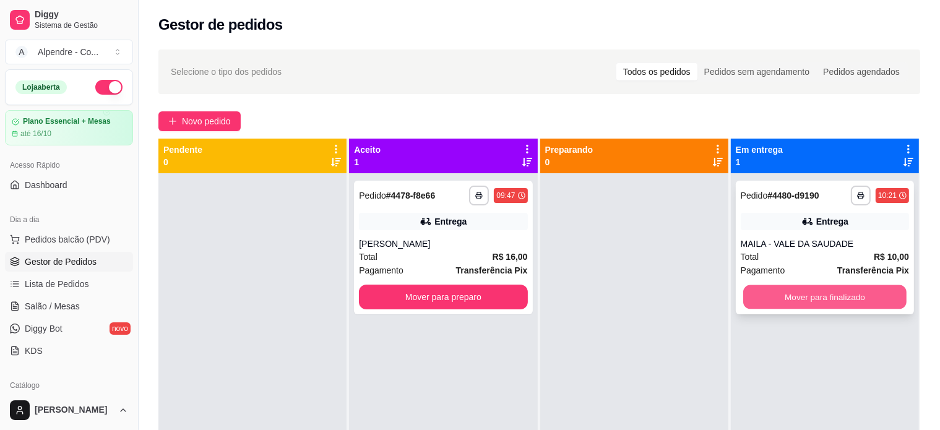
click at [801, 302] on button "Mover para finalizado" at bounding box center [824, 297] width 163 height 24
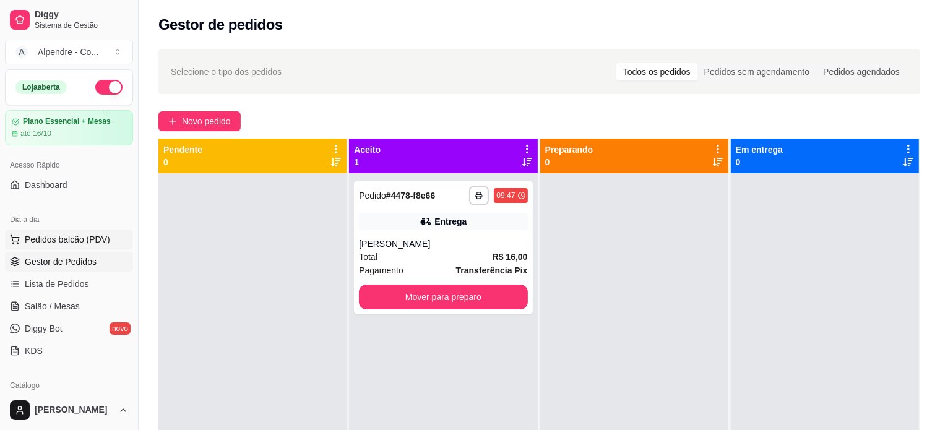
click at [53, 237] on span "Pedidos balcão (PDV)" at bounding box center [67, 239] width 85 height 12
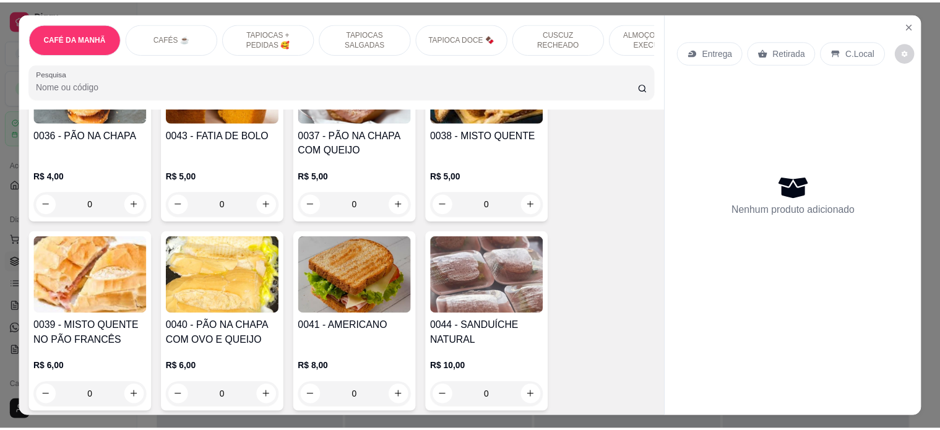
scroll to position [186, 0]
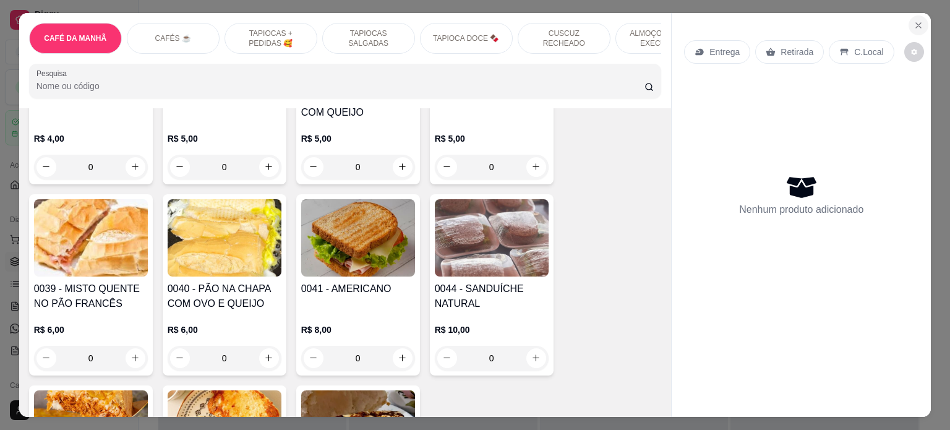
click at [921, 17] on button "Close" at bounding box center [919, 25] width 20 height 20
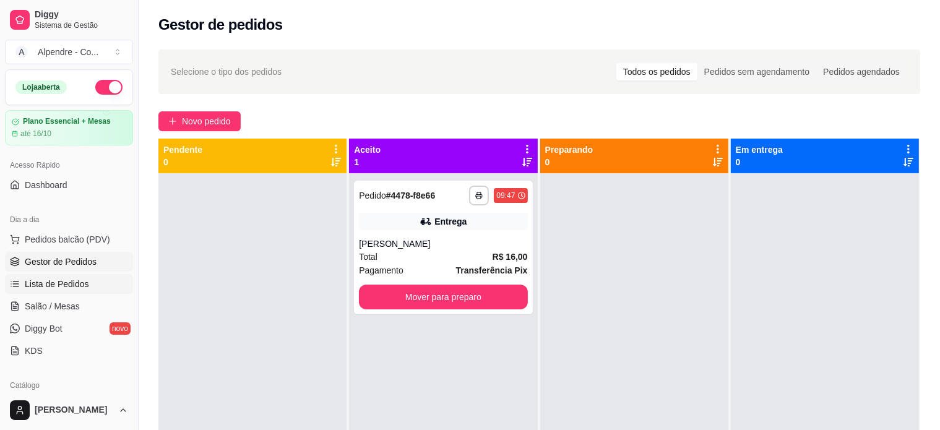
click at [79, 285] on span "Lista de Pedidos" at bounding box center [57, 284] width 64 height 12
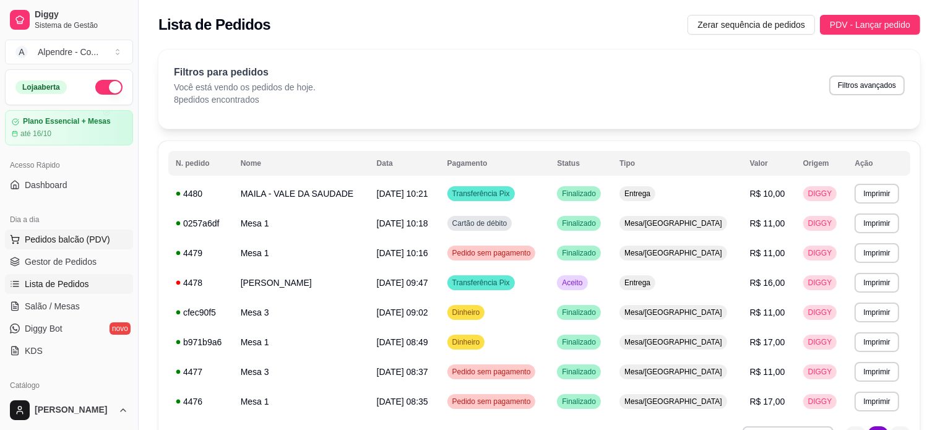
click at [79, 240] on span "Pedidos balcão (PDV)" at bounding box center [67, 239] width 85 height 12
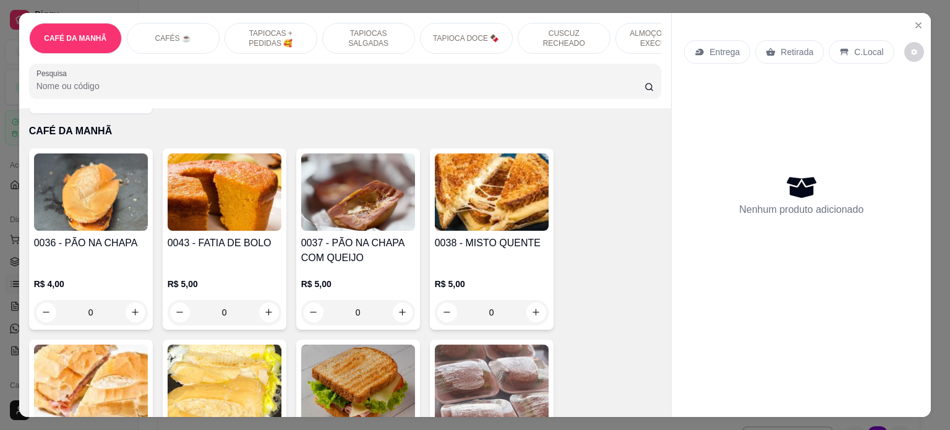
scroll to position [62, 0]
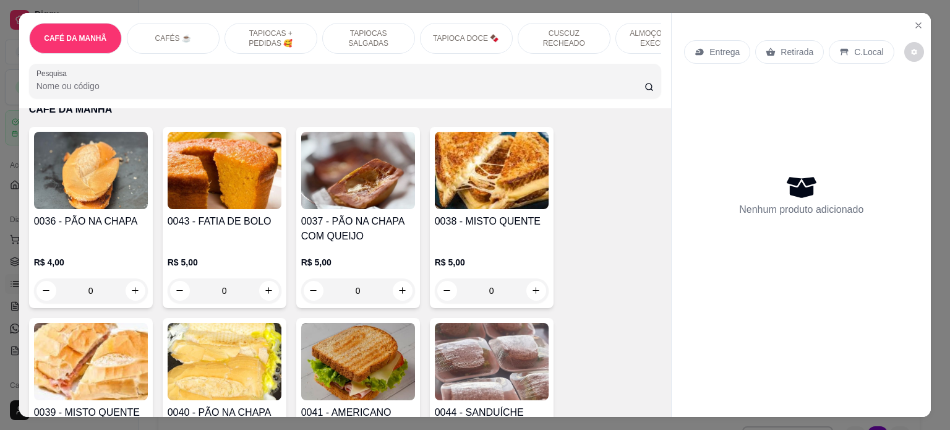
click at [93, 179] on img at bounding box center [91, 170] width 114 height 77
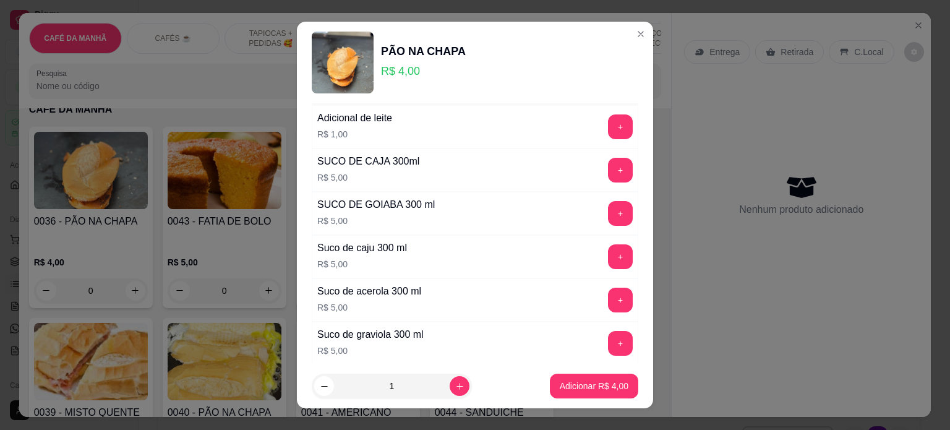
scroll to position [495, 0]
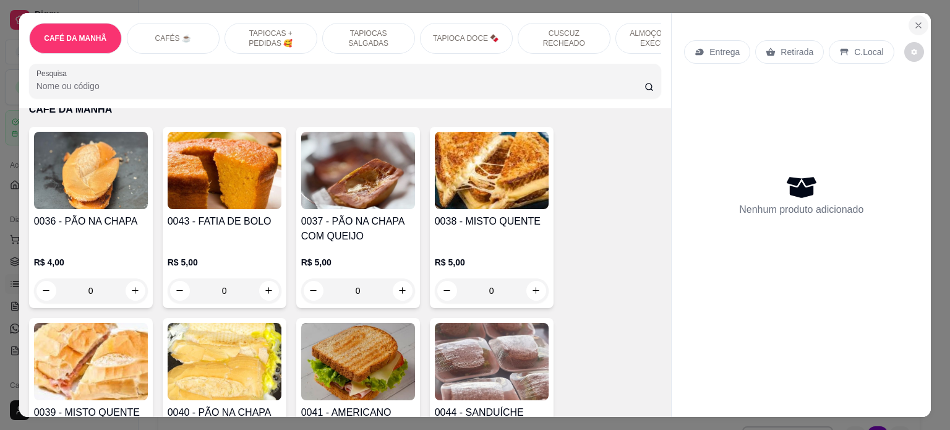
click at [914, 22] on icon "Close" at bounding box center [919, 25] width 10 height 10
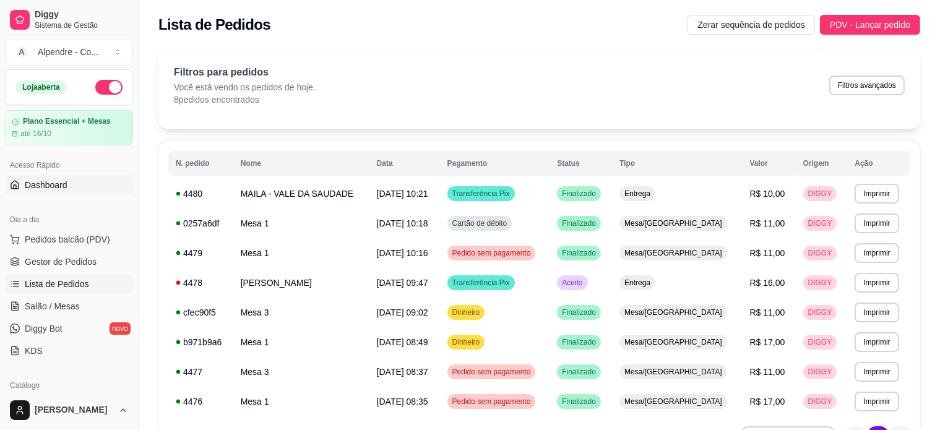
click at [46, 179] on span "Dashboard" at bounding box center [46, 185] width 43 height 12
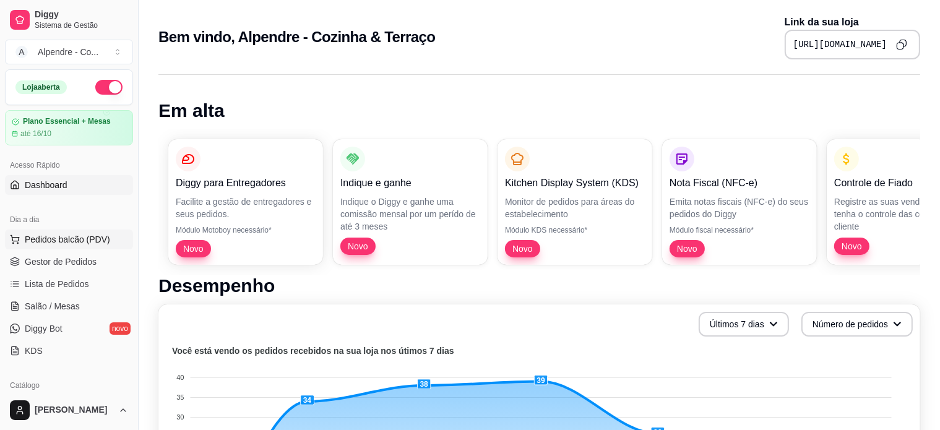
click at [53, 242] on span "Pedidos balcão (PDV)" at bounding box center [67, 239] width 85 height 12
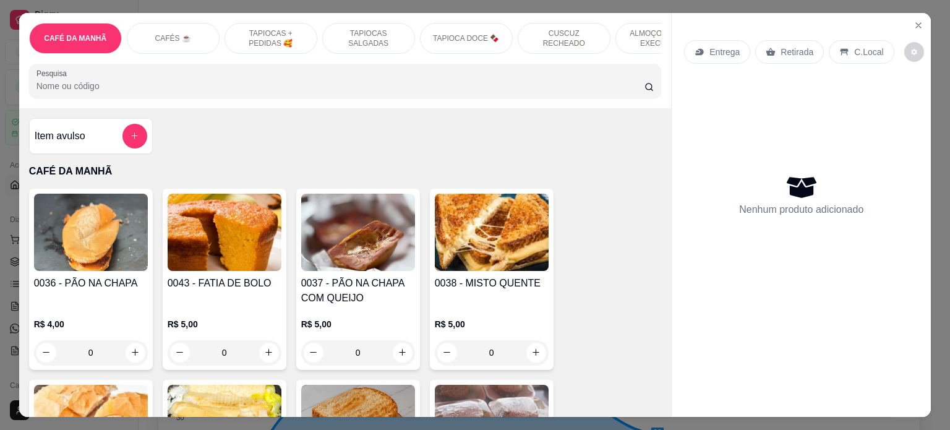
click at [87, 239] on img at bounding box center [91, 232] width 114 height 77
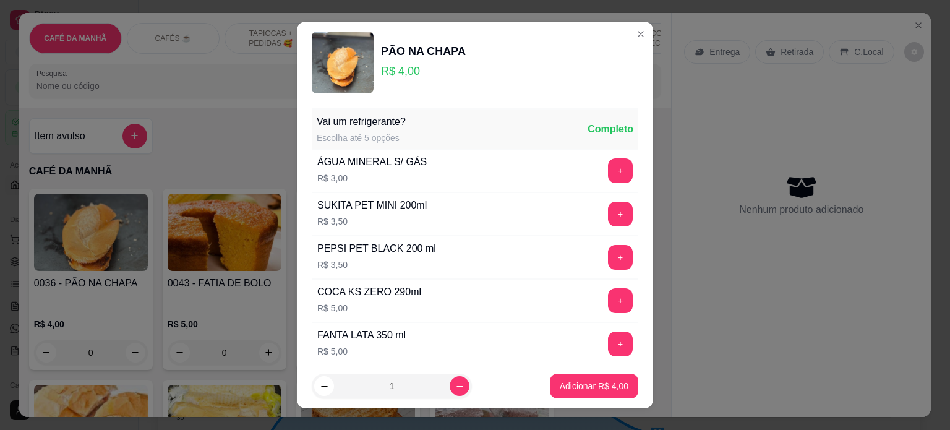
click at [437, 160] on div "ÁGUA MINERAL S/ GÁS R$ 3,00 +" at bounding box center [475, 170] width 327 height 43
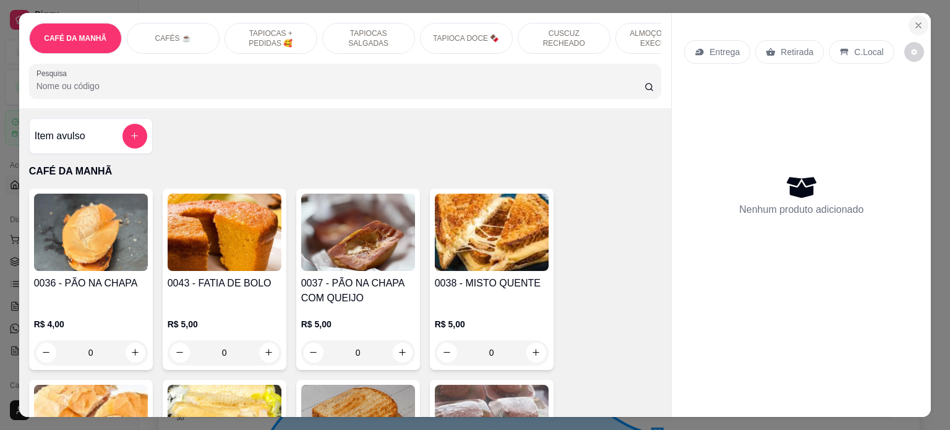
click at [914, 20] on icon "Close" at bounding box center [919, 25] width 10 height 10
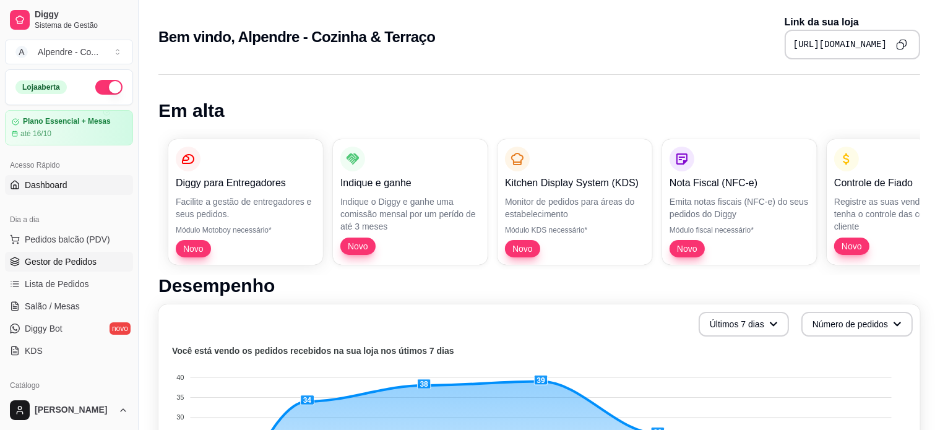
click at [53, 263] on span "Gestor de Pedidos" at bounding box center [61, 261] width 72 height 12
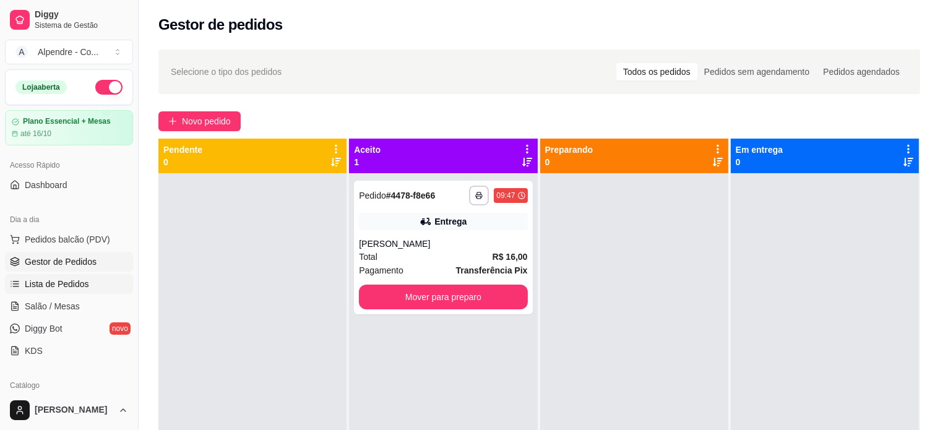
click at [82, 281] on span "Lista de Pedidos" at bounding box center [57, 284] width 64 height 12
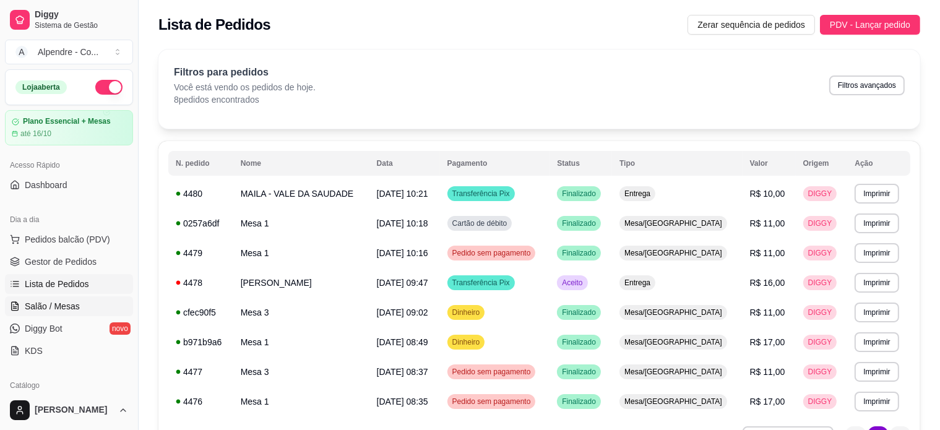
click at [80, 307] on link "Salão / Mesas" at bounding box center [69, 306] width 128 height 20
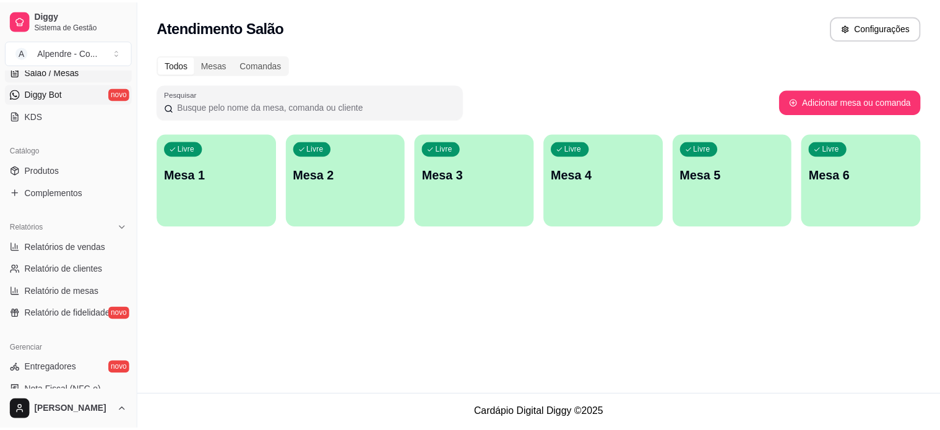
scroll to position [247, 0]
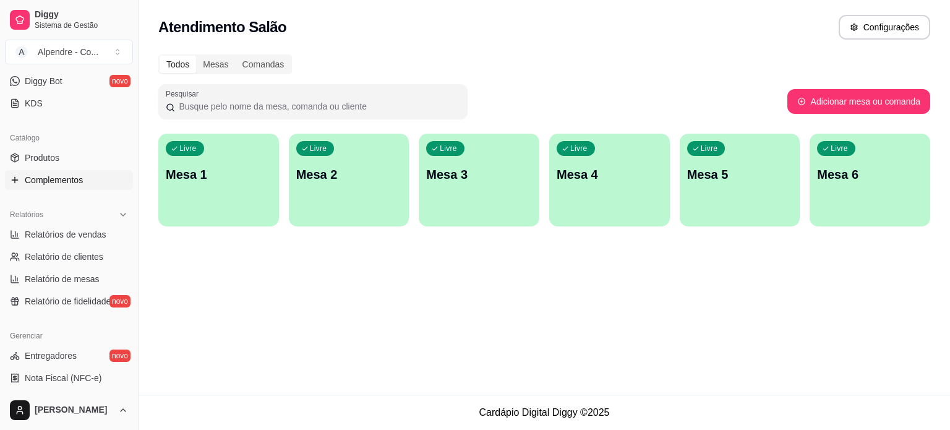
click at [52, 174] on span "Complementos" at bounding box center [54, 180] width 58 height 12
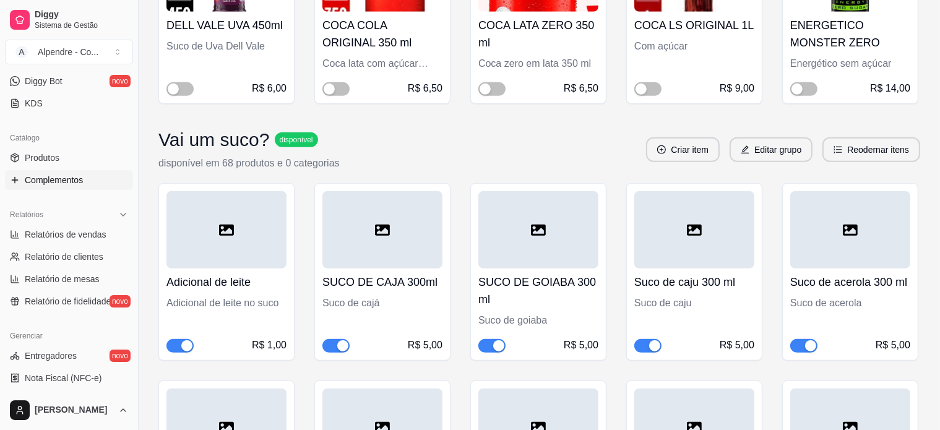
scroll to position [928, 0]
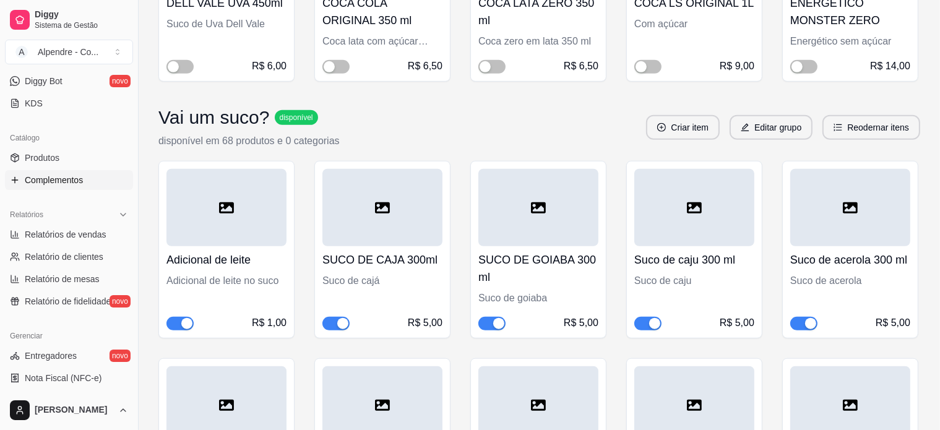
click at [405, 231] on div at bounding box center [382, 207] width 120 height 77
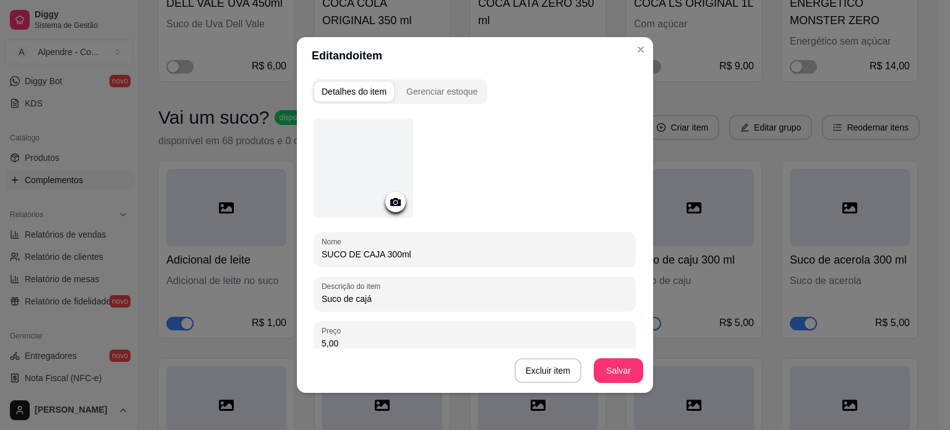
click at [358, 153] on div at bounding box center [363, 168] width 99 height 99
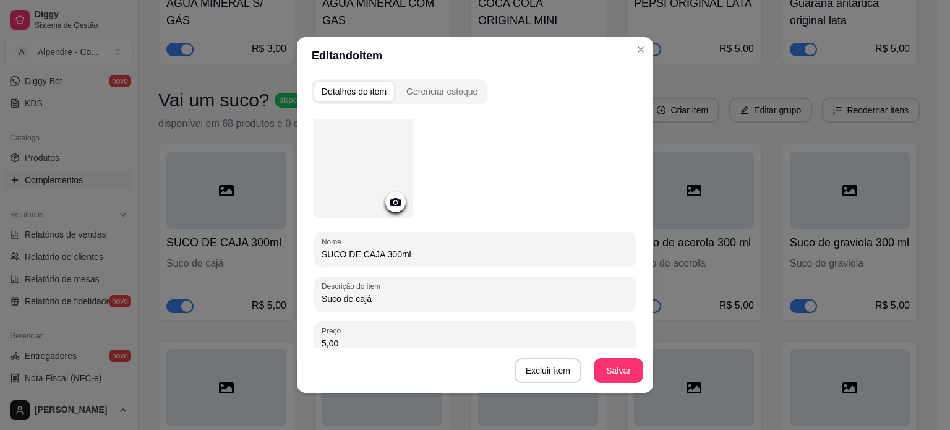
click at [335, 179] on div at bounding box center [363, 168] width 99 height 99
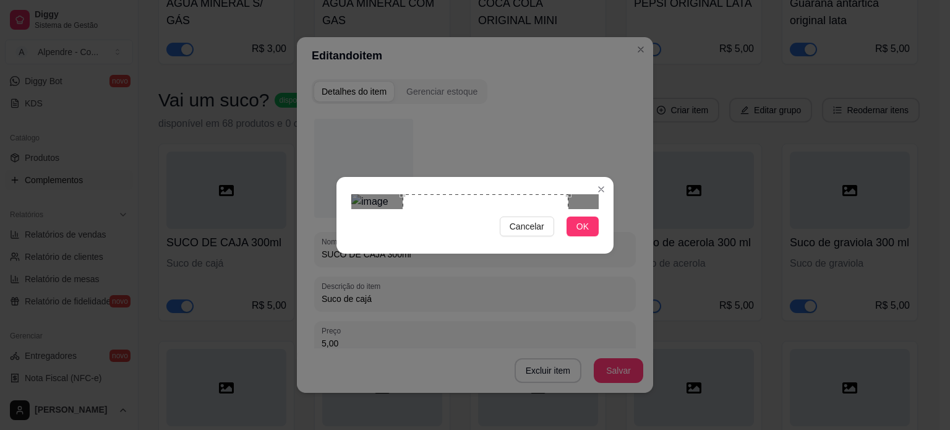
click at [520, 217] on div "Use the arrow keys to move the crop selection area" at bounding box center [486, 277] width 166 height 166
click at [583, 233] on span "OK" at bounding box center [583, 227] width 12 height 14
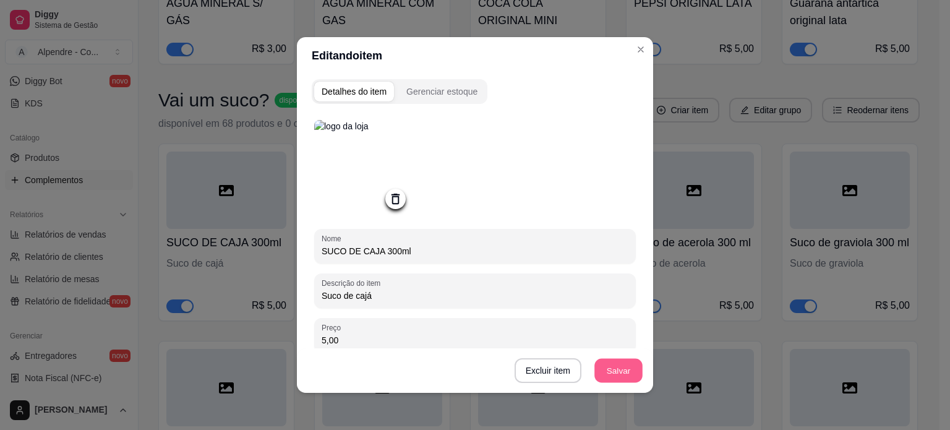
click at [613, 367] on button "Salvar" at bounding box center [619, 371] width 48 height 24
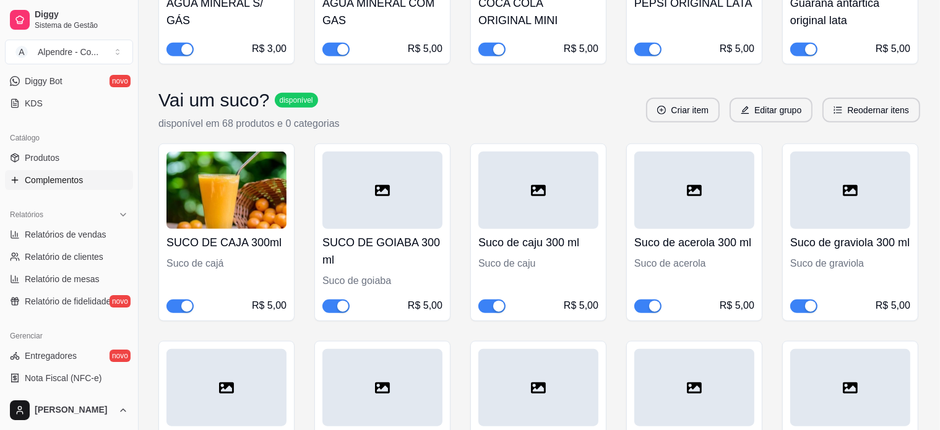
click at [390, 186] on div at bounding box center [382, 190] width 120 height 77
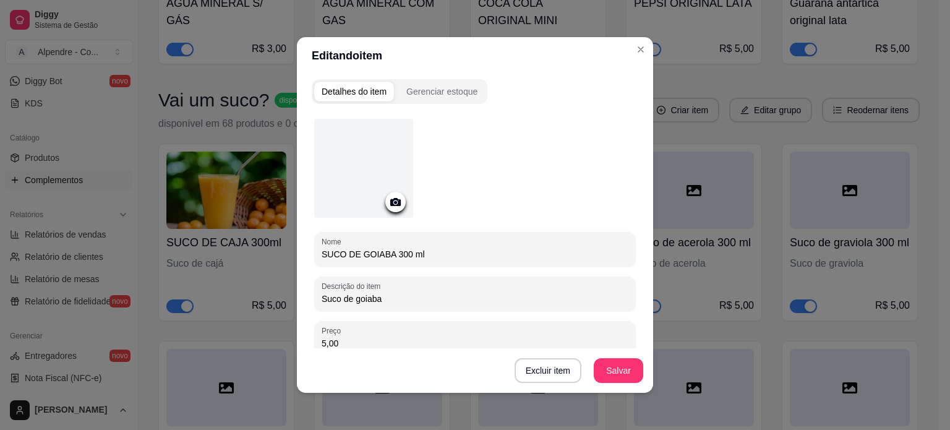
click at [373, 176] on div at bounding box center [363, 168] width 99 height 99
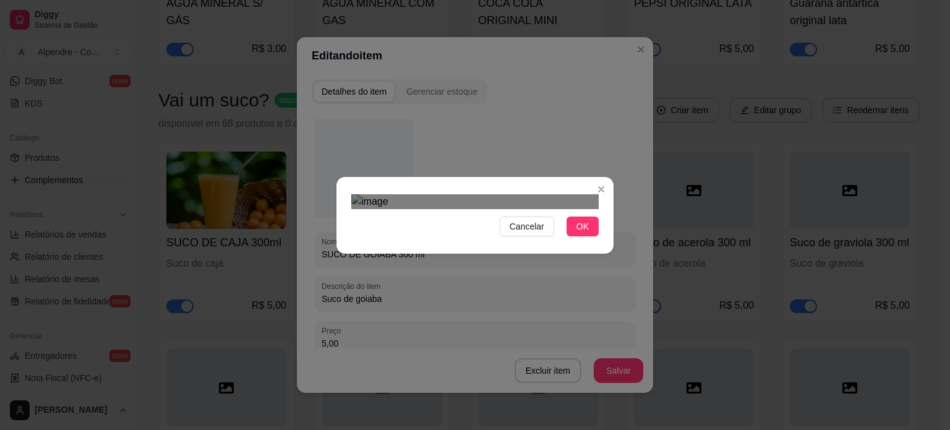
click at [498, 265] on div "Use the arrow keys to move the crop selection area" at bounding box center [475, 358] width 223 height 223
click at [596, 189] on div "Cancelar OK" at bounding box center [475, 215] width 277 height 52
click at [341, 189] on div "Cancelar OK" at bounding box center [475, 215] width 277 height 52
click at [455, 225] on div "Use the arrow keys to move the crop selection area" at bounding box center [474, 348] width 247 height 247
click at [582, 233] on span "OK" at bounding box center [583, 227] width 12 height 14
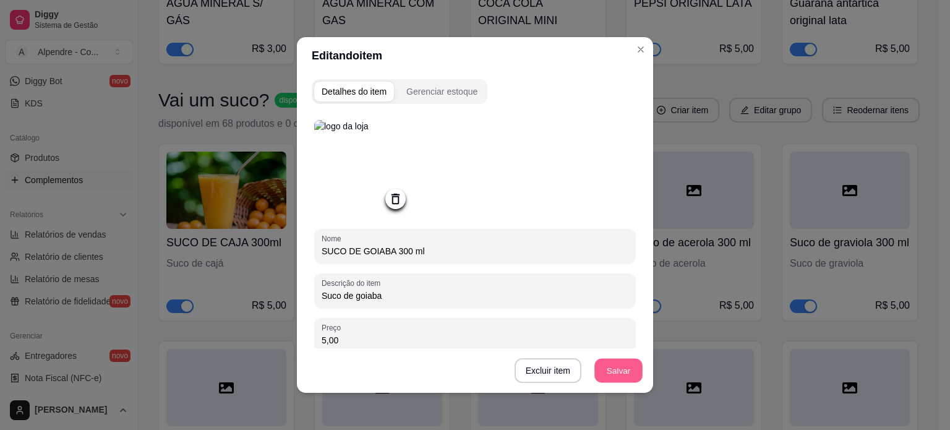
click at [597, 372] on button "Salvar" at bounding box center [619, 371] width 48 height 24
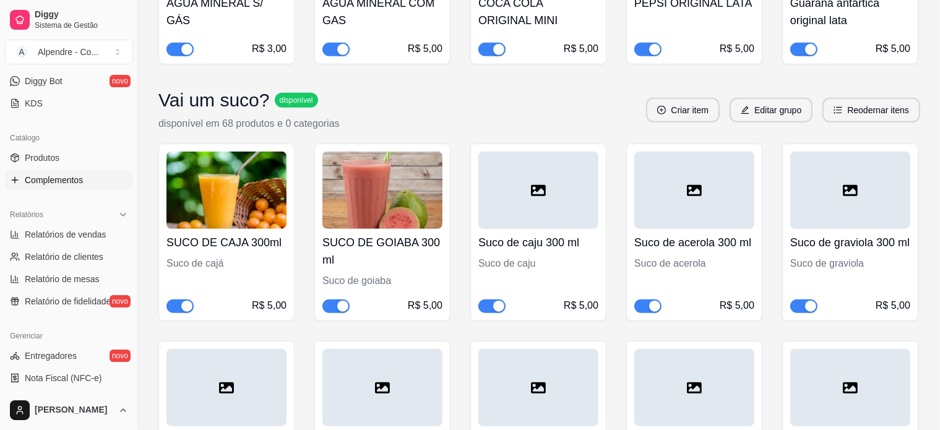
click at [532, 241] on h4 "Suco de caju 300 ml" at bounding box center [538, 242] width 120 height 17
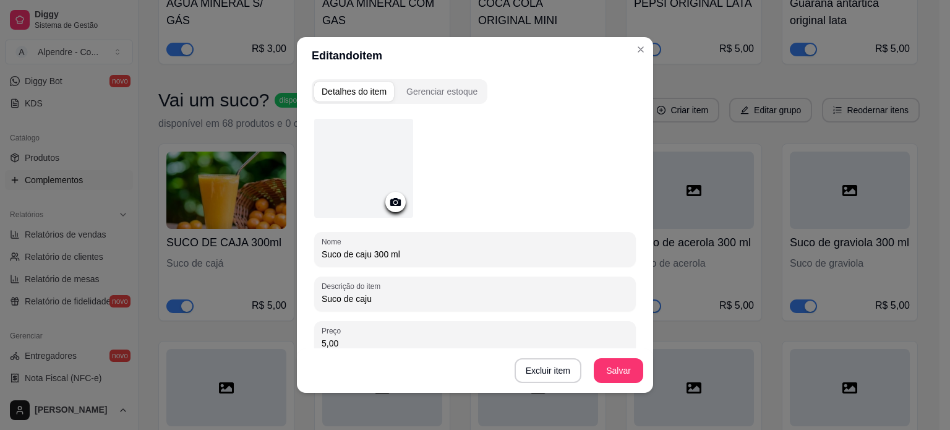
drag, startPoint x: 319, startPoint y: 252, endPoint x: 379, endPoint y: 259, distance: 60.3
click at [379, 259] on input "Suco de caju 300 ml" at bounding box center [475, 254] width 307 height 12
click at [354, 257] on input "Suco de caju 300 ml" at bounding box center [475, 254] width 307 height 12
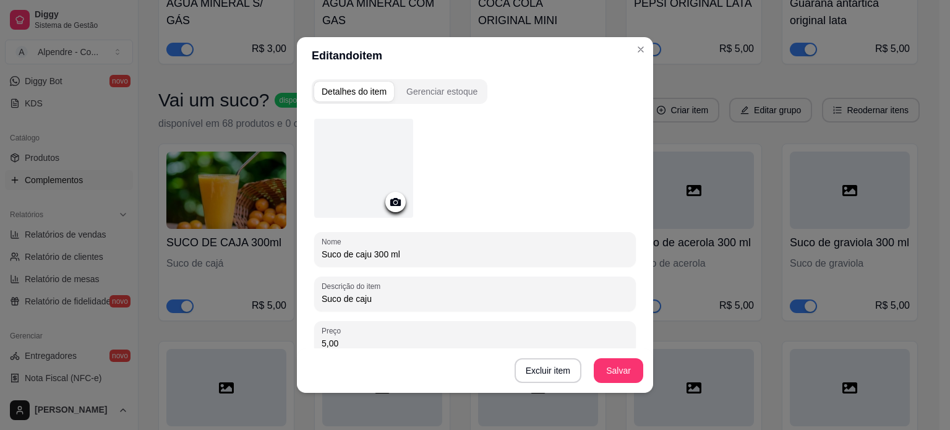
click at [354, 256] on input "Suco de caju 300 ml" at bounding box center [475, 254] width 307 height 12
drag, startPoint x: 364, startPoint y: 256, endPoint x: 304, endPoint y: 249, distance: 59.8
click at [304, 249] on div "Detalhes do item Gerenciar estoque Nome Suco de caju 300 ml Descrição do item S…" at bounding box center [475, 233] width 356 height 319
type input "SUCO DE CAJU 300 ml"
click at [384, 189] on div at bounding box center [363, 168] width 99 height 99
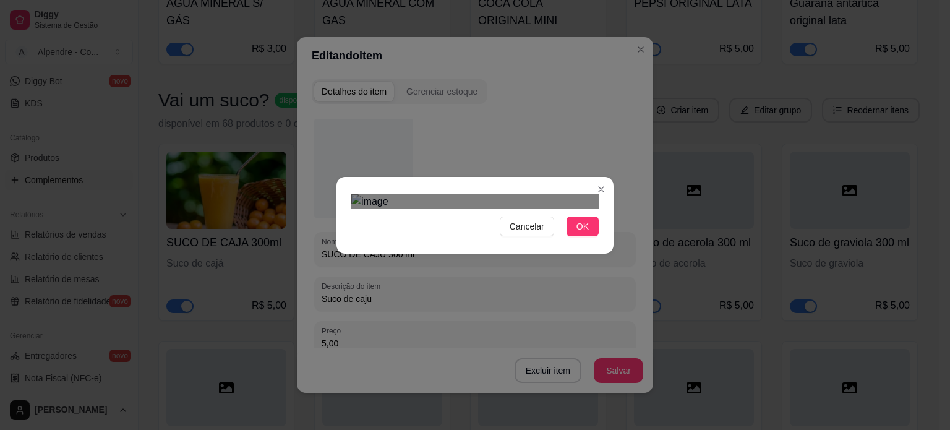
click at [512, 281] on div "Use the arrow keys to move the crop selection area" at bounding box center [462, 362] width 223 height 223
click at [603, 189] on div "Cancelar OK" at bounding box center [475, 215] width 277 height 52
click at [542, 225] on div "Use the arrow keys to move the crop selection area" at bounding box center [474, 348] width 247 height 247
click at [579, 233] on span "OK" at bounding box center [583, 227] width 12 height 14
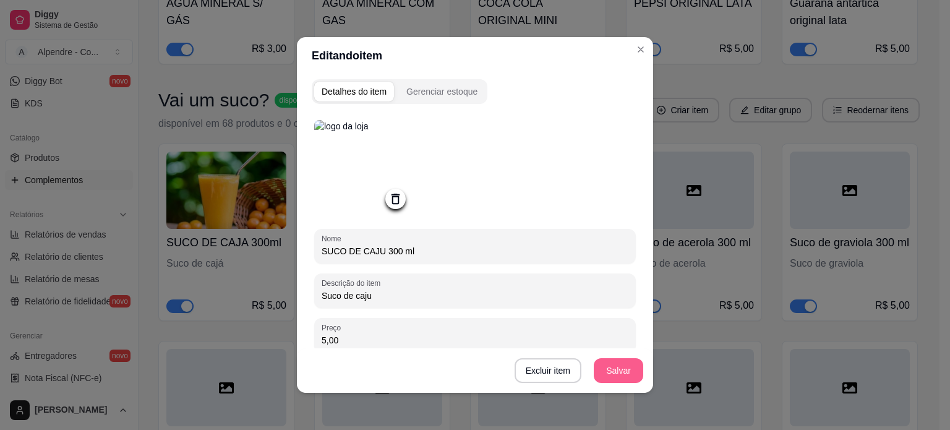
click at [597, 367] on button "Salvar" at bounding box center [618, 370] width 49 height 25
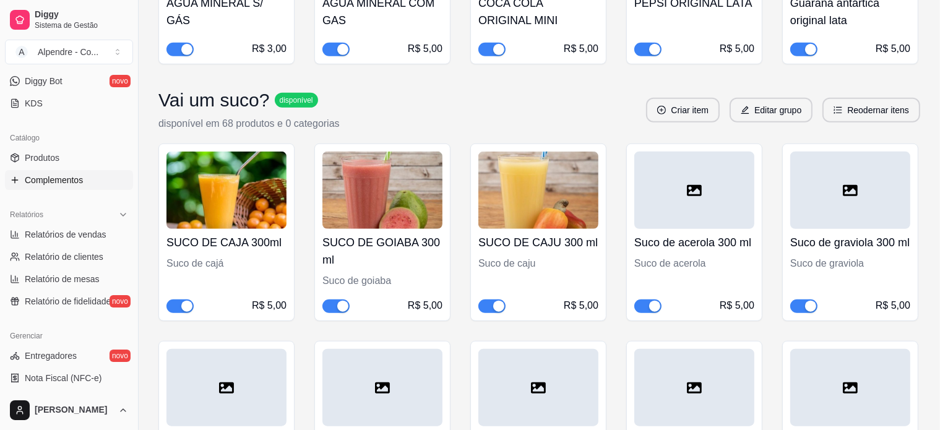
click at [706, 200] on div at bounding box center [694, 190] width 120 height 77
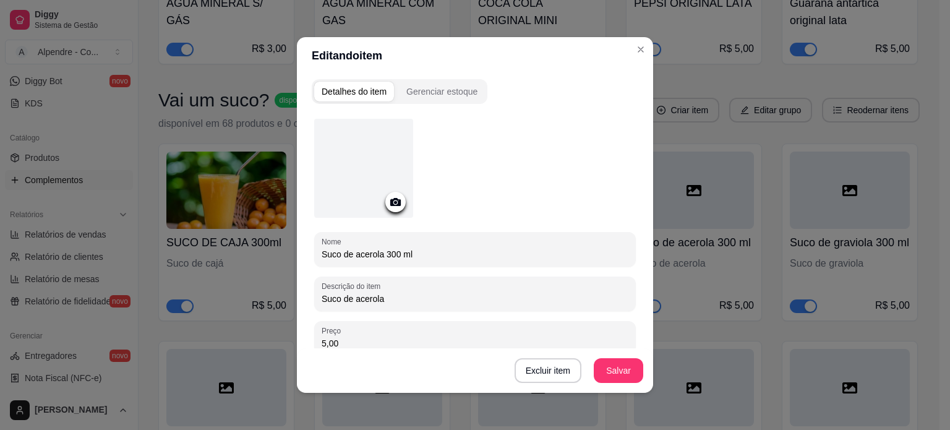
drag, startPoint x: 319, startPoint y: 256, endPoint x: 376, endPoint y: 255, distance: 56.9
click at [376, 255] on input "Suco de acerola 300 ml" at bounding box center [475, 254] width 307 height 12
type input "SUCO DE ACEROLA 300 ml"
click at [388, 202] on icon at bounding box center [395, 202] width 14 height 14
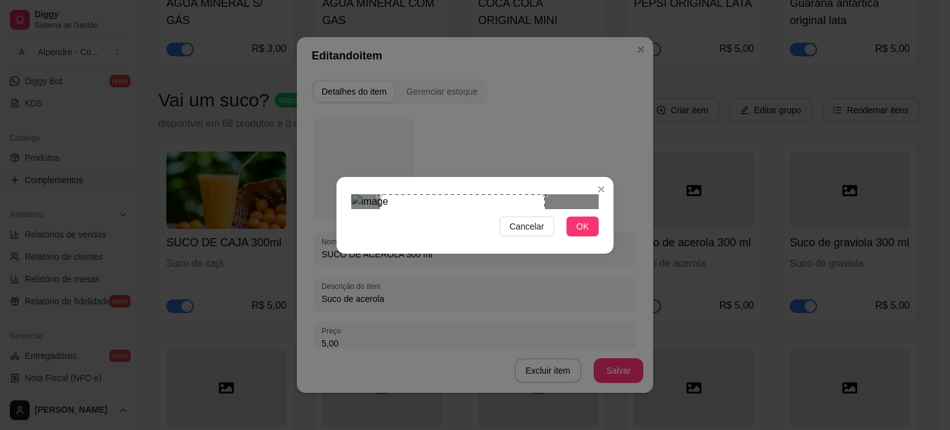
click at [486, 197] on div "Use the arrow keys to move the crop selection area" at bounding box center [462, 276] width 165 height 165
click at [582, 233] on span "OK" at bounding box center [583, 227] width 12 height 14
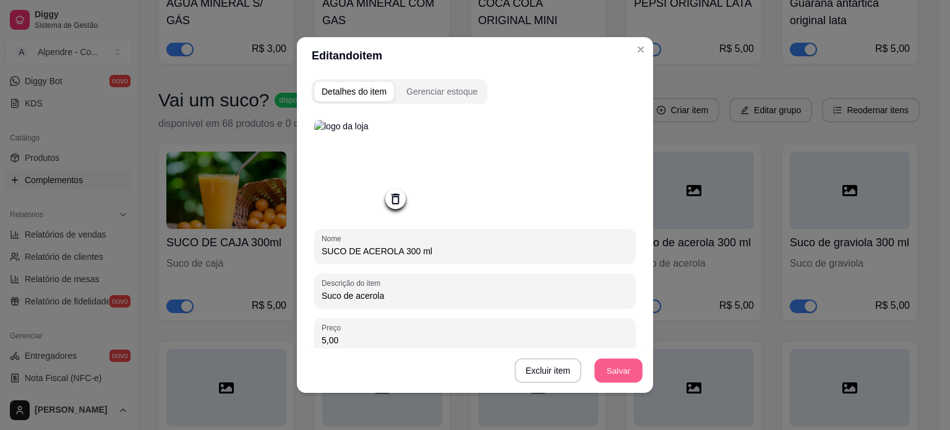
click at [602, 372] on button "Salvar" at bounding box center [619, 371] width 48 height 24
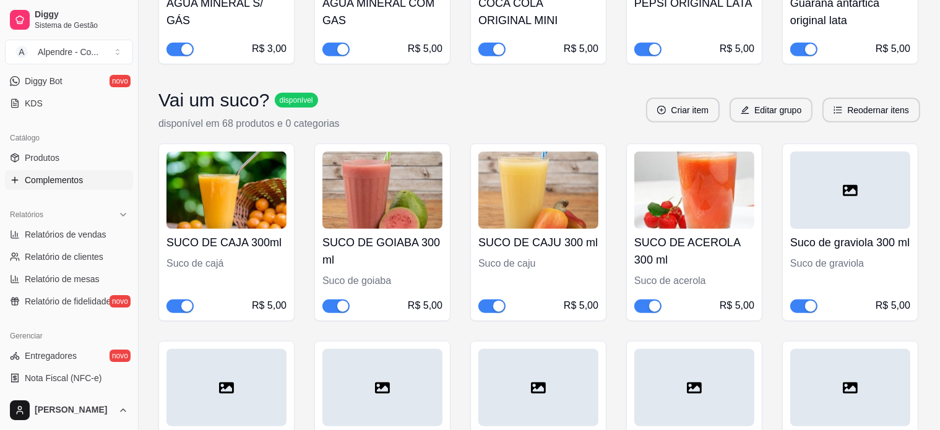
click at [869, 212] on div at bounding box center [850, 190] width 120 height 77
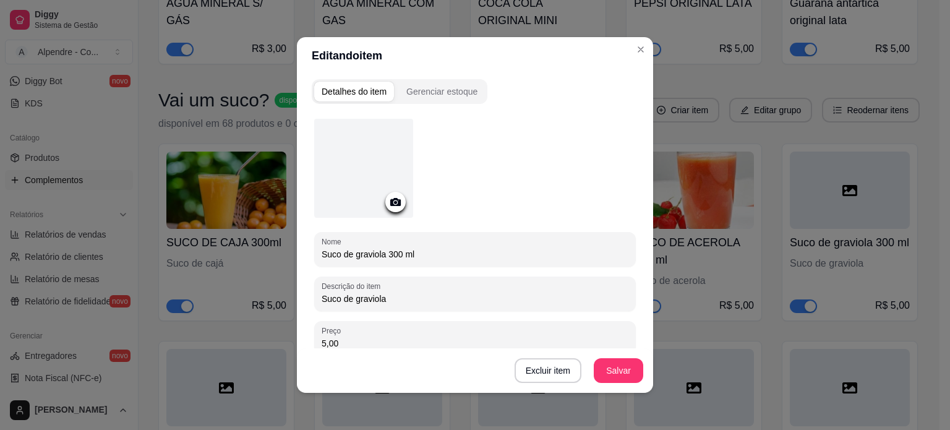
drag, startPoint x: 322, startPoint y: 257, endPoint x: 380, endPoint y: 260, distance: 57.6
click at [380, 260] on div "Suco de graviola 300 ml" at bounding box center [475, 249] width 307 height 25
type input "SUCO DE GRAVIOLA 300 ml"
click at [389, 207] on icon at bounding box center [395, 202] width 14 height 14
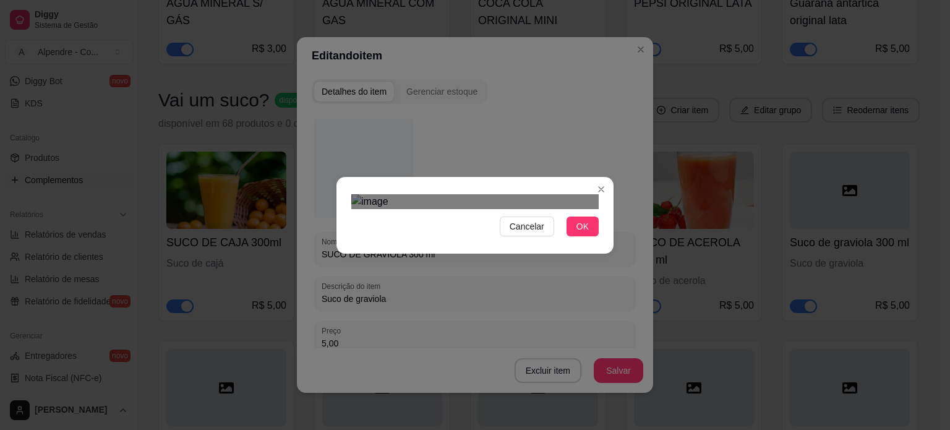
click at [449, 233] on div "Use the arrow keys to move the crop selection area" at bounding box center [462, 333] width 223 height 200
click at [504, 235] on div "Use the arrow keys to move the crop selection area" at bounding box center [462, 335] width 223 height 200
click at [577, 233] on span "OK" at bounding box center [583, 227] width 12 height 14
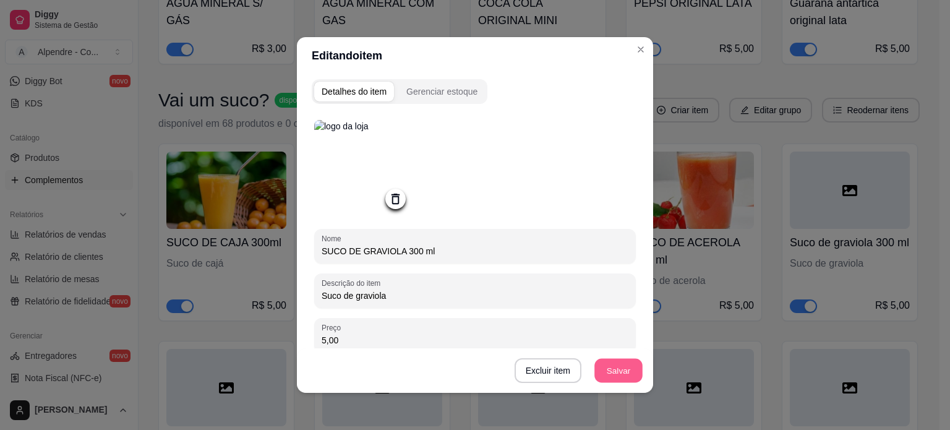
click at [601, 368] on button "Salvar" at bounding box center [619, 371] width 48 height 24
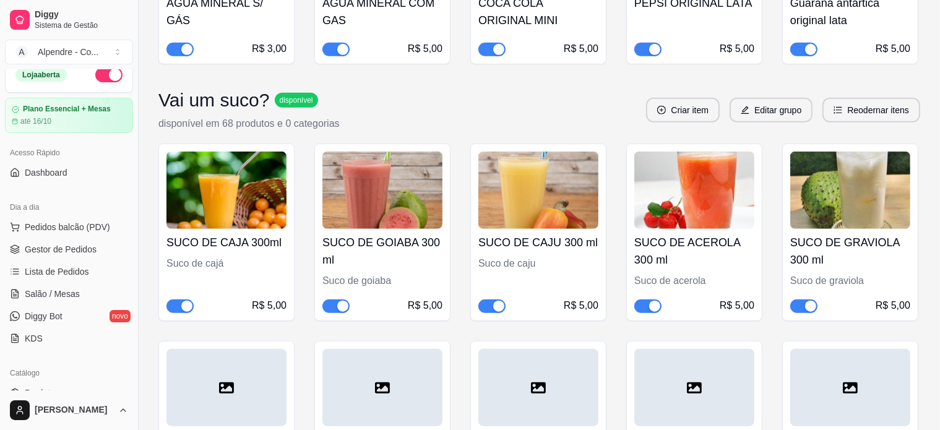
scroll to position [0, 0]
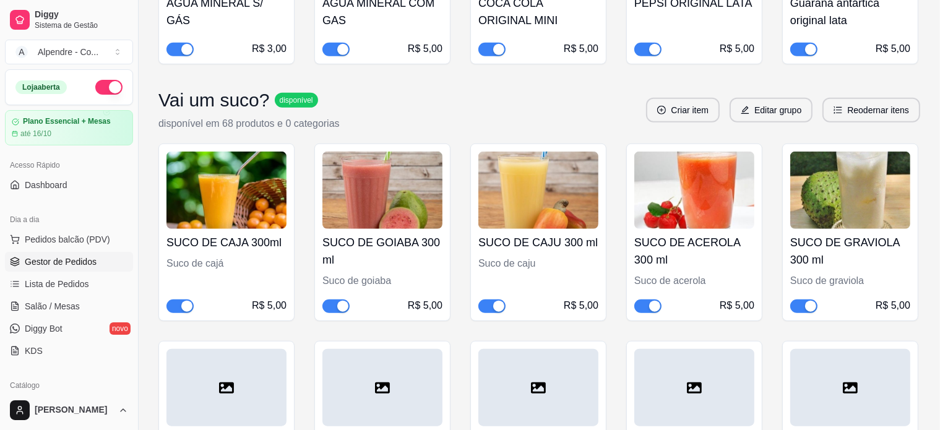
click at [60, 260] on span "Gestor de Pedidos" at bounding box center [61, 261] width 72 height 12
